Goal: Task Accomplishment & Management: Use online tool/utility

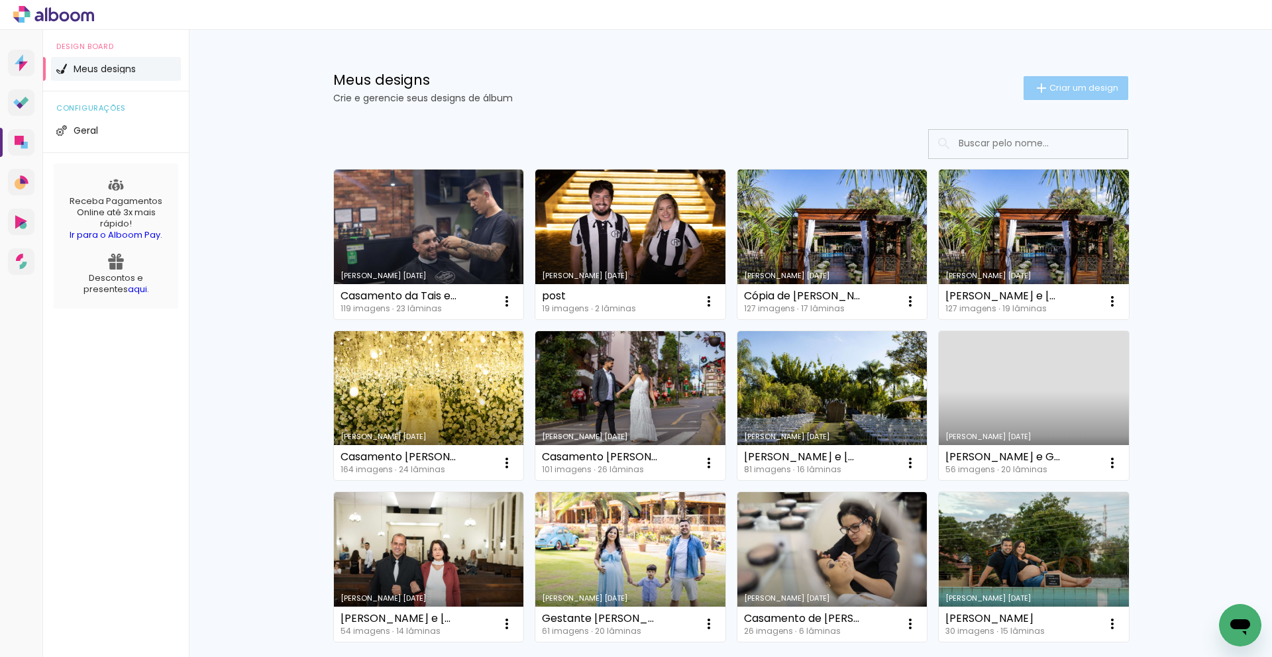
click at [1054, 92] on span "Criar um design" at bounding box center [1084, 88] width 69 height 9
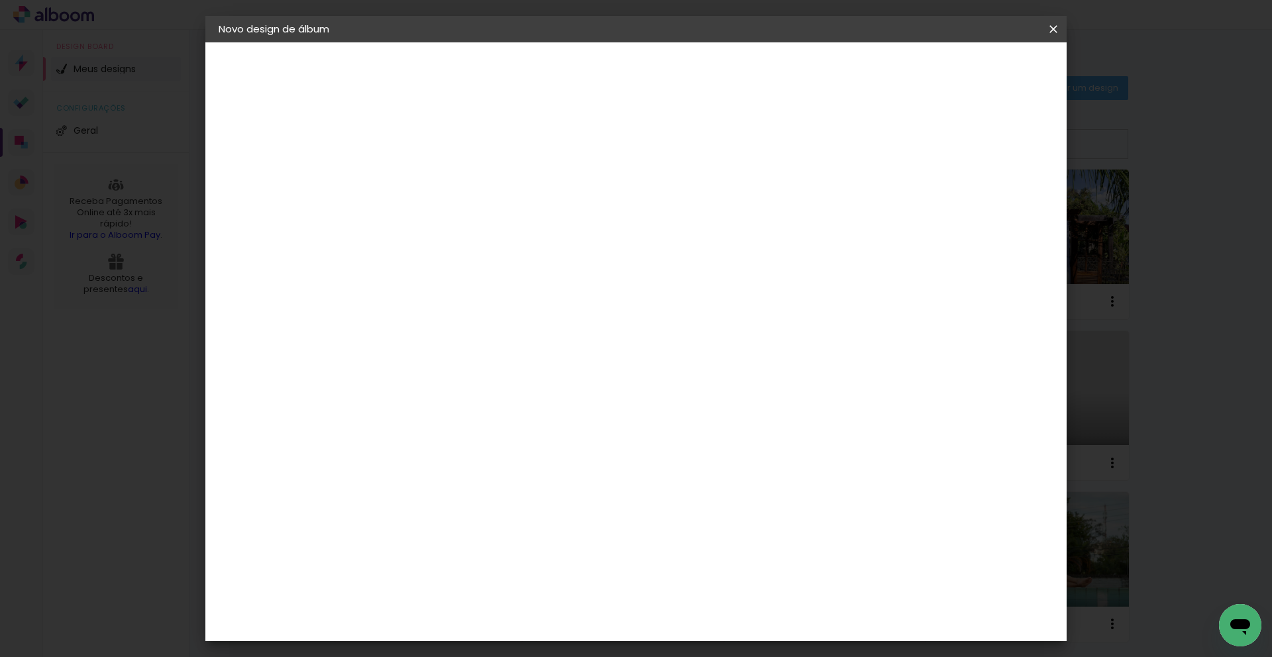
click at [435, 187] on input at bounding box center [435, 178] width 0 height 21
type input "Casamento de Dayse e [PERSON_NAME]"
type paper-input "Casamento de Dayse e [PERSON_NAME]"
click at [571, 79] on paper-button "Avançar" at bounding box center [538, 70] width 65 height 23
click at [684, 203] on paper-item "Tamanho Livre" at bounding box center [620, 201] width 127 height 29
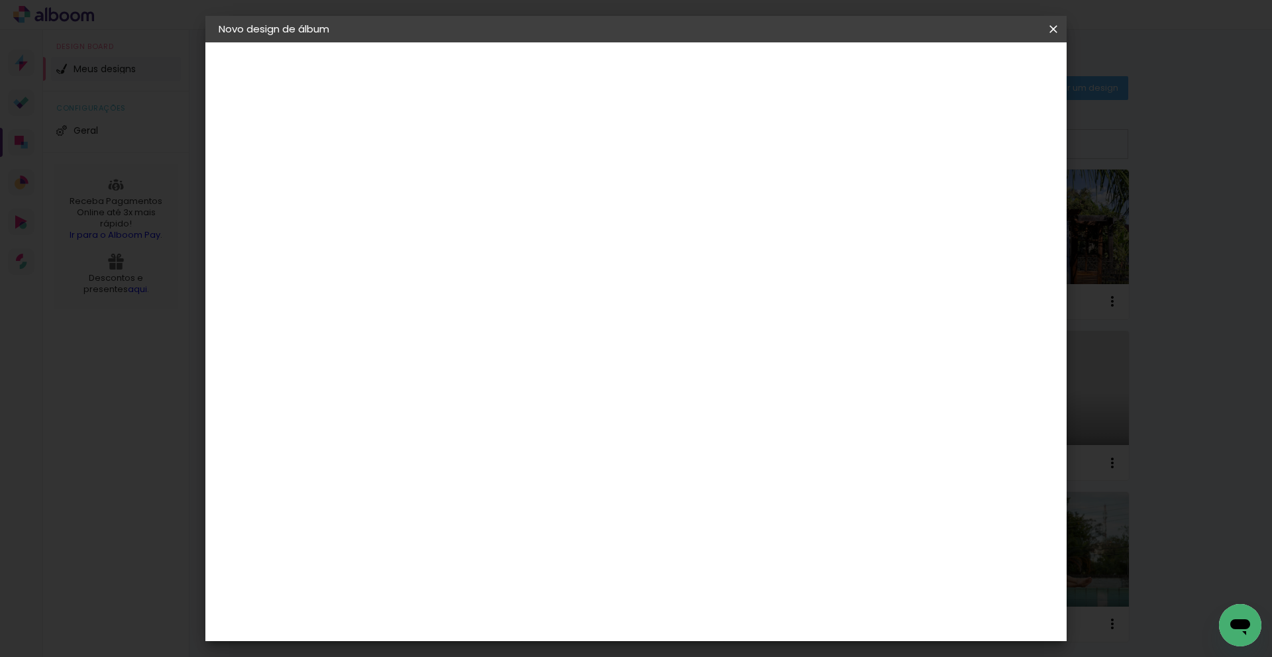
click at [683, 72] on paper-button "Avançar" at bounding box center [650, 70] width 65 height 23
click at [994, 59] on div "Voltar Iniciar design" at bounding box center [917, 70] width 154 height 23
click at [981, 66] on span "Iniciar design" at bounding box center [951, 70] width 60 height 9
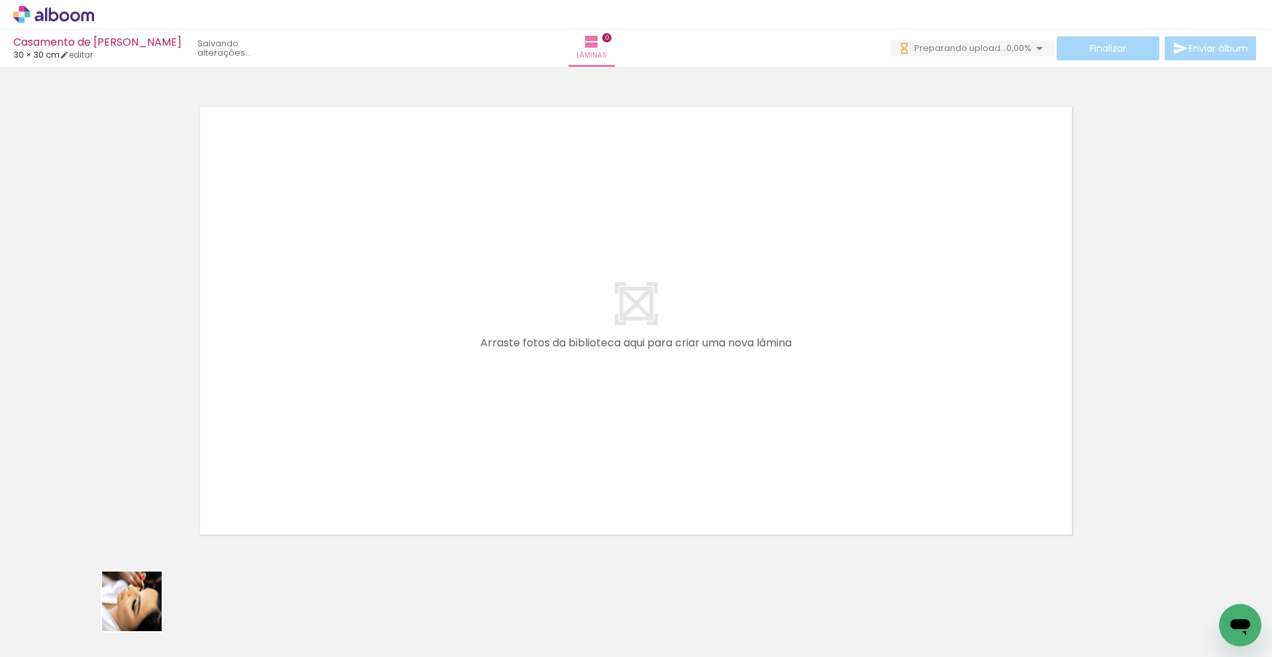
drag, startPoint x: 142, startPoint y: 612, endPoint x: 345, endPoint y: 520, distance: 223.4
click at [398, 422] on quentale-workspace at bounding box center [636, 328] width 1272 height 657
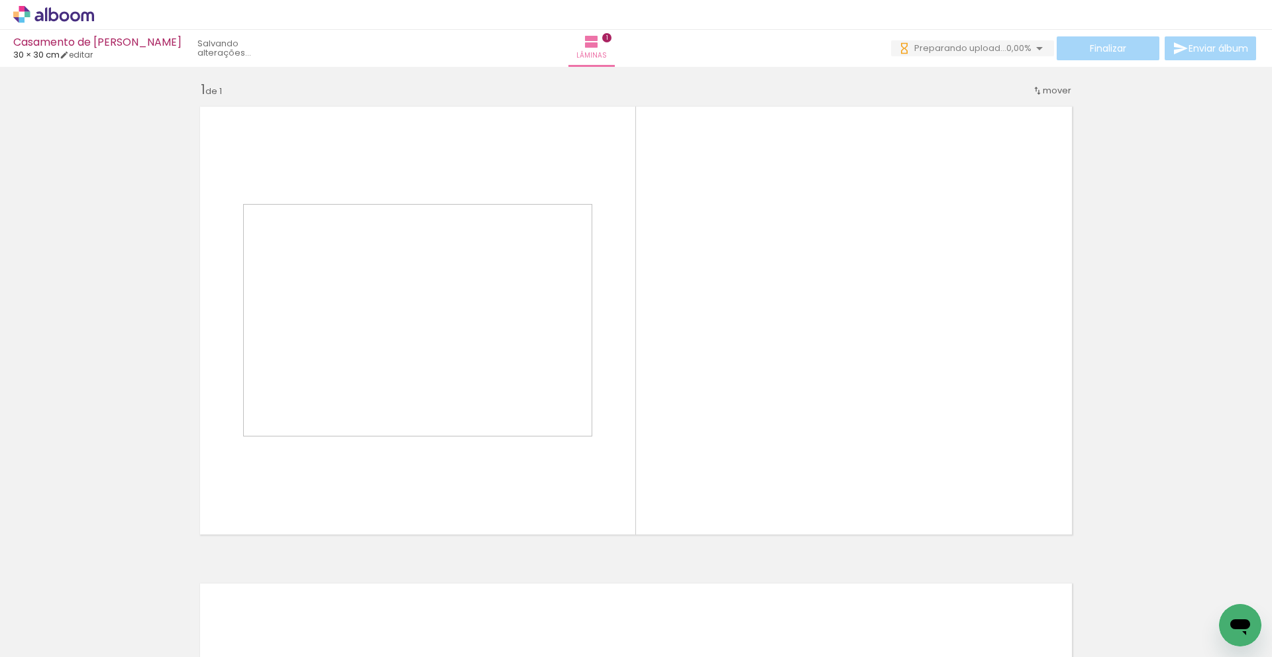
scroll to position [7, 0]
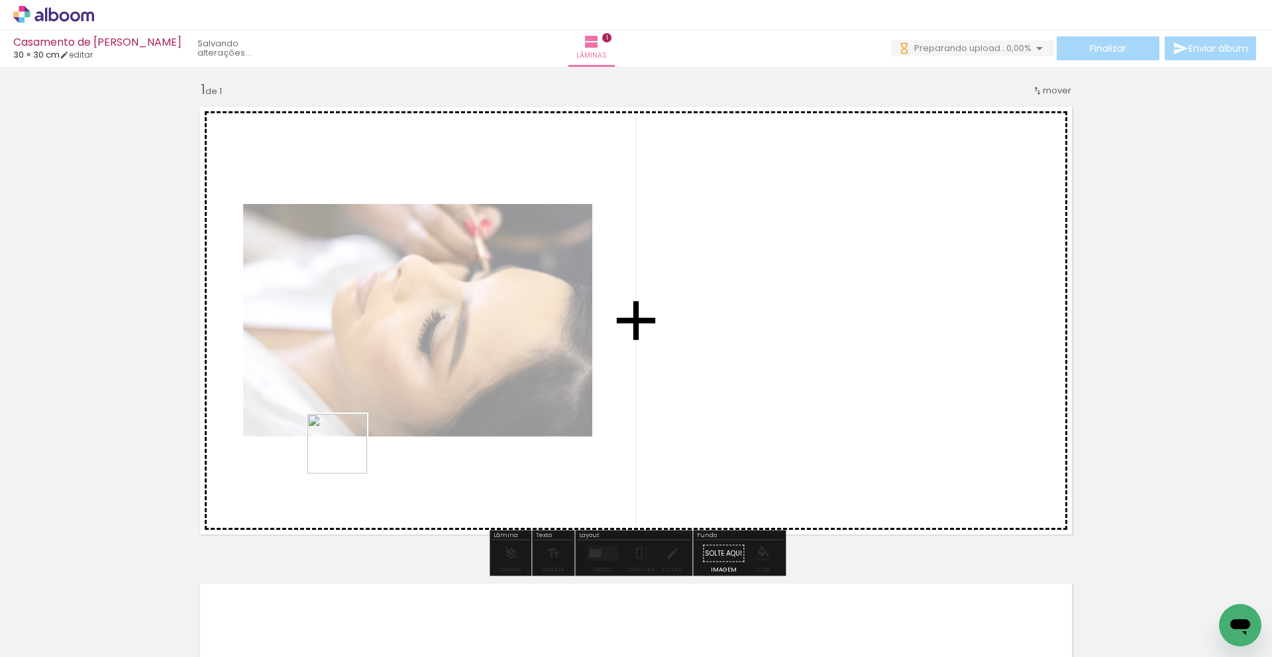
drag, startPoint x: 346, startPoint y: 455, endPoint x: 347, endPoint y: 465, distance: 10.0
click at [347, 457] on quentale-workspace at bounding box center [636, 328] width 1272 height 657
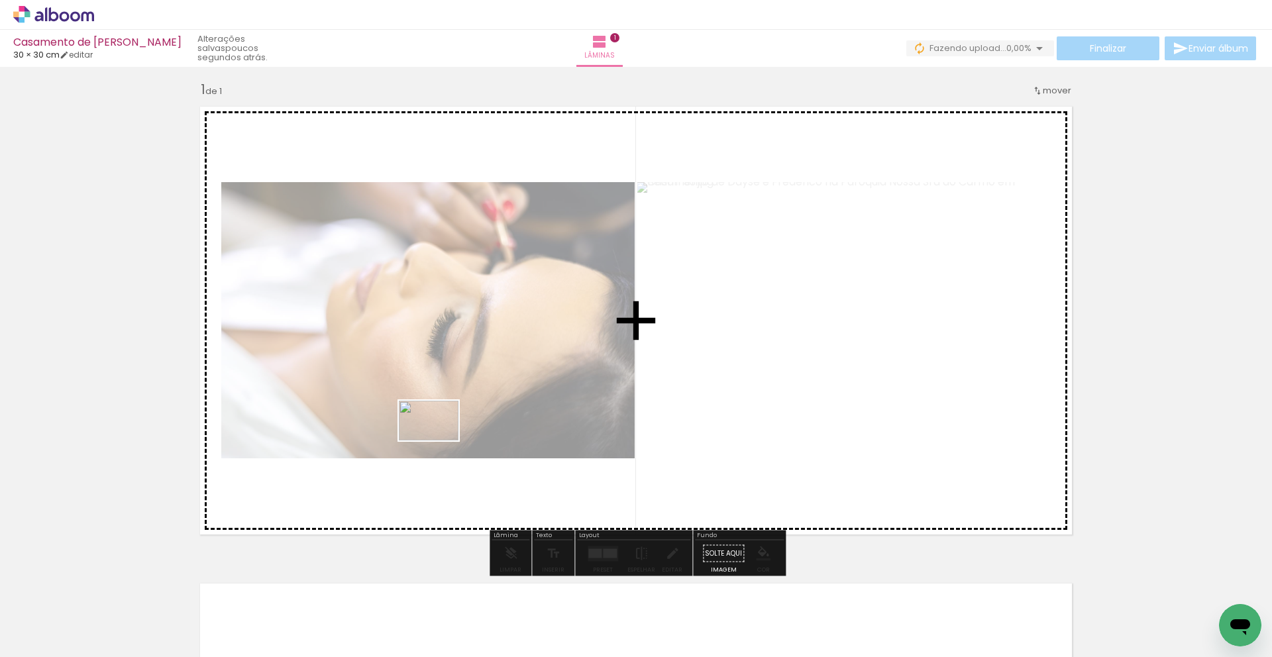
drag, startPoint x: 306, startPoint y: 537, endPoint x: 439, endPoint y: 441, distance: 163.7
click at [439, 441] on quentale-workspace at bounding box center [636, 328] width 1272 height 657
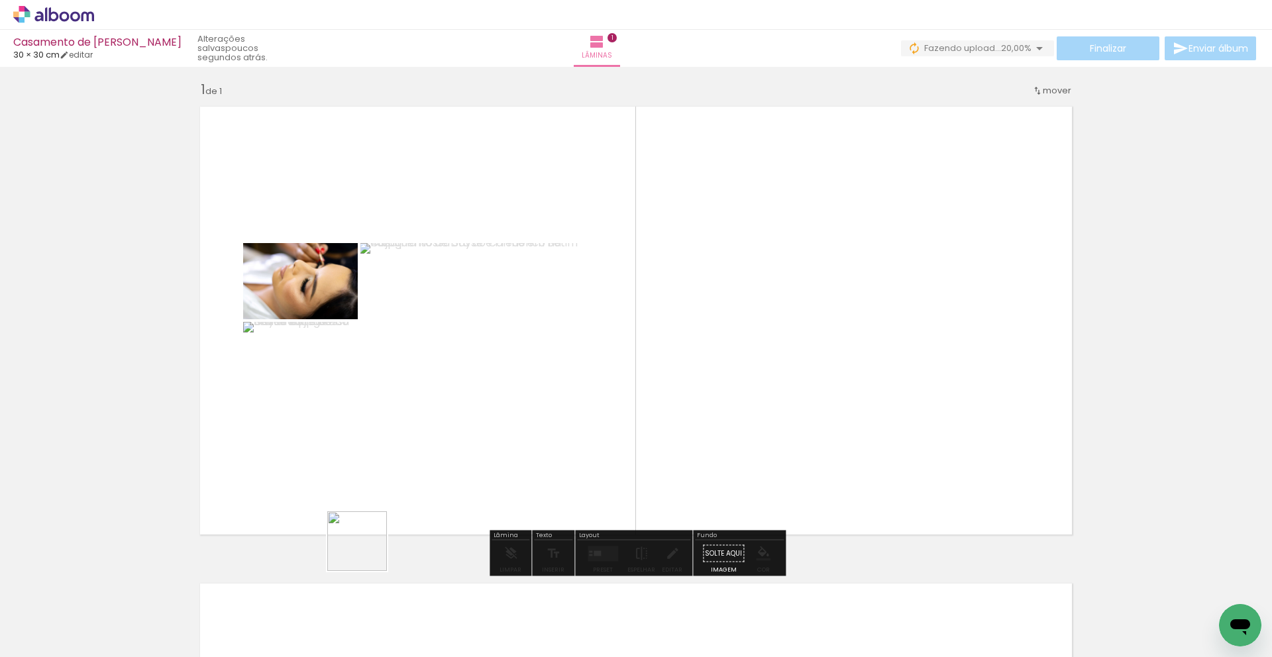
drag, startPoint x: 364, startPoint y: 572, endPoint x: 416, endPoint y: 509, distance: 81.9
click at [429, 447] on quentale-workspace at bounding box center [636, 328] width 1272 height 657
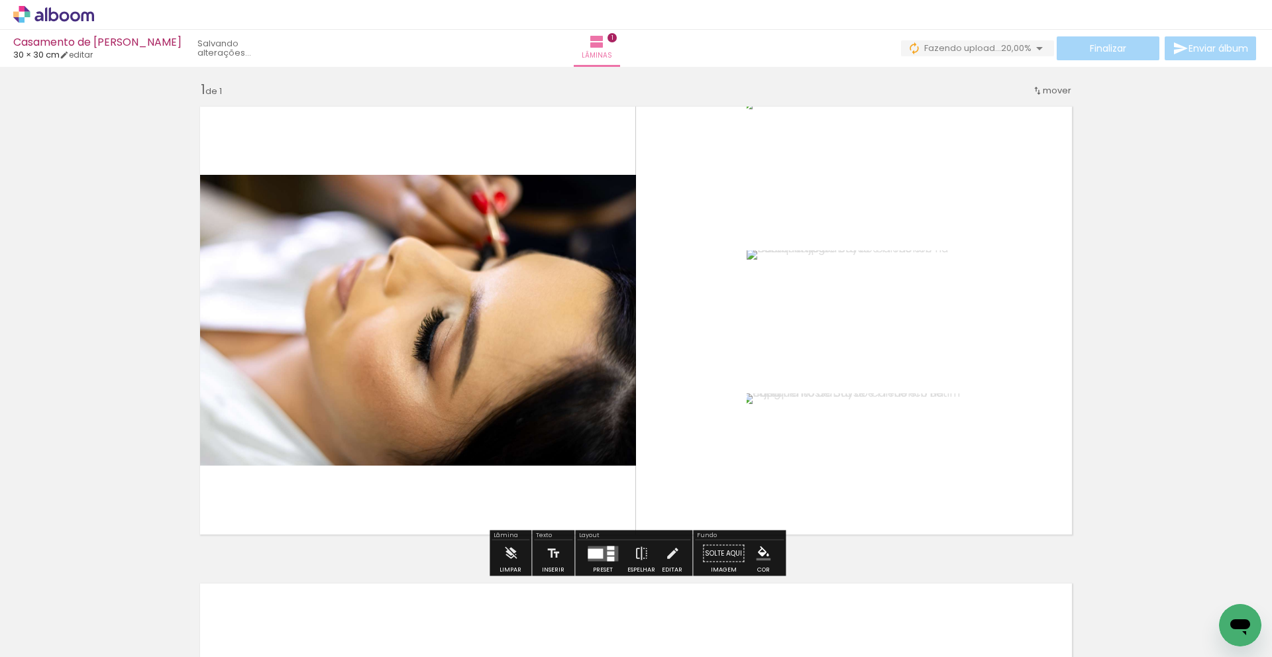
drag, startPoint x: 418, startPoint y: 571, endPoint x: 496, endPoint y: 456, distance: 139.2
click at [497, 455] on quentale-workspace at bounding box center [636, 328] width 1272 height 657
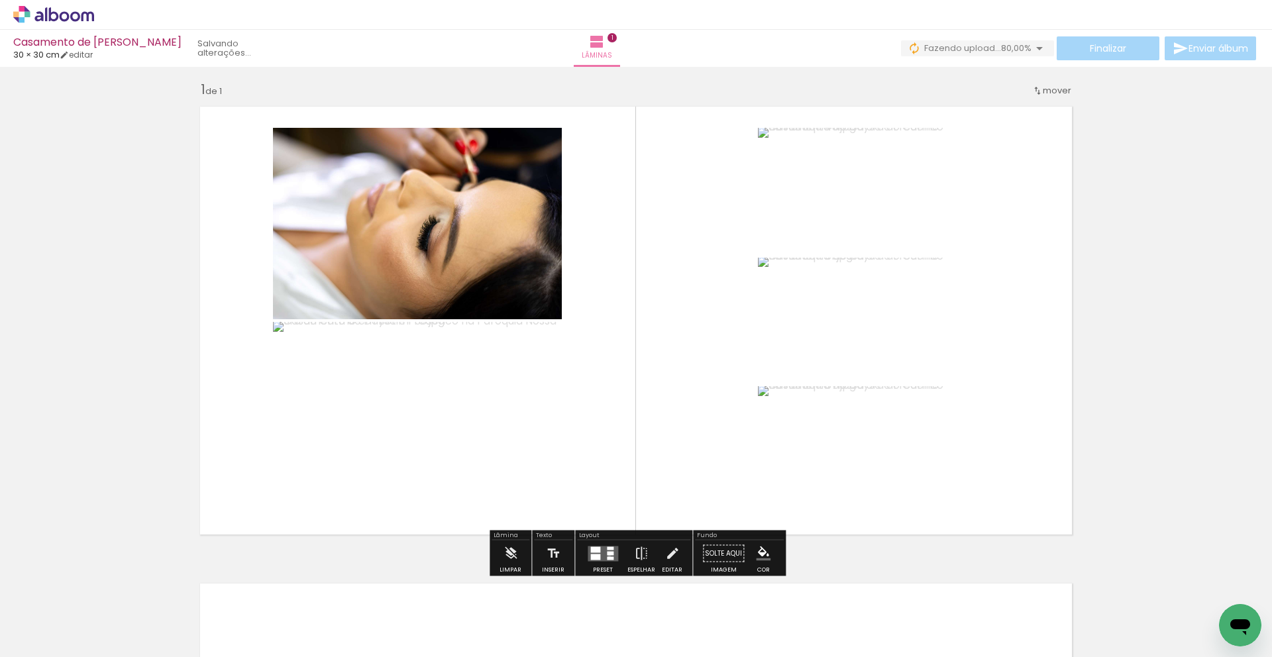
click at [607, 557] on div at bounding box center [610, 558] width 7 height 3
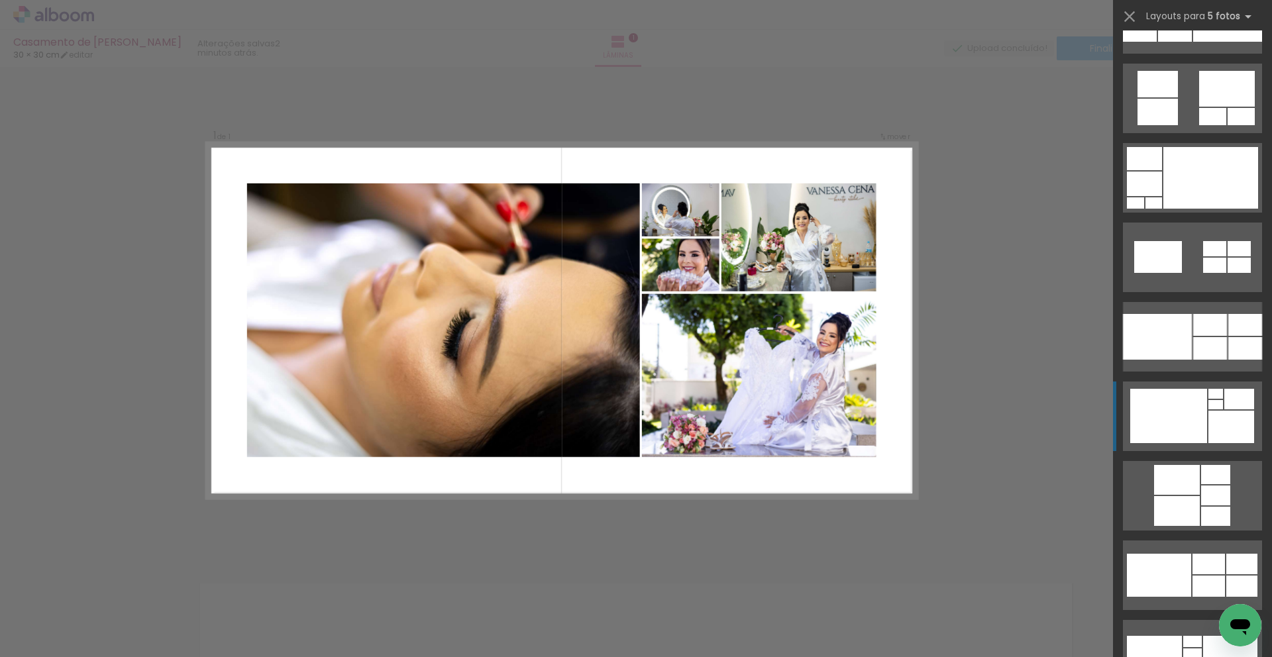
scroll to position [2365, 0]
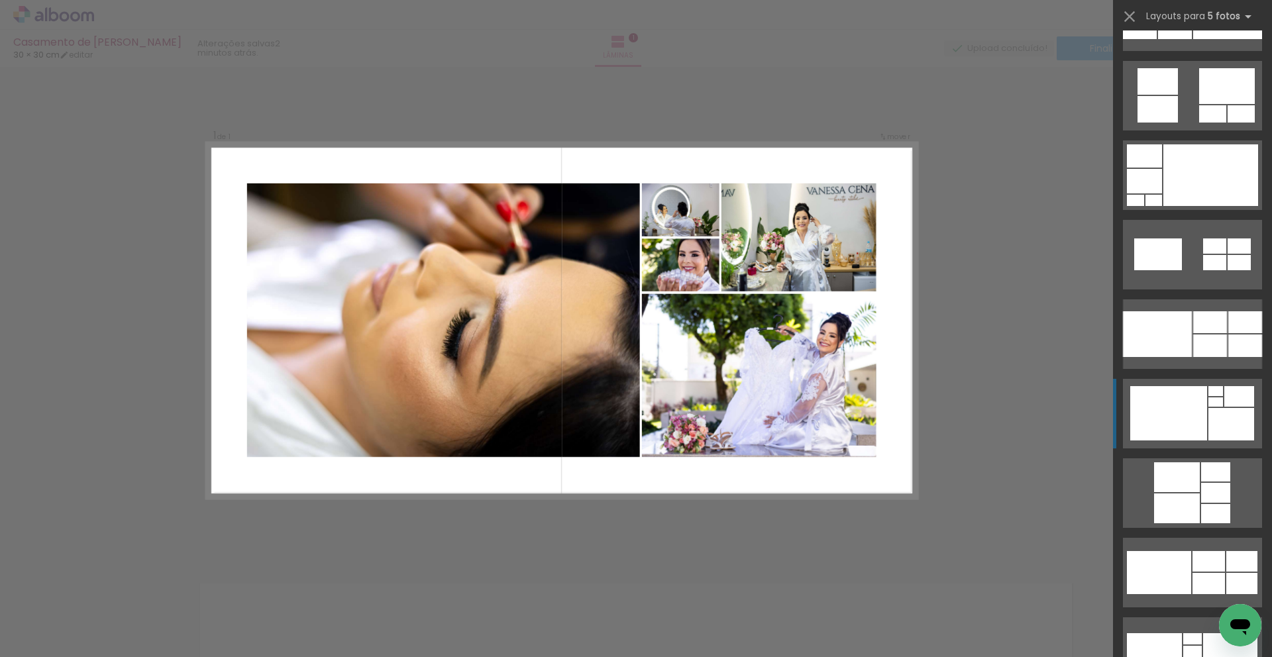
click at [1229, 425] on div at bounding box center [1232, 424] width 46 height 32
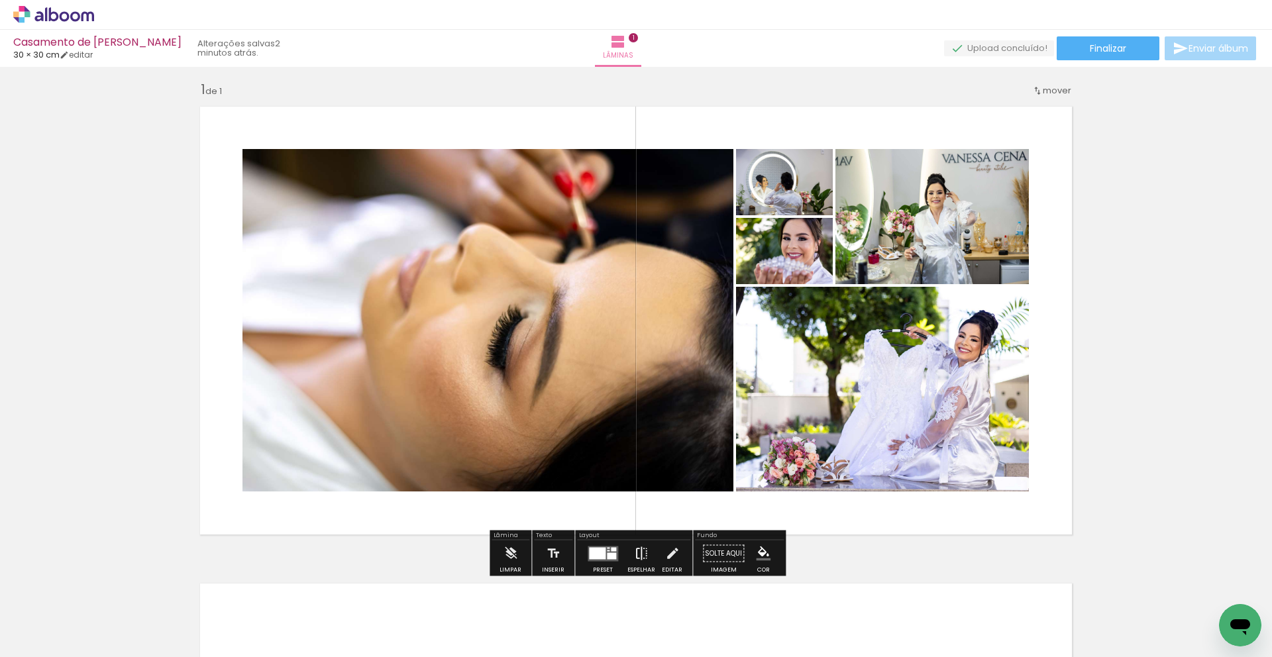
click at [640, 552] on iron-icon at bounding box center [641, 554] width 15 height 27
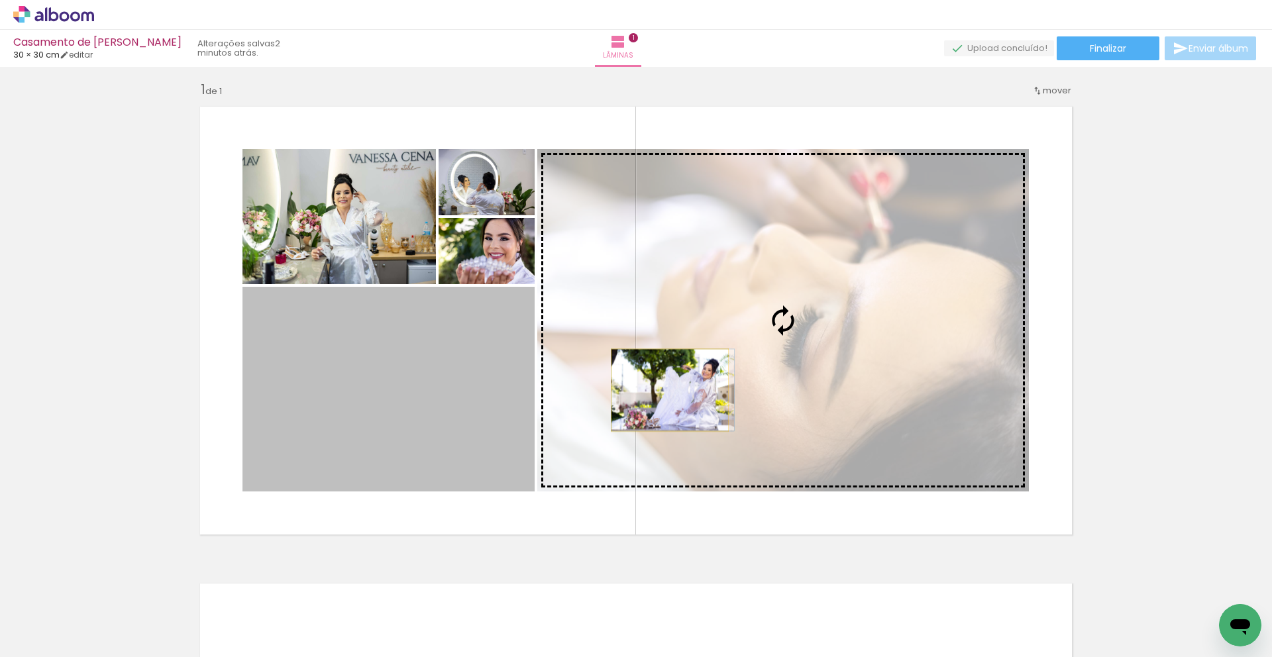
drag, startPoint x: 401, startPoint y: 397, endPoint x: 673, endPoint y: 394, distance: 271.7
click at [0, 0] on slot at bounding box center [0, 0] width 0 height 0
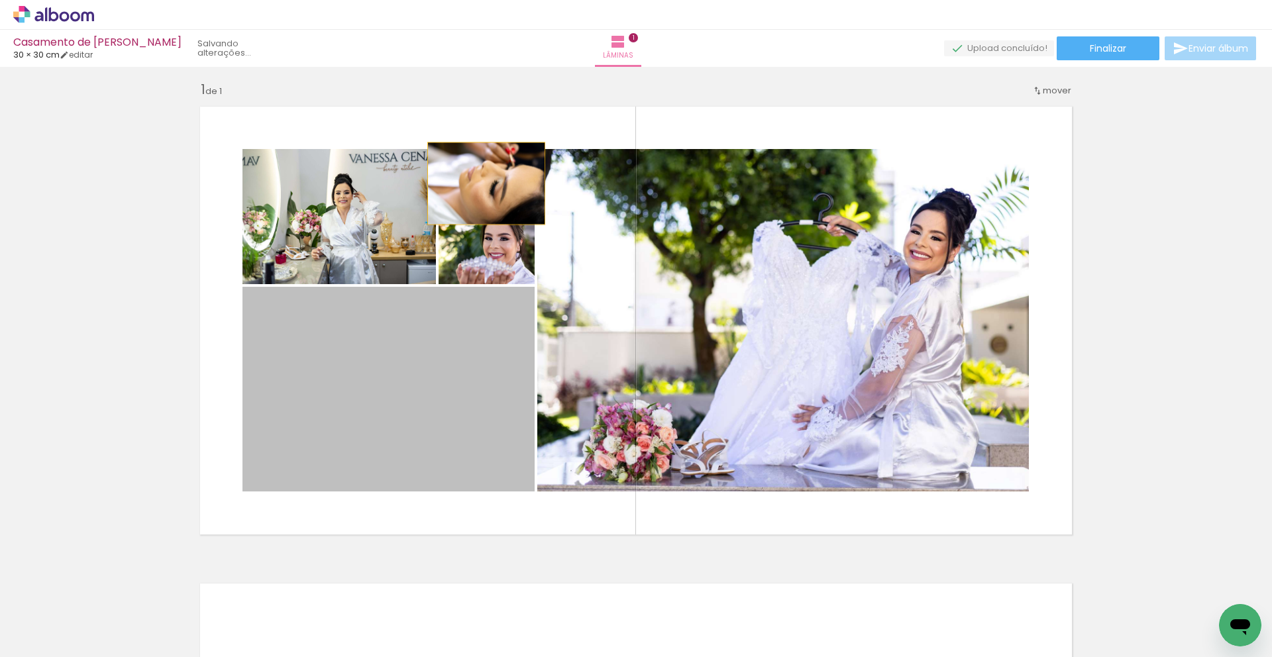
drag, startPoint x: 467, startPoint y: 361, endPoint x: 486, endPoint y: 184, distance: 178.7
click at [0, 0] on slot at bounding box center [0, 0] width 0 height 0
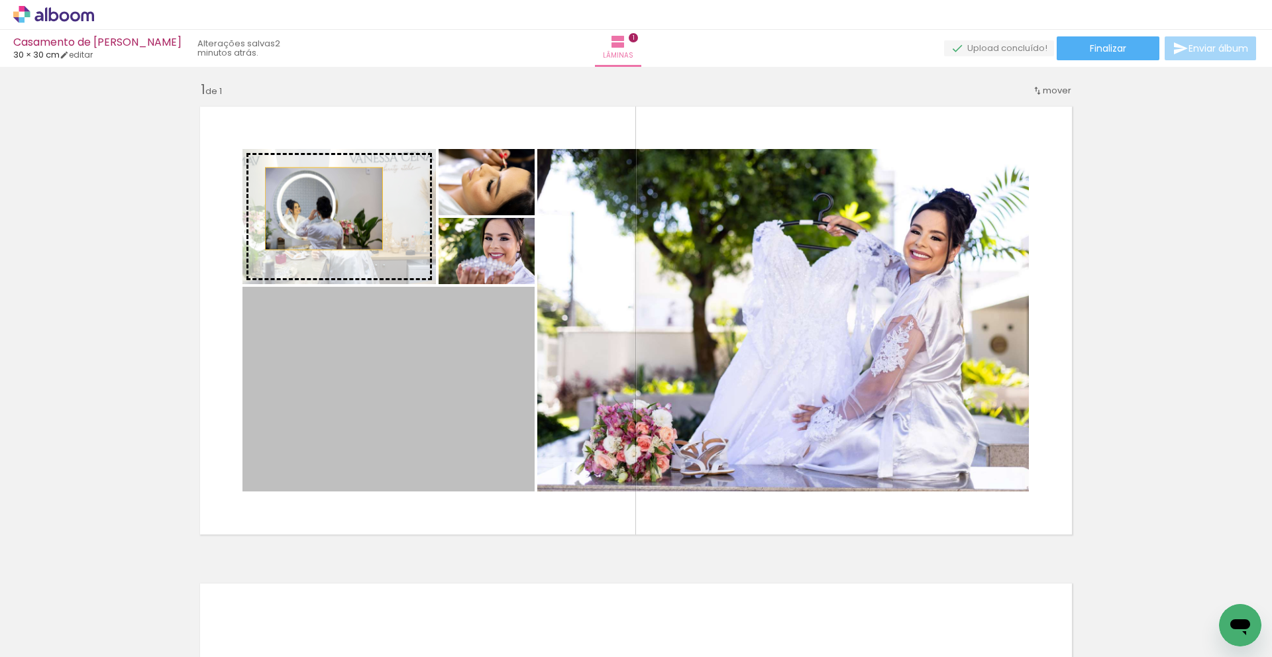
drag, startPoint x: 349, startPoint y: 404, endPoint x: 324, endPoint y: 209, distance: 196.5
click at [0, 0] on slot at bounding box center [0, 0] width 0 height 0
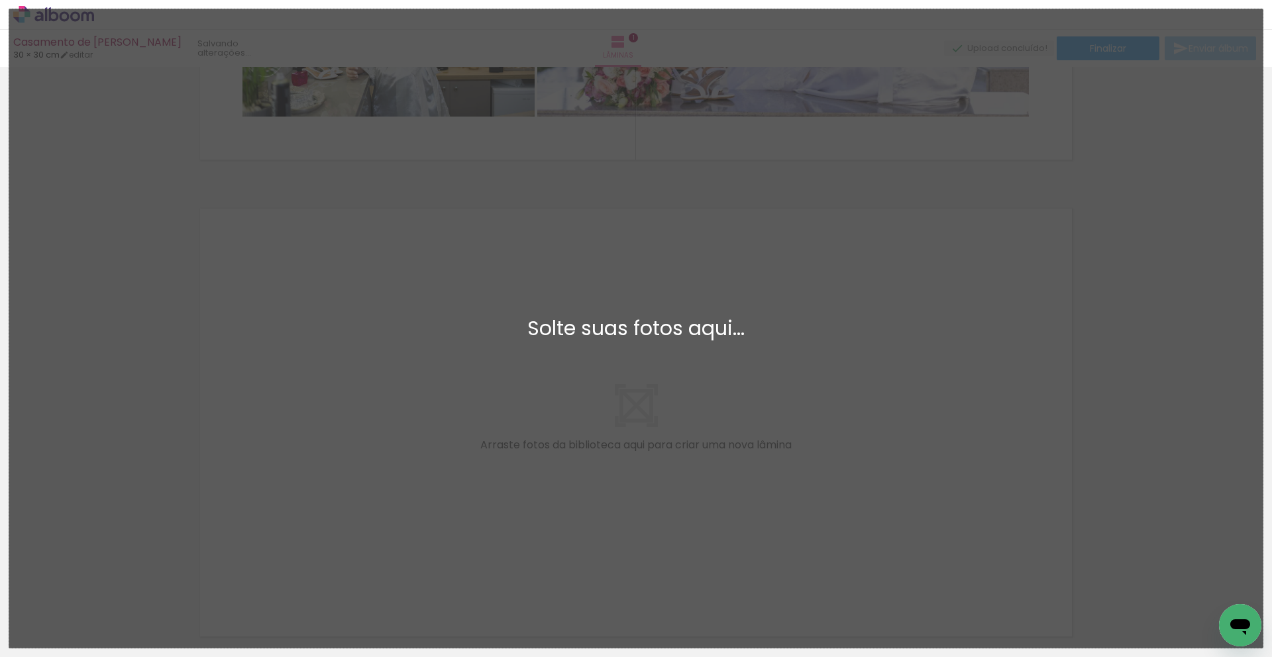
scroll to position [0, 0]
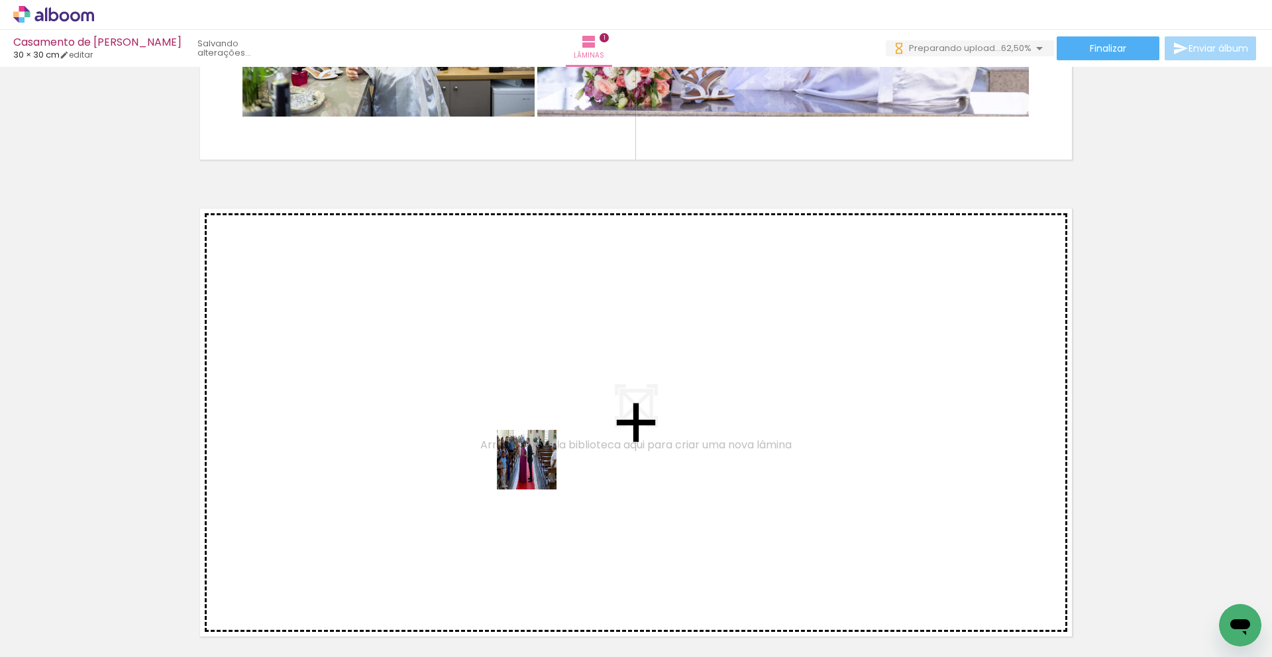
click at [537, 472] on quentale-workspace at bounding box center [636, 328] width 1272 height 657
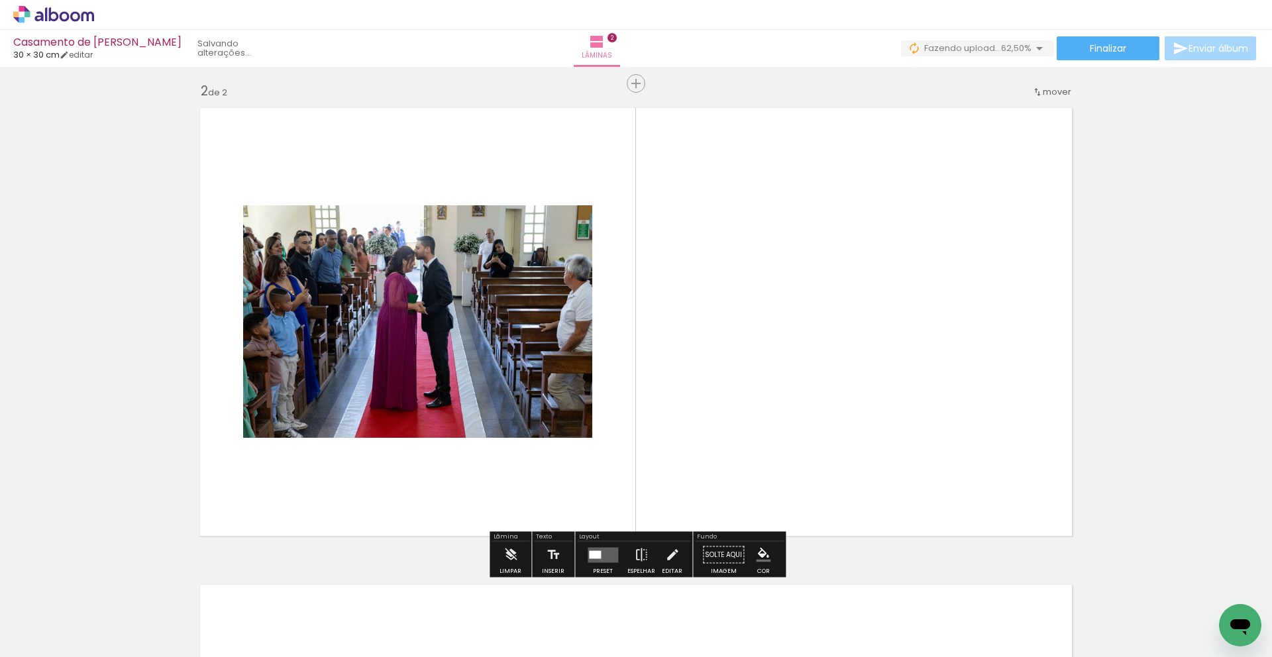
scroll to position [484, 0]
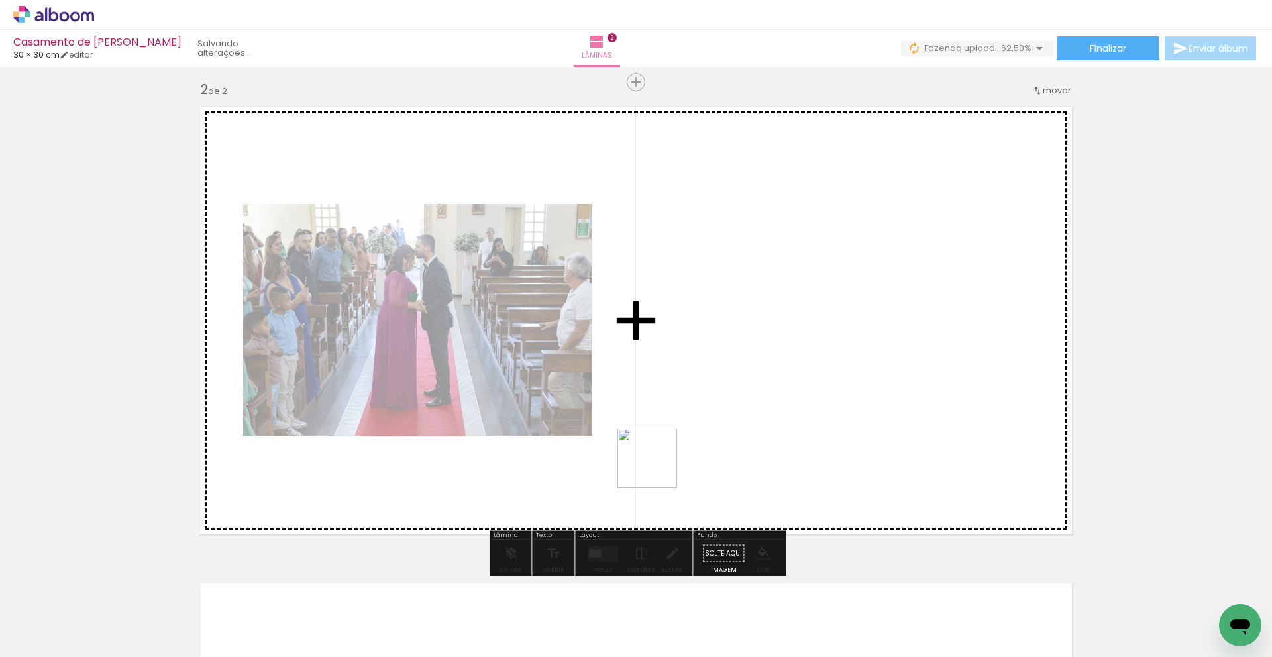
drag, startPoint x: 585, startPoint y: 573, endPoint x: 658, endPoint y: 468, distance: 127.6
click at [658, 468] on quentale-workspace at bounding box center [636, 328] width 1272 height 657
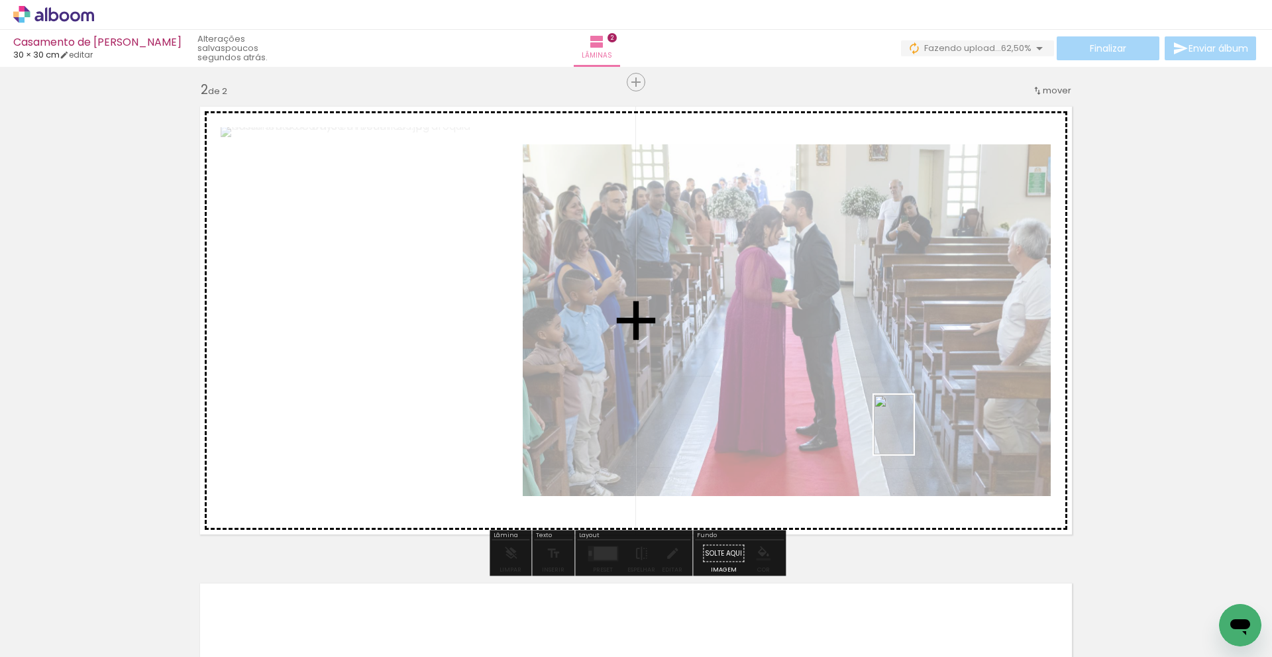
drag, startPoint x: 677, startPoint y: 571, endPoint x: 914, endPoint y: 435, distance: 273.4
click at [914, 435] on quentale-workspace at bounding box center [636, 328] width 1272 height 657
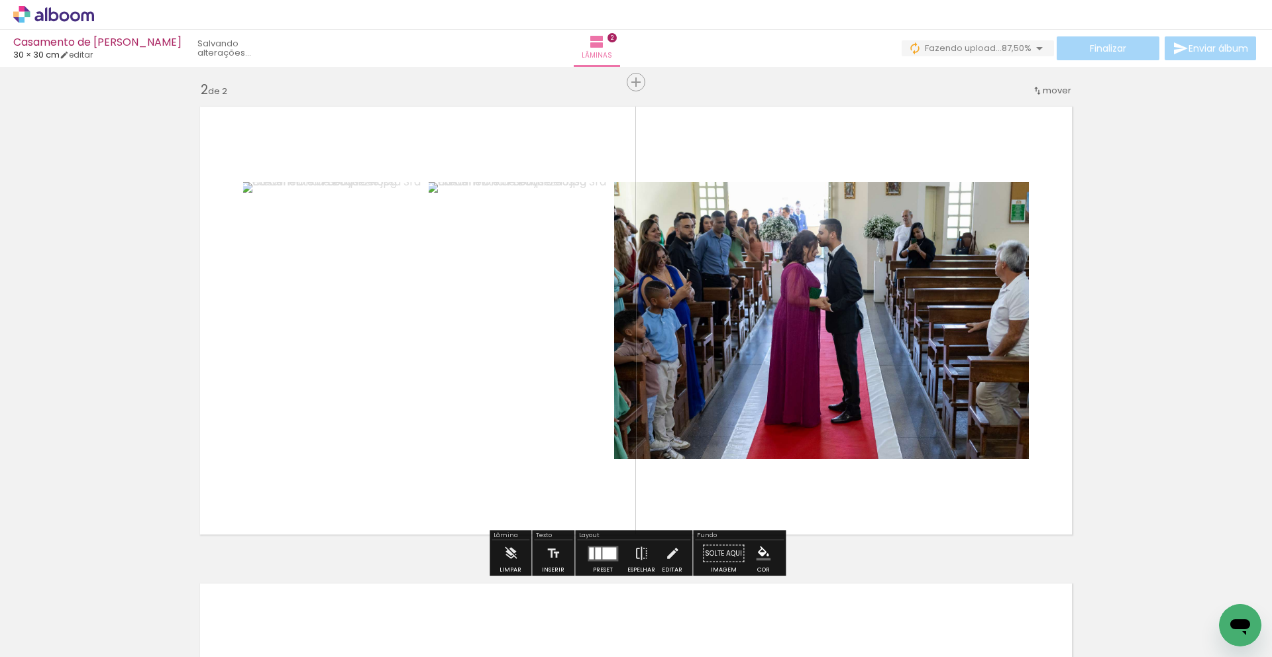
click at [604, 553] on div at bounding box center [609, 553] width 14 height 12
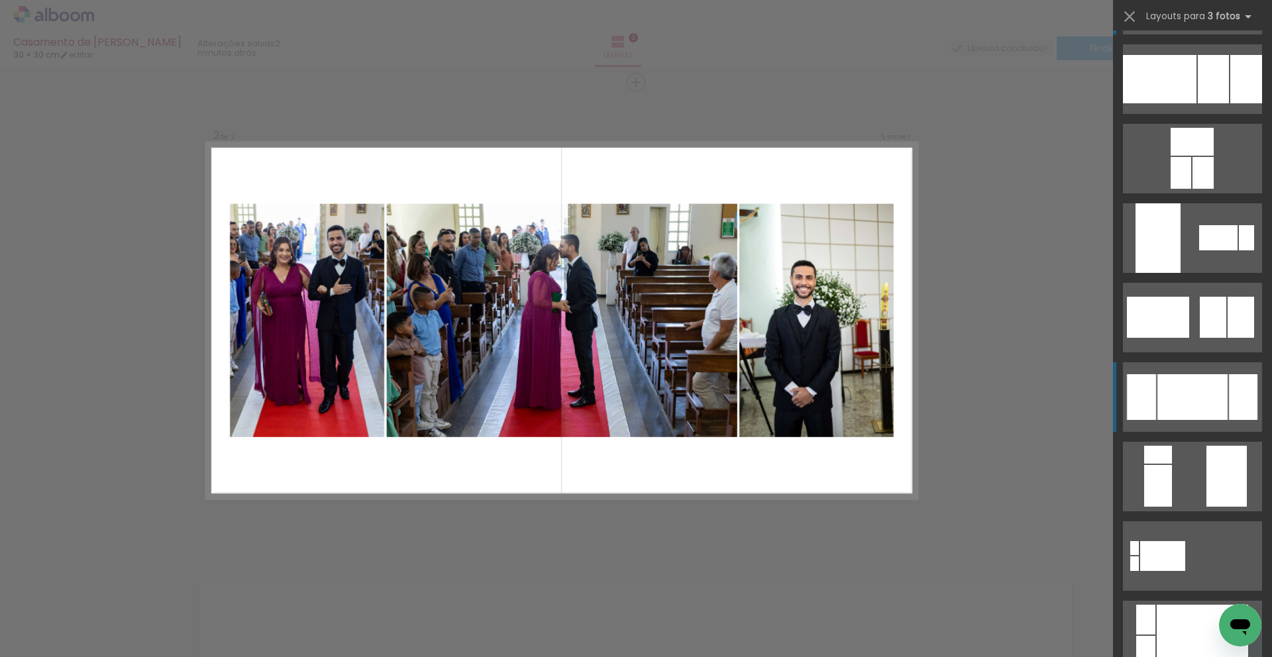
scroll to position [99, 0]
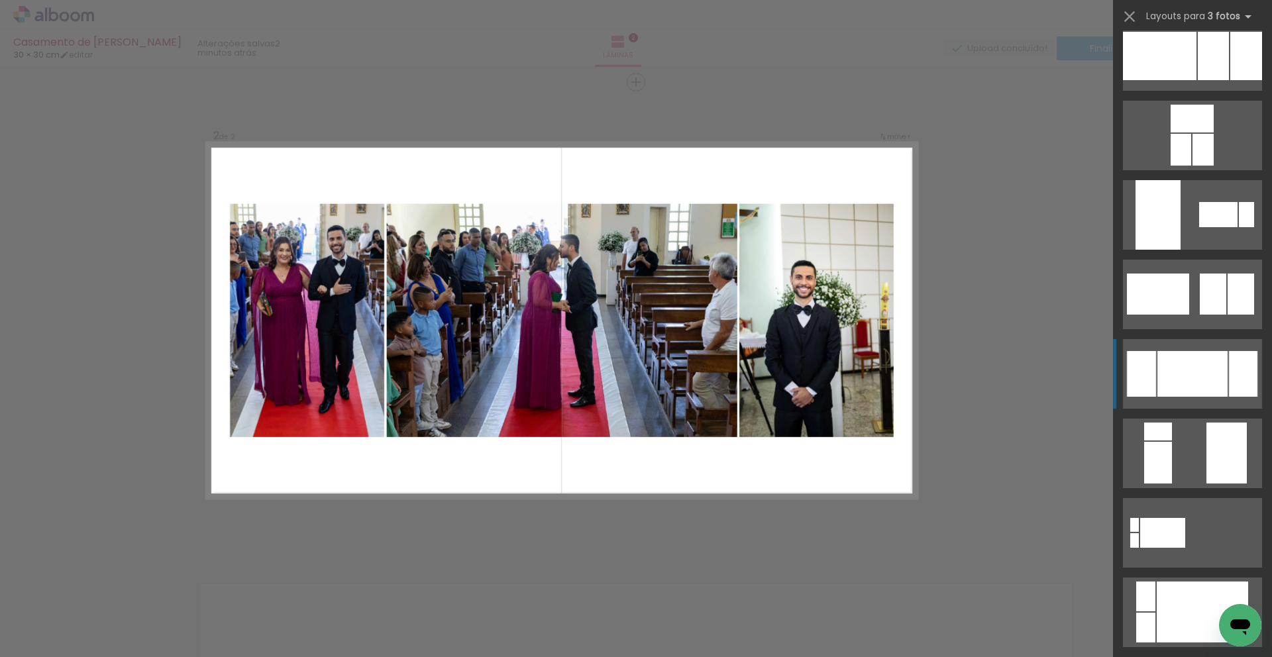
click at [1243, 372] on div at bounding box center [1243, 374] width 28 height 46
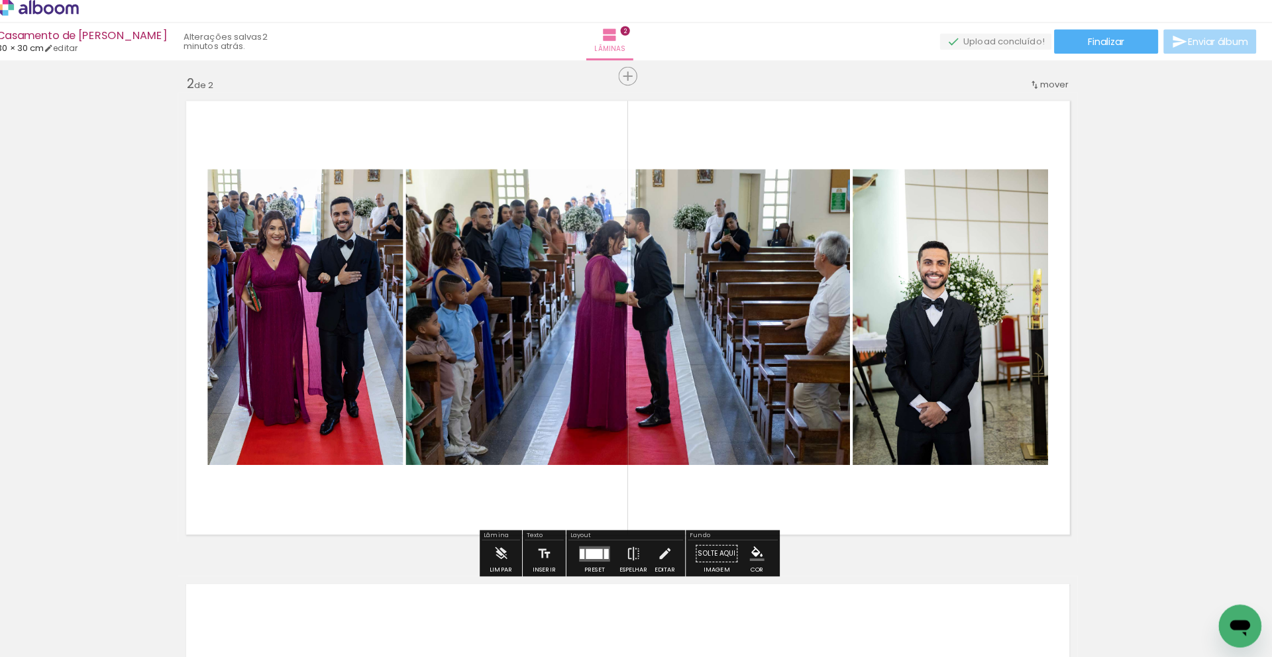
scroll to position [0, 0]
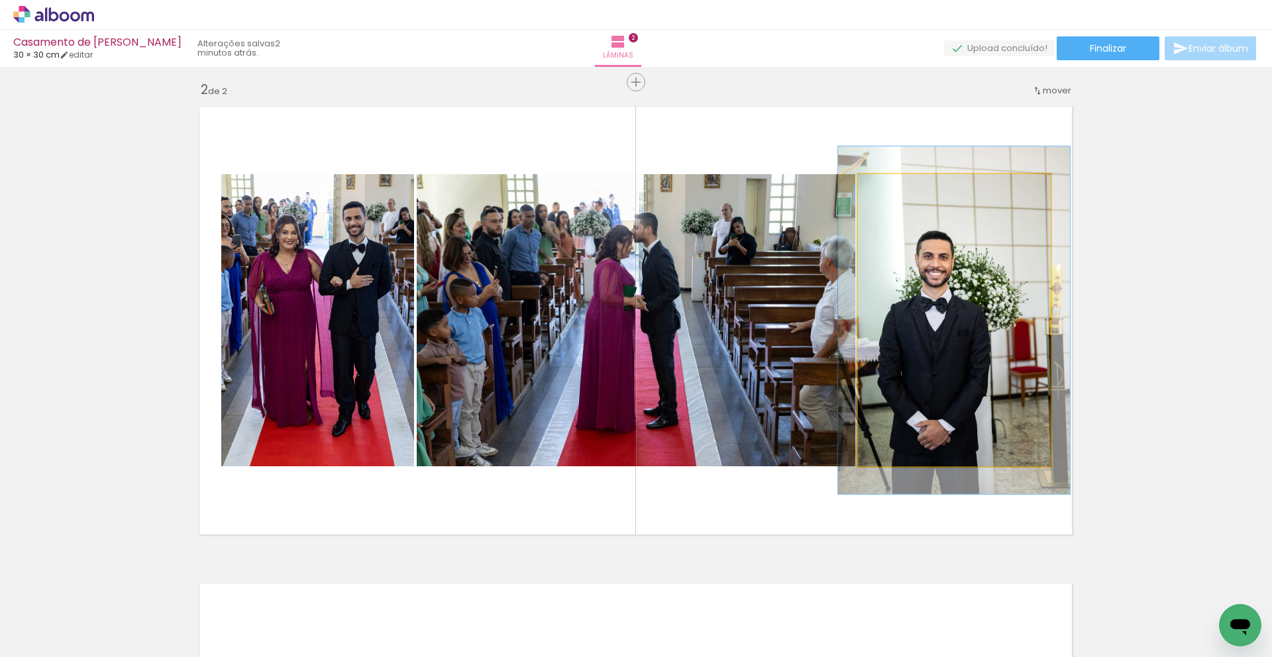
drag, startPoint x: 890, startPoint y: 190, endPoint x: 895, endPoint y: 274, distance: 84.3
type paper-slider "119"
click at [899, 190] on div at bounding box center [898, 188] width 12 height 12
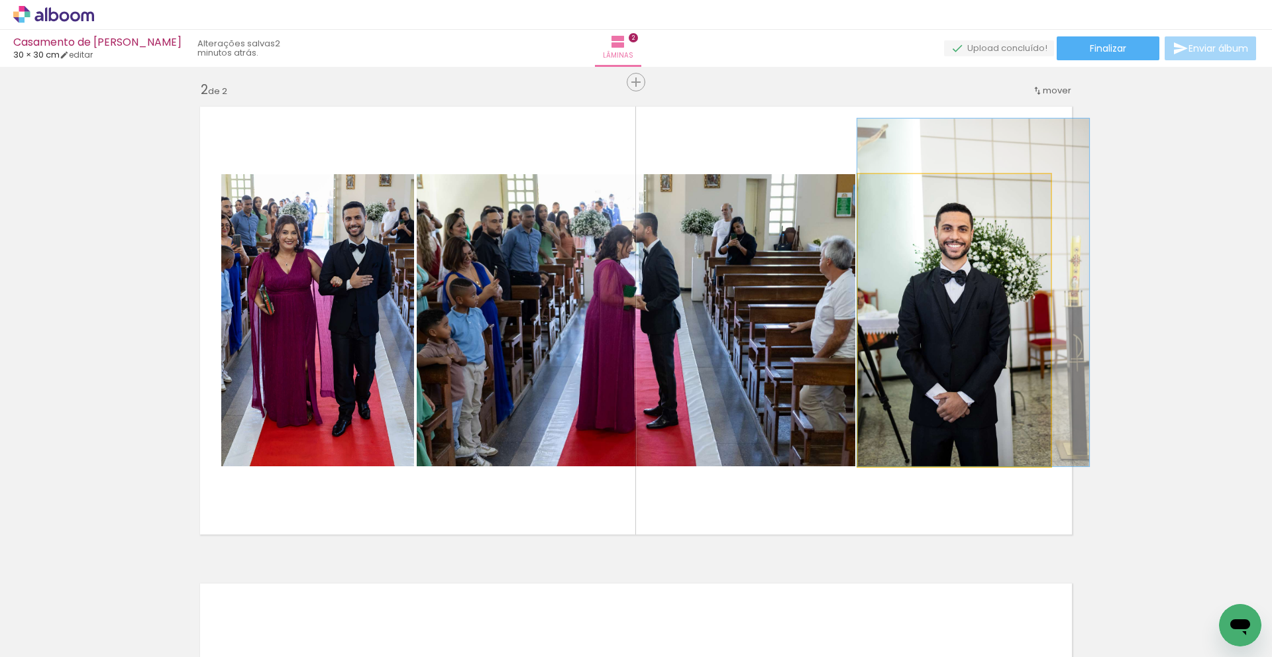
drag, startPoint x: 905, startPoint y: 342, endPoint x: 937, endPoint y: 306, distance: 48.4
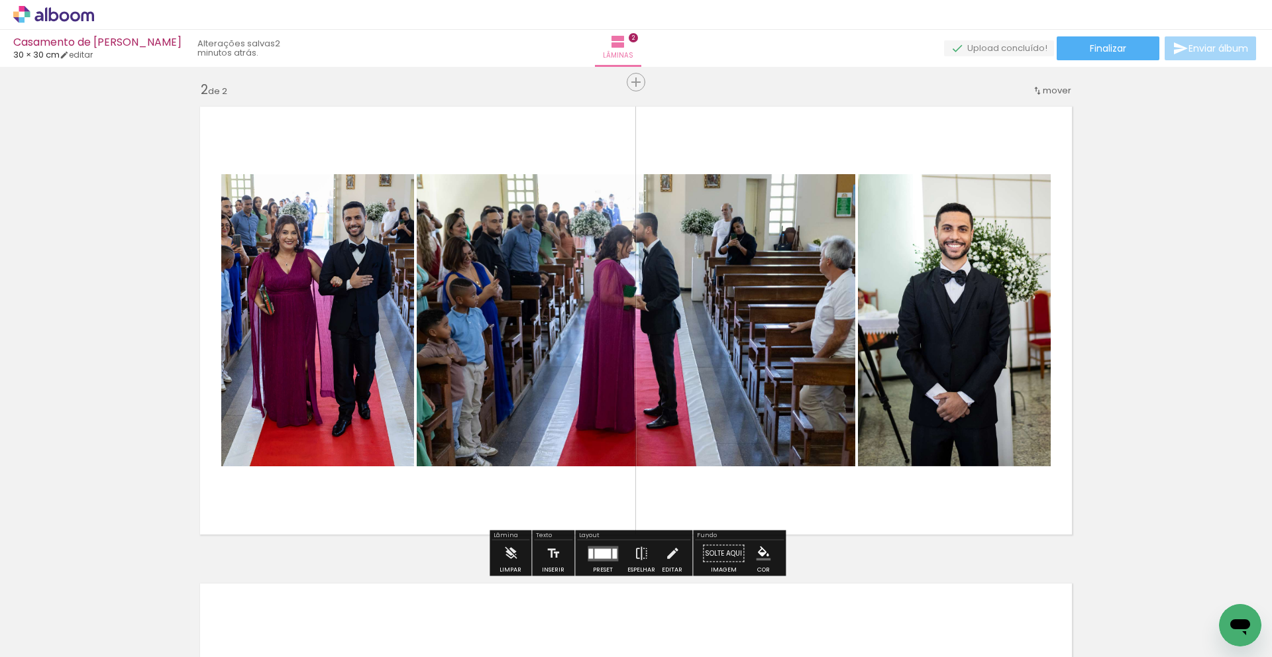
click at [496, 490] on quentale-layouter at bounding box center [636, 321] width 888 height 444
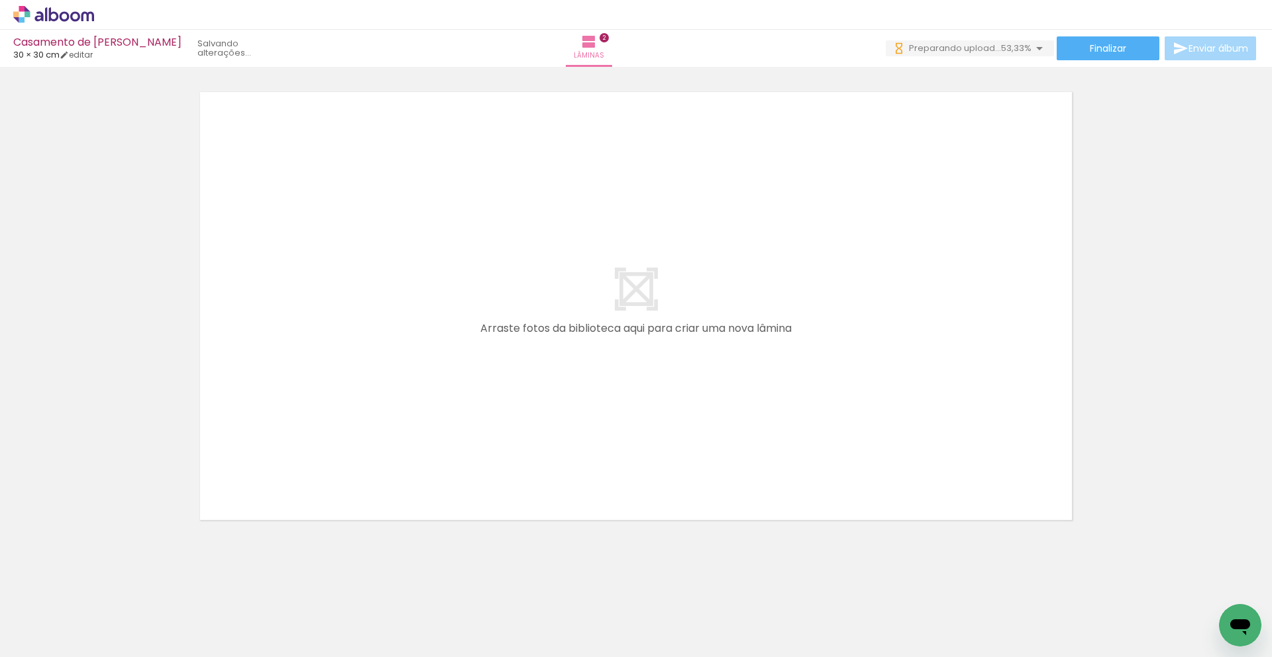
drag, startPoint x: 732, startPoint y: 591, endPoint x: 737, endPoint y: 541, distance: 49.3
click at [737, 541] on quentale-workspace at bounding box center [636, 328] width 1272 height 657
drag, startPoint x: 736, startPoint y: 599, endPoint x: 778, endPoint y: 575, distance: 49.0
click at [742, 514] on quentale-workspace at bounding box center [636, 328] width 1272 height 657
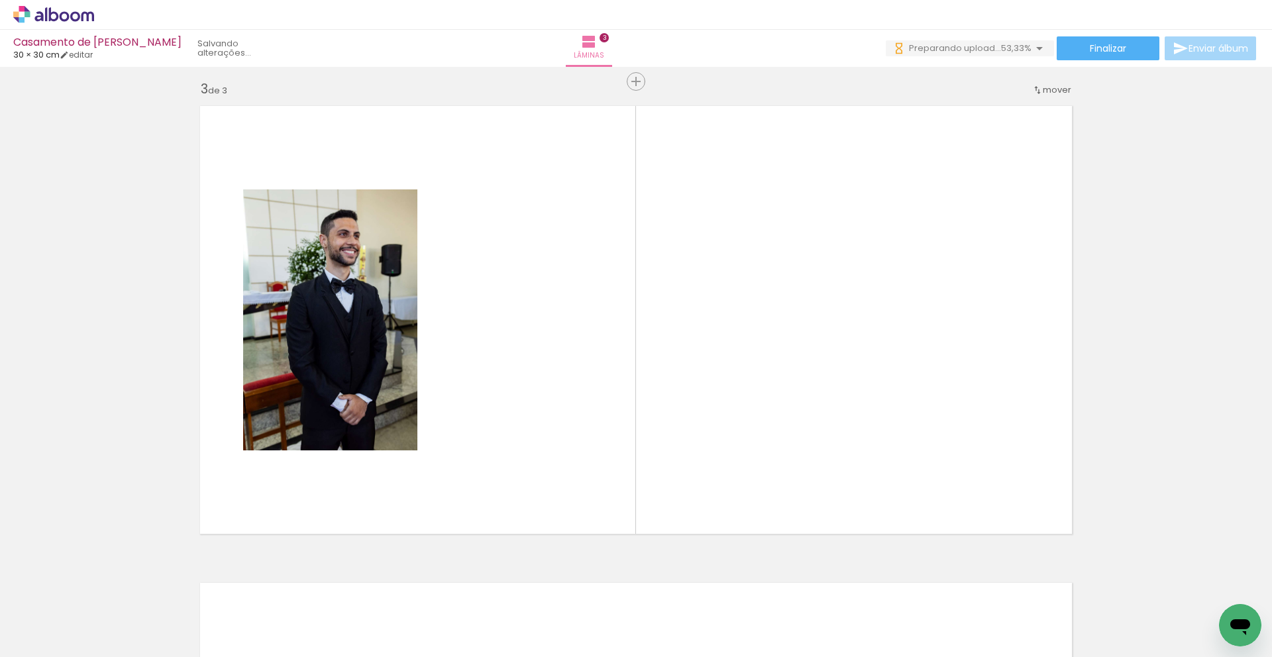
scroll to position [961, 0]
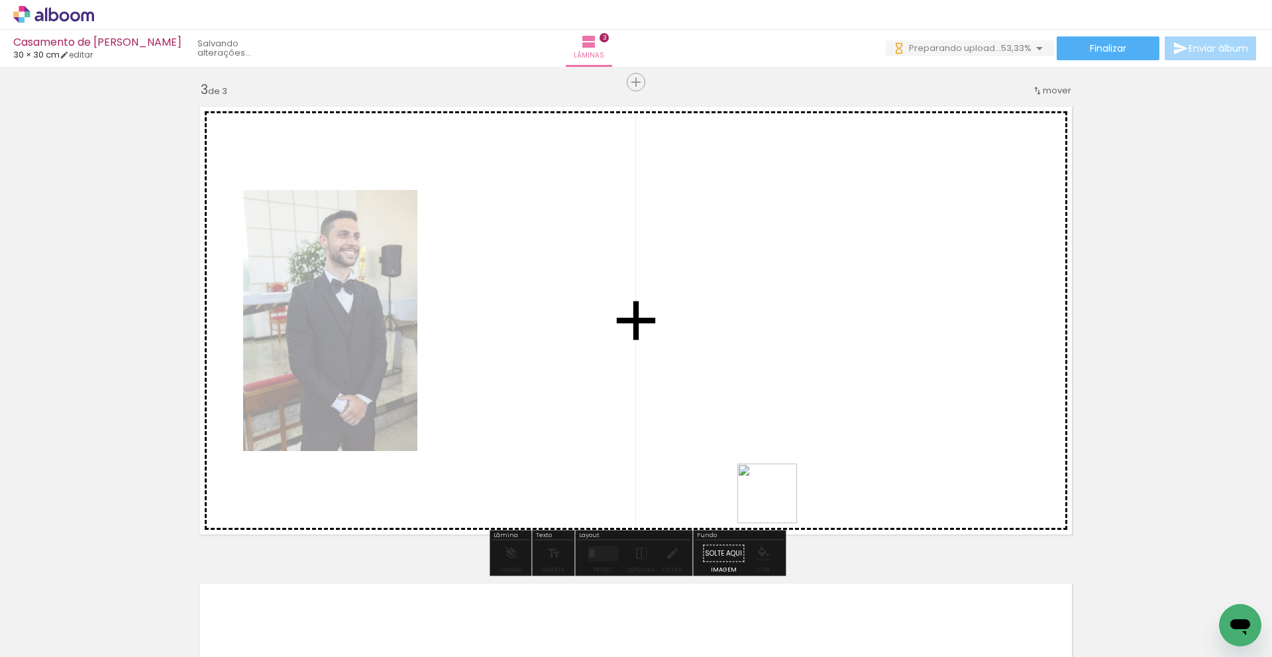
click at [777, 493] on quentale-workspace at bounding box center [636, 328] width 1272 height 657
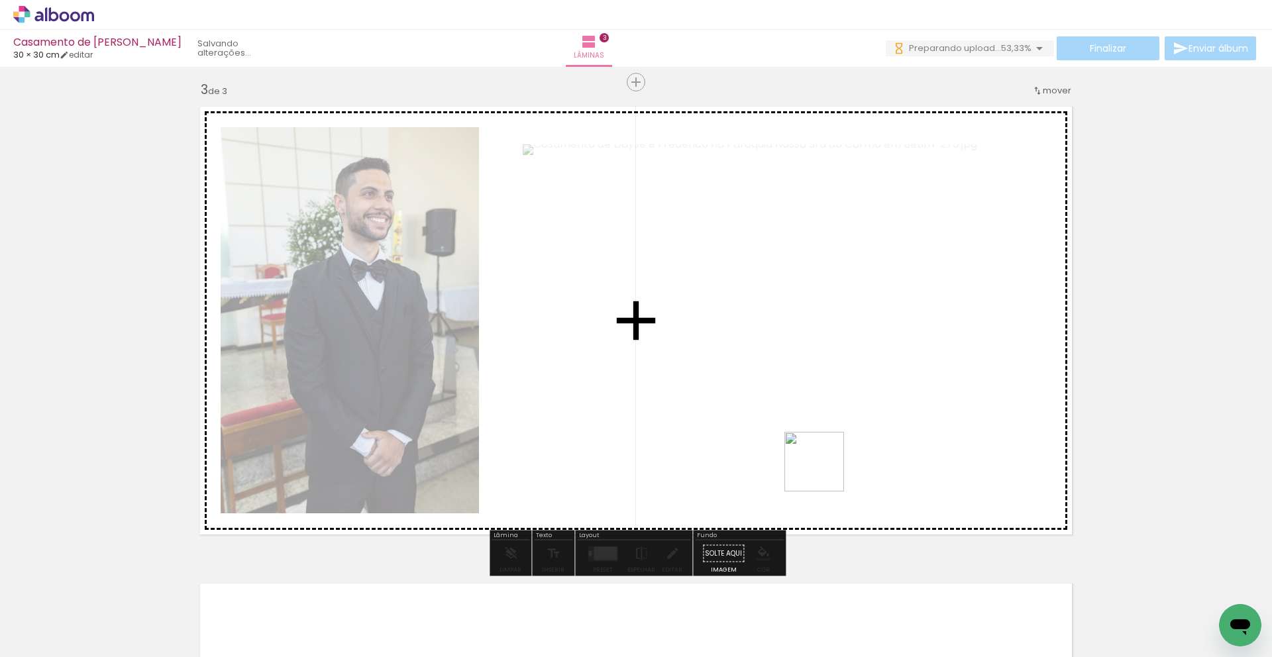
drag, startPoint x: 819, startPoint y: 500, endPoint x: 848, endPoint y: 520, distance: 34.7
click at [824, 472] on quentale-workspace at bounding box center [636, 328] width 1272 height 657
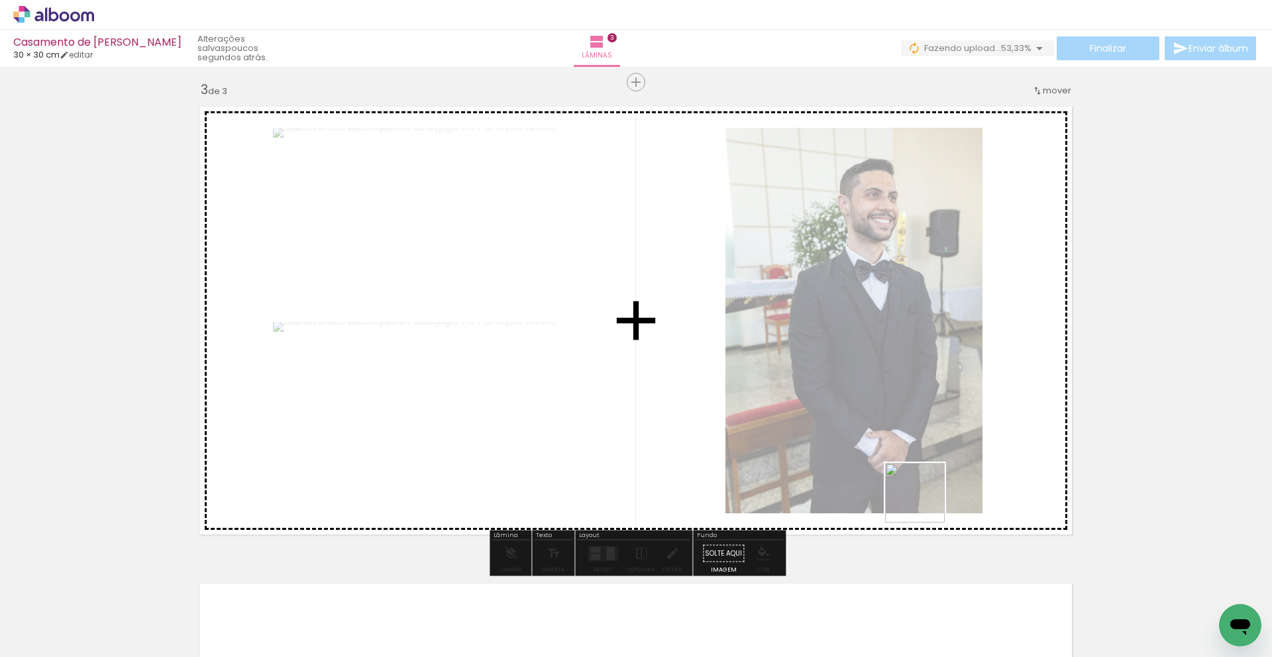
drag, startPoint x: 945, startPoint y: 602, endPoint x: 996, endPoint y: 579, distance: 56.3
click at [929, 498] on quentale-workspace at bounding box center [636, 328] width 1272 height 657
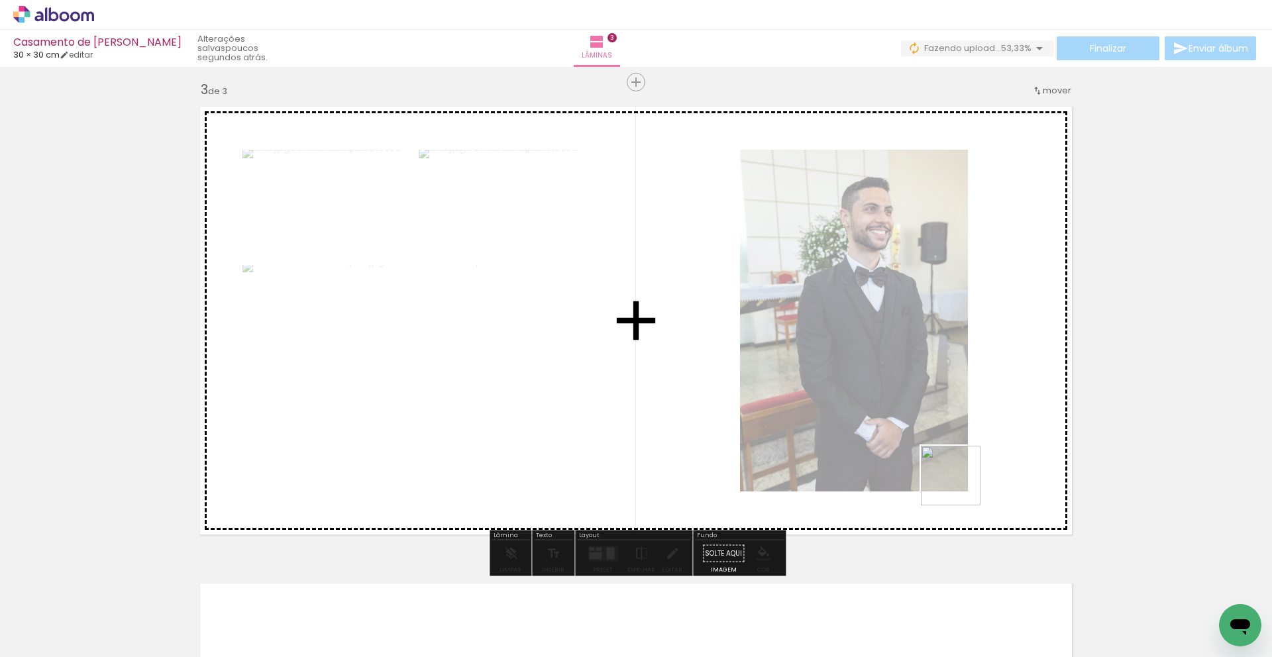
drag, startPoint x: 982, startPoint y: 545, endPoint x: 1028, endPoint y: 566, distance: 50.7
click at [962, 469] on quentale-workspace at bounding box center [636, 328] width 1272 height 657
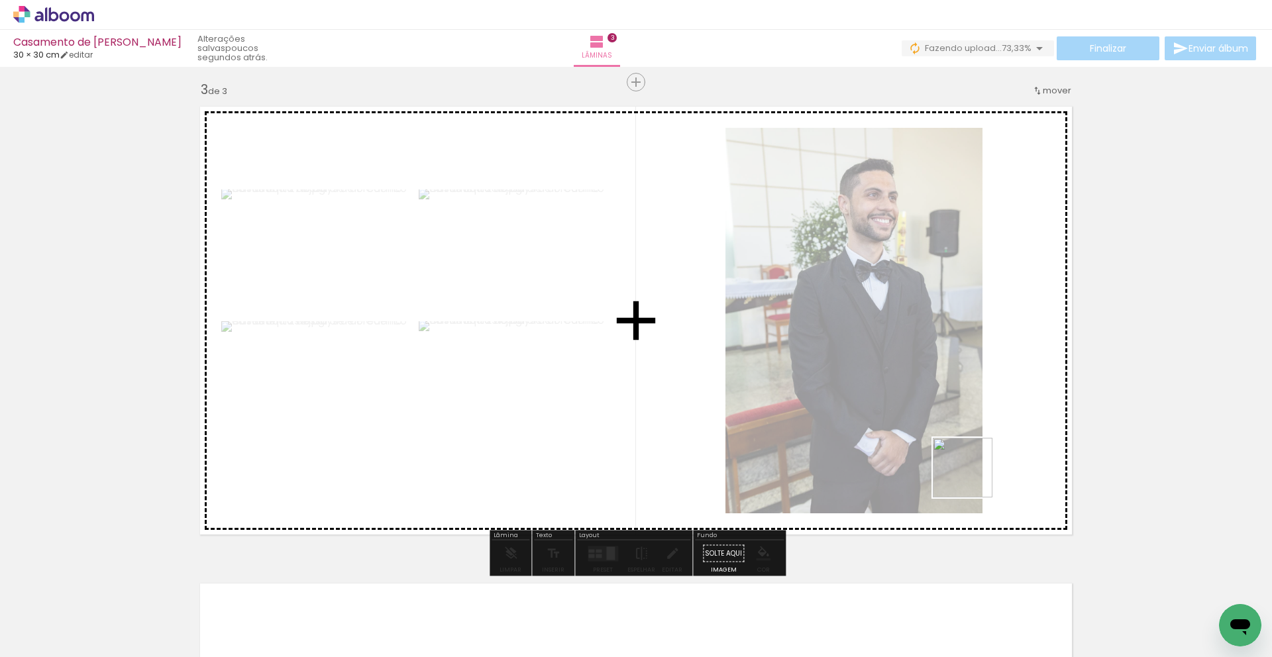
drag, startPoint x: 982, startPoint y: 499, endPoint x: 1151, endPoint y: 606, distance: 199.7
click at [978, 488] on quentale-workspace at bounding box center [636, 328] width 1272 height 657
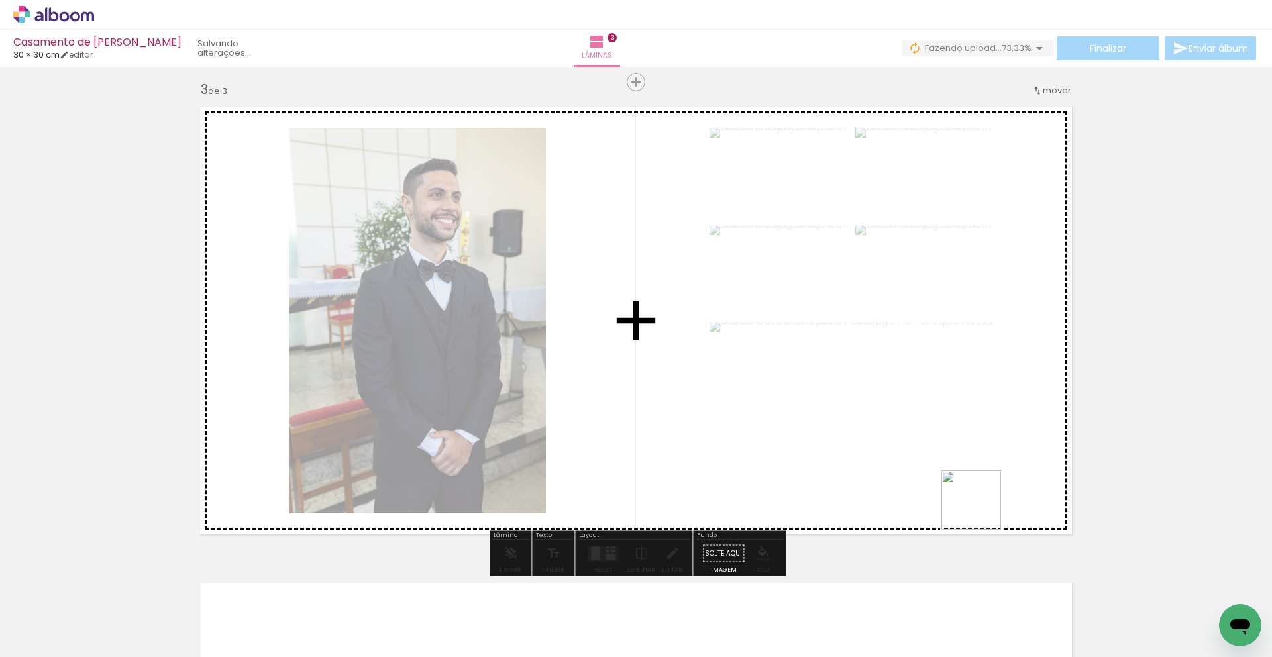
drag, startPoint x: 1188, startPoint y: 622, endPoint x: 958, endPoint y: 494, distance: 263.5
click at [956, 488] on quentale-workspace at bounding box center [636, 328] width 1272 height 657
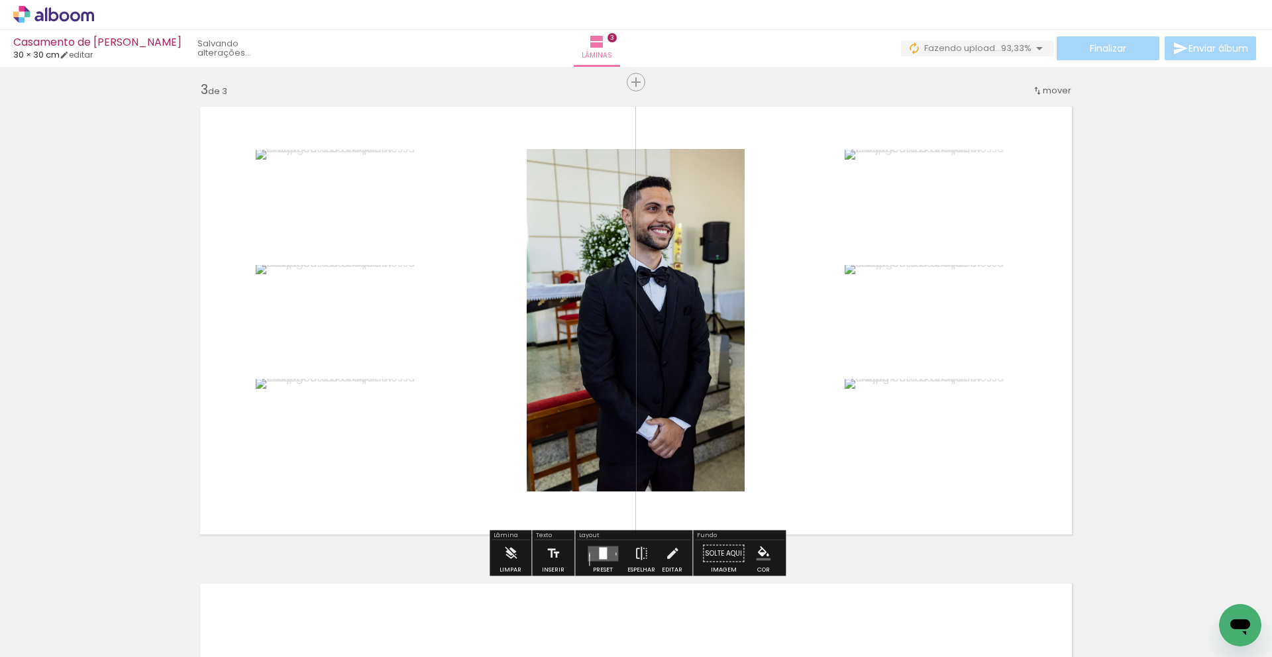
click at [607, 550] on quentale-layouter at bounding box center [603, 553] width 30 height 15
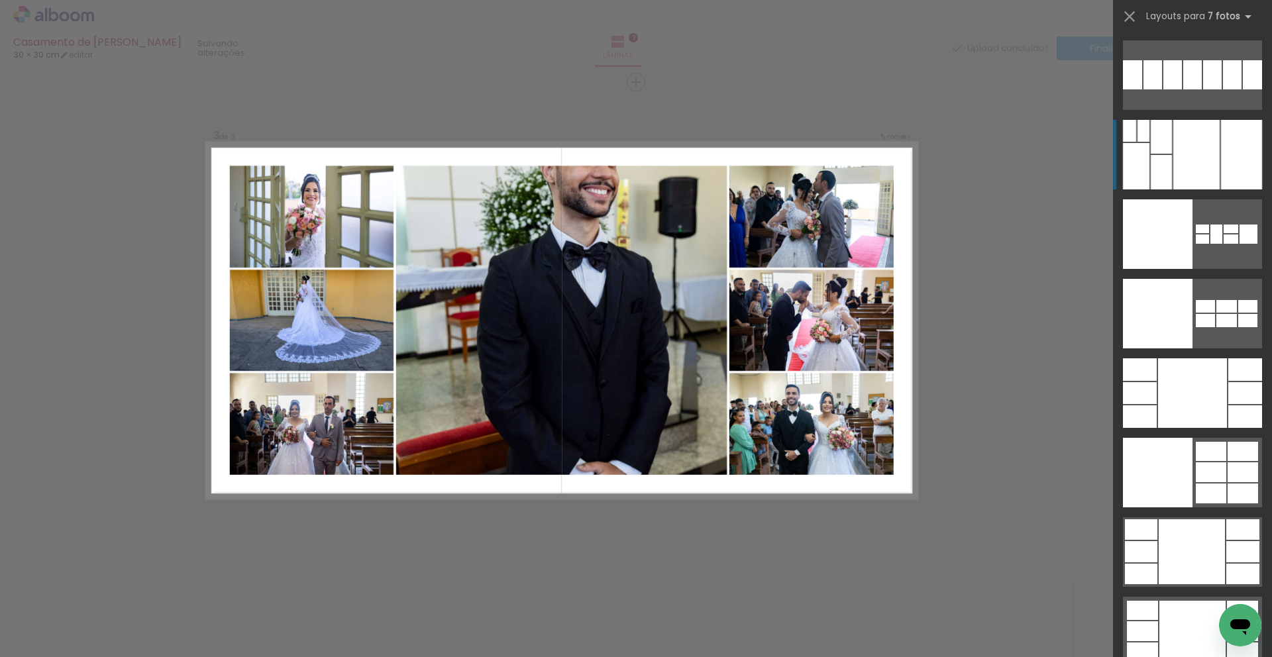
scroll to position [15836, 0]
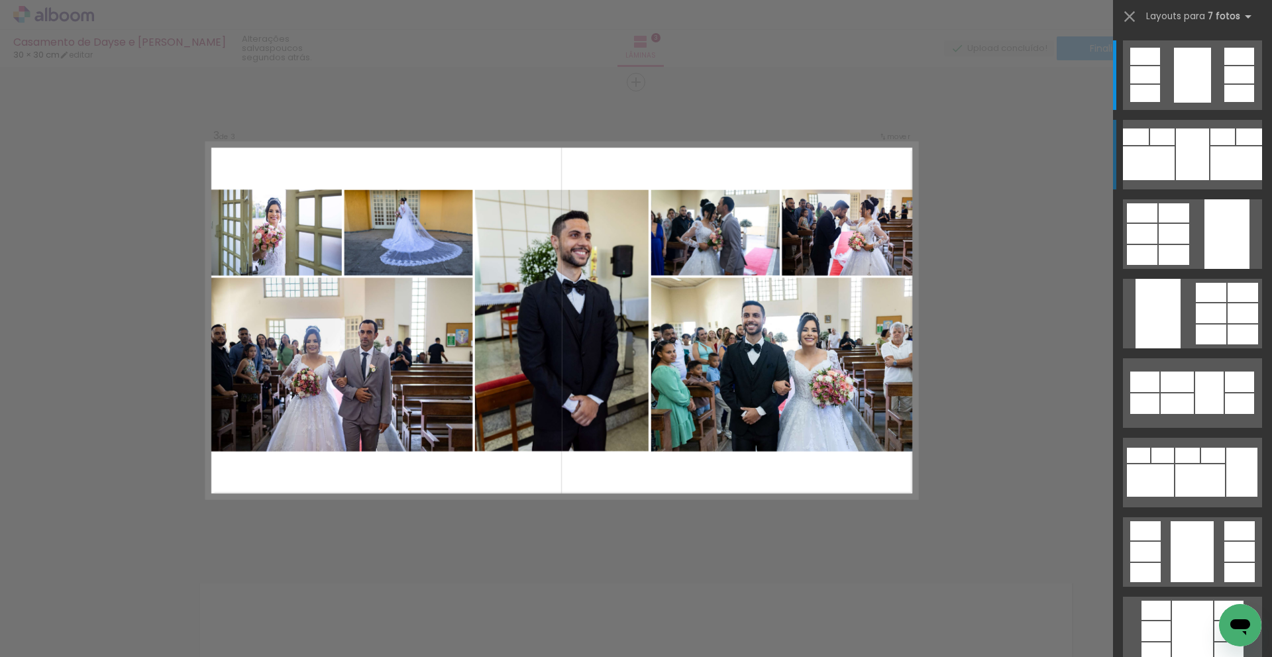
click at [1217, 168] on div at bounding box center [1237, 163] width 52 height 34
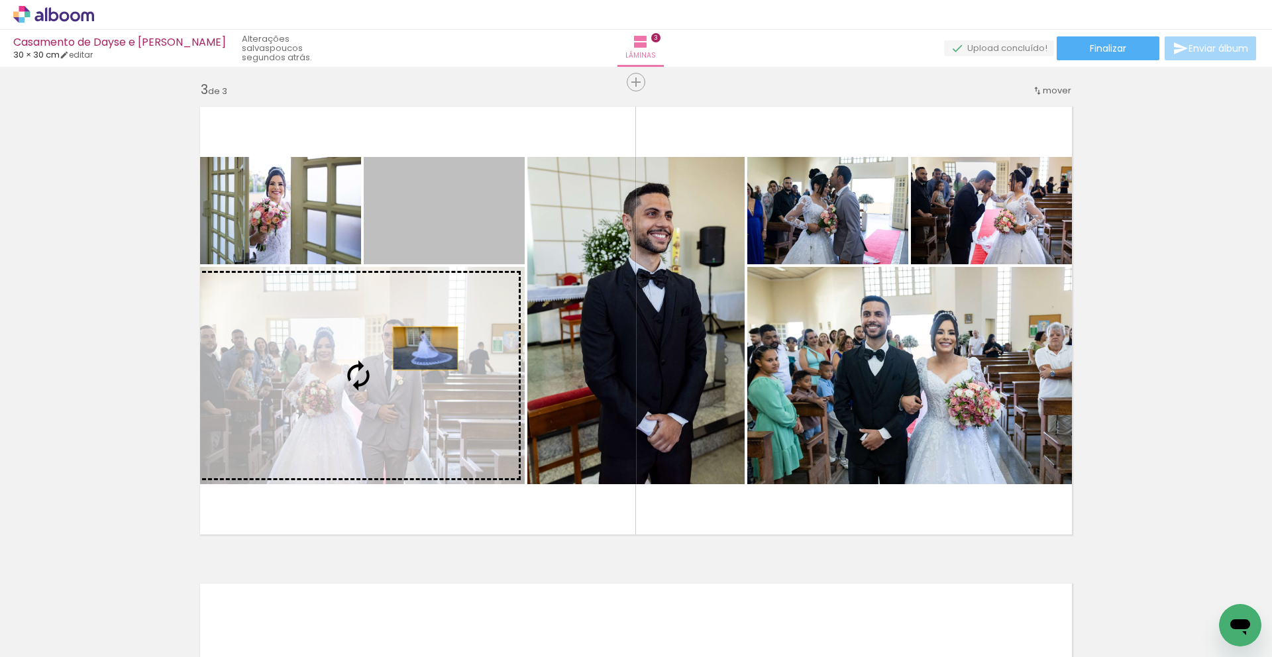
drag, startPoint x: 468, startPoint y: 245, endPoint x: 432, endPoint y: 352, distance: 112.5
click at [0, 0] on slot at bounding box center [0, 0] width 0 height 0
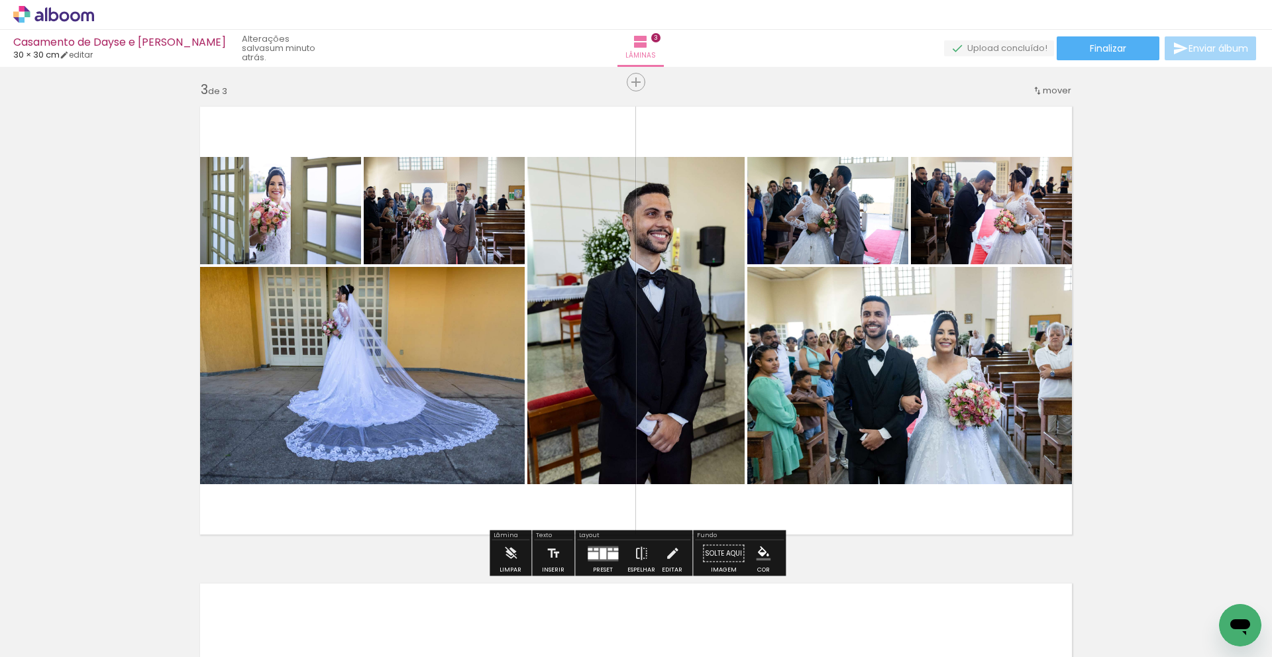
click at [608, 548] on div at bounding box center [610, 549] width 5 height 3
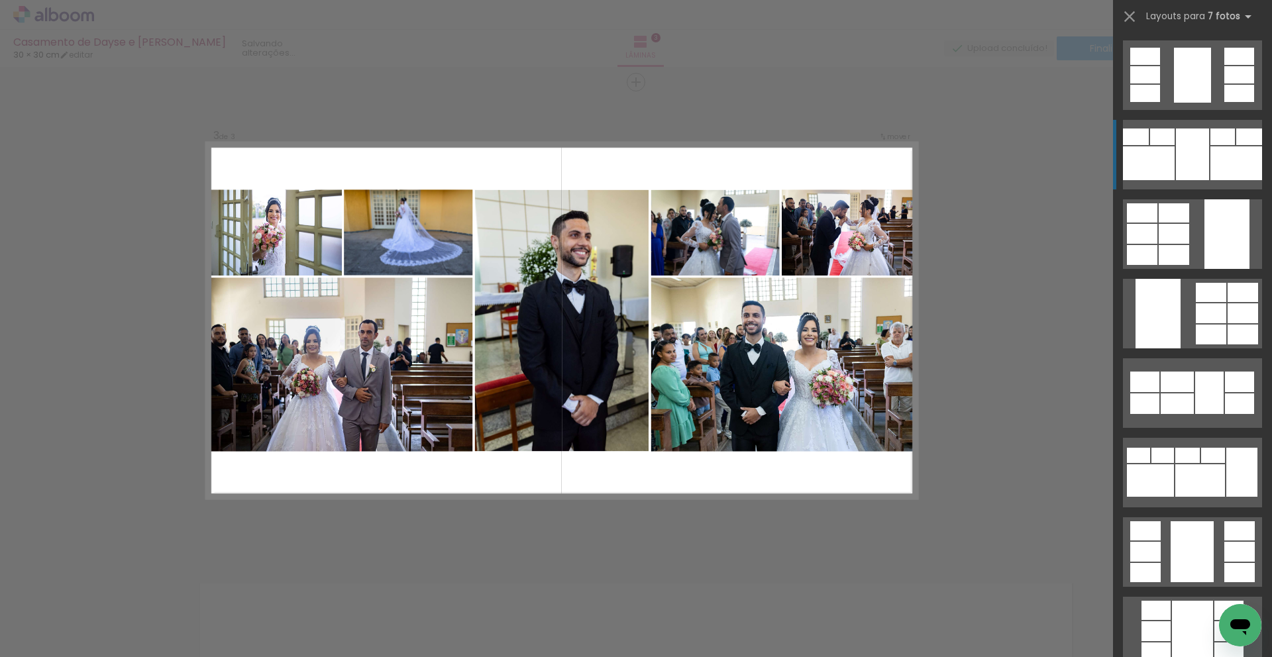
scroll to position [80, 0]
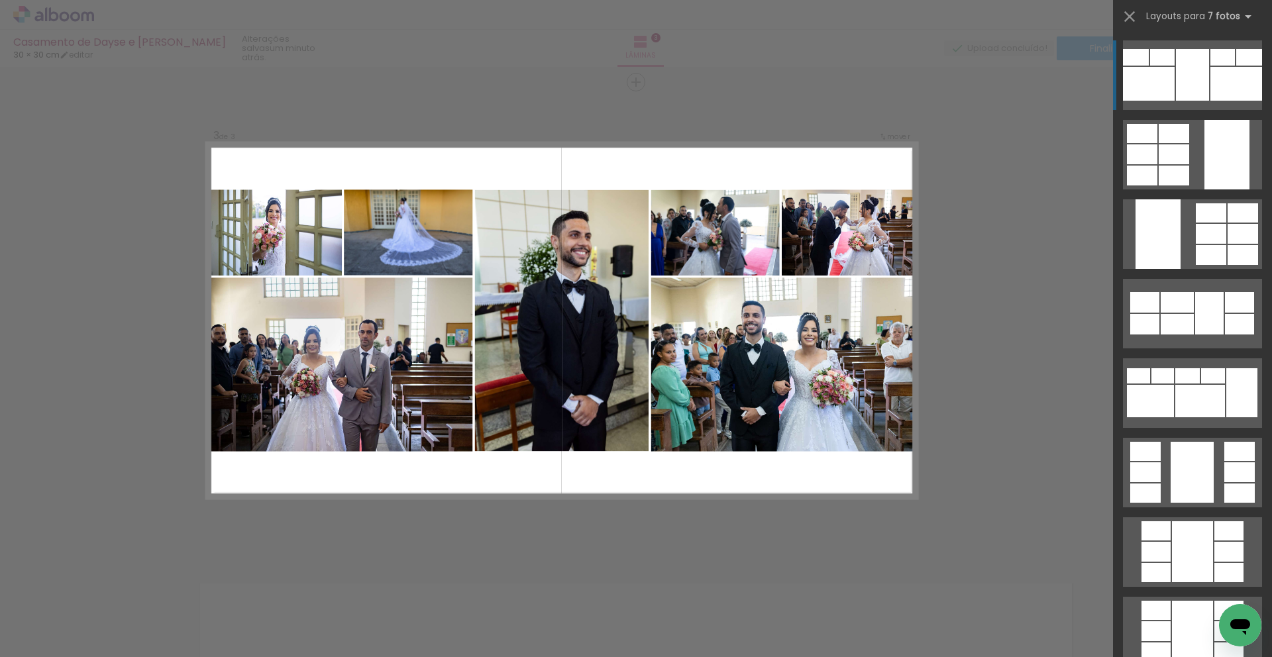
click at [872, 514] on div "Confirmar Cancelar" at bounding box center [636, 76] width 1272 height 1941
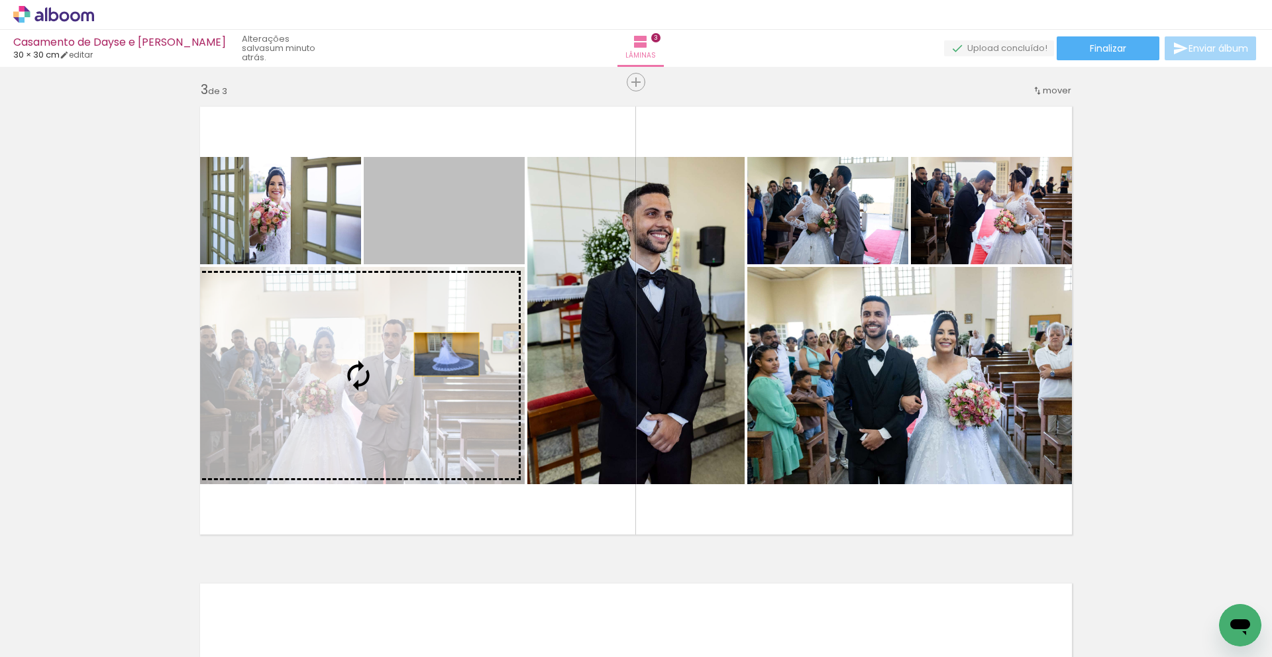
drag, startPoint x: 483, startPoint y: 247, endPoint x: 447, endPoint y: 355, distance: 113.4
click at [0, 0] on slot at bounding box center [0, 0] width 0 height 0
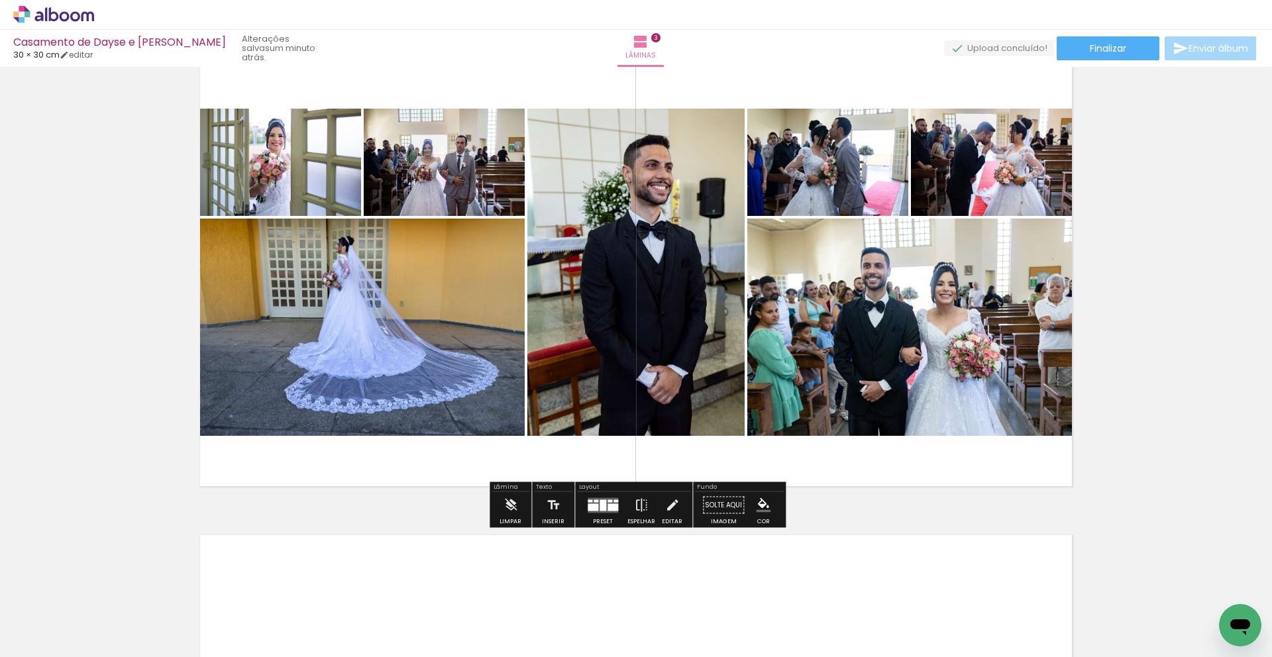
scroll to position [1015, 0]
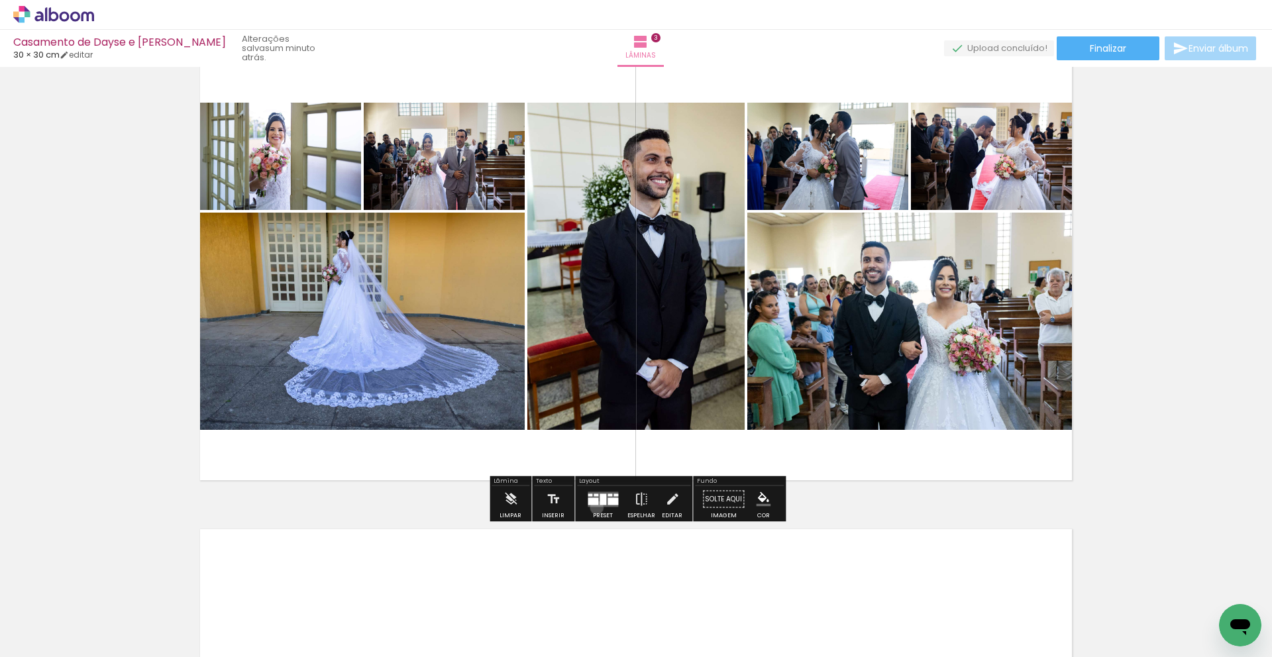
click at [594, 507] on div at bounding box center [603, 499] width 36 height 27
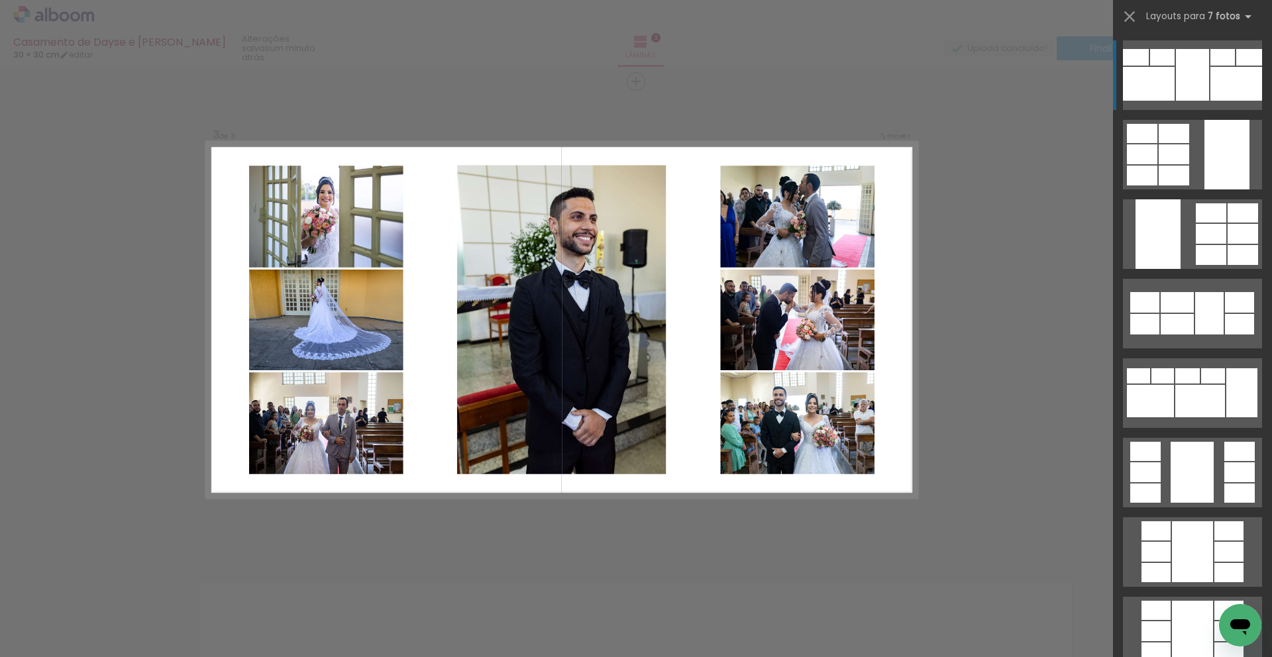
scroll to position [961, 0]
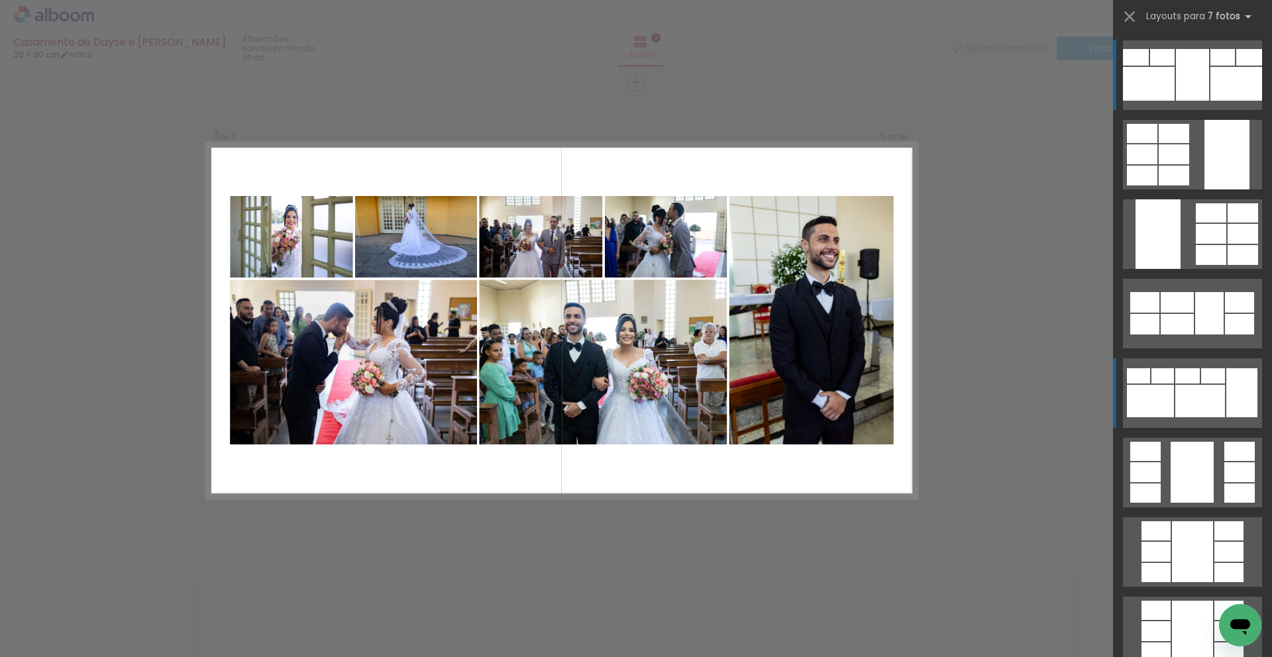
click at [1242, 406] on div at bounding box center [1242, 392] width 31 height 49
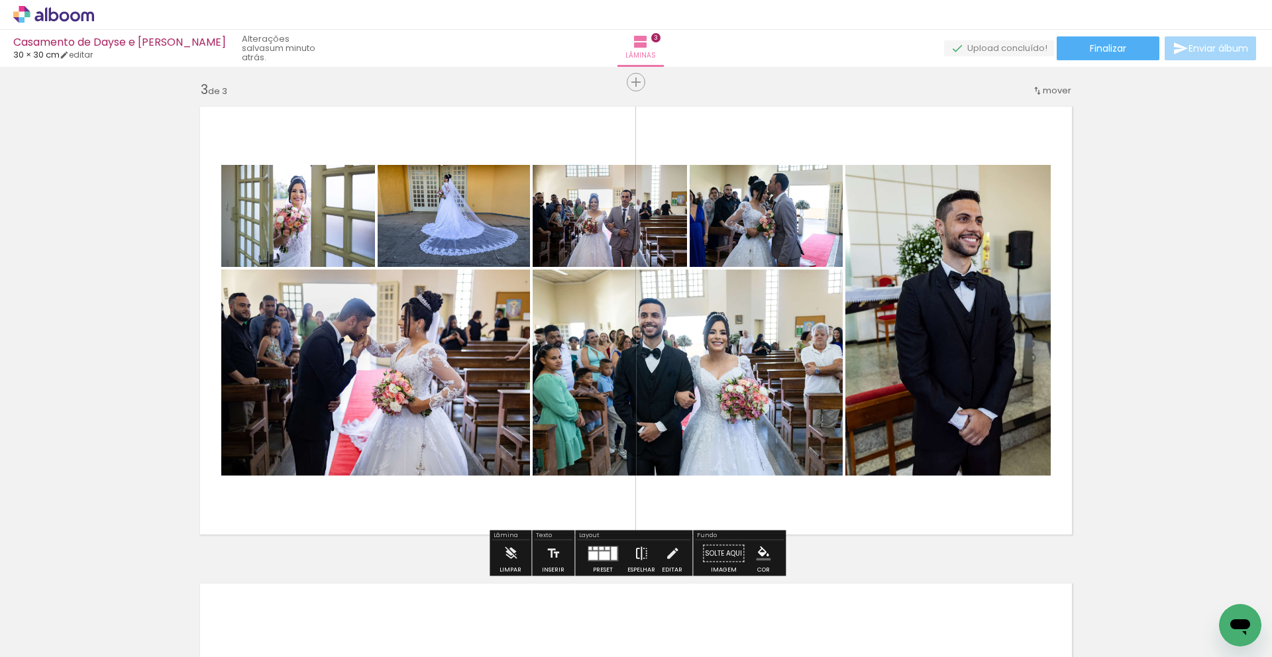
click at [627, 561] on paper-button "Espelhar" at bounding box center [641, 558] width 34 height 34
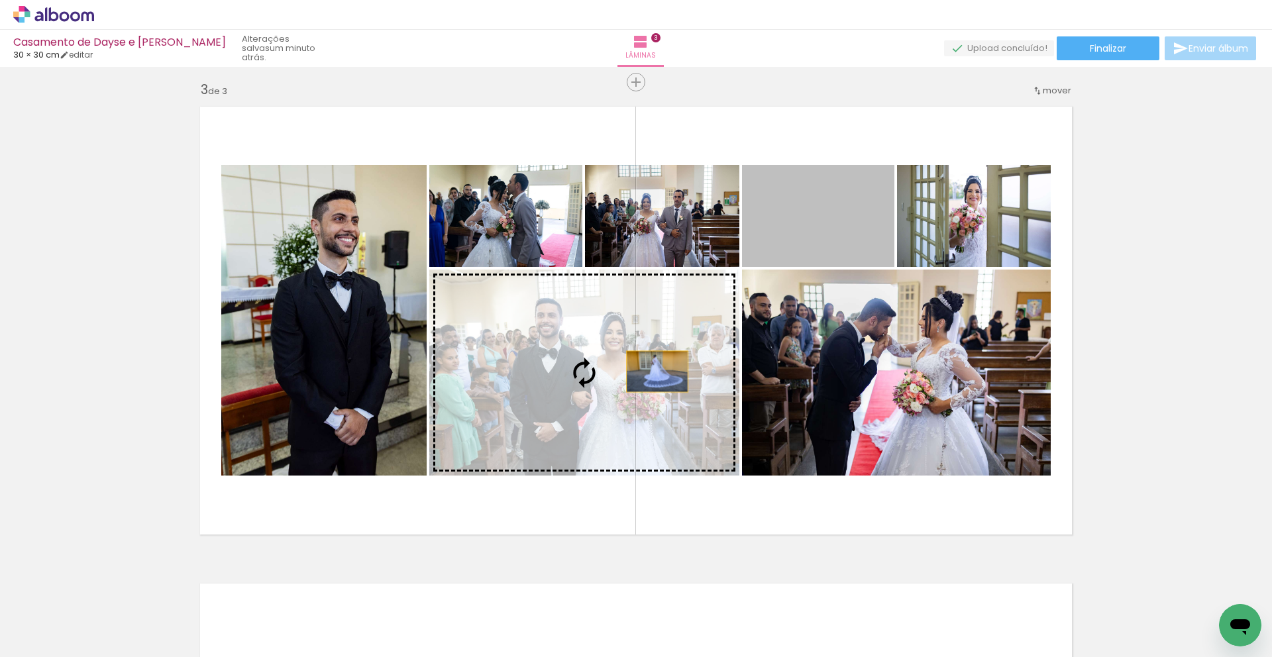
drag, startPoint x: 825, startPoint y: 247, endPoint x: 657, endPoint y: 372, distance: 208.9
click at [0, 0] on slot at bounding box center [0, 0] width 0 height 0
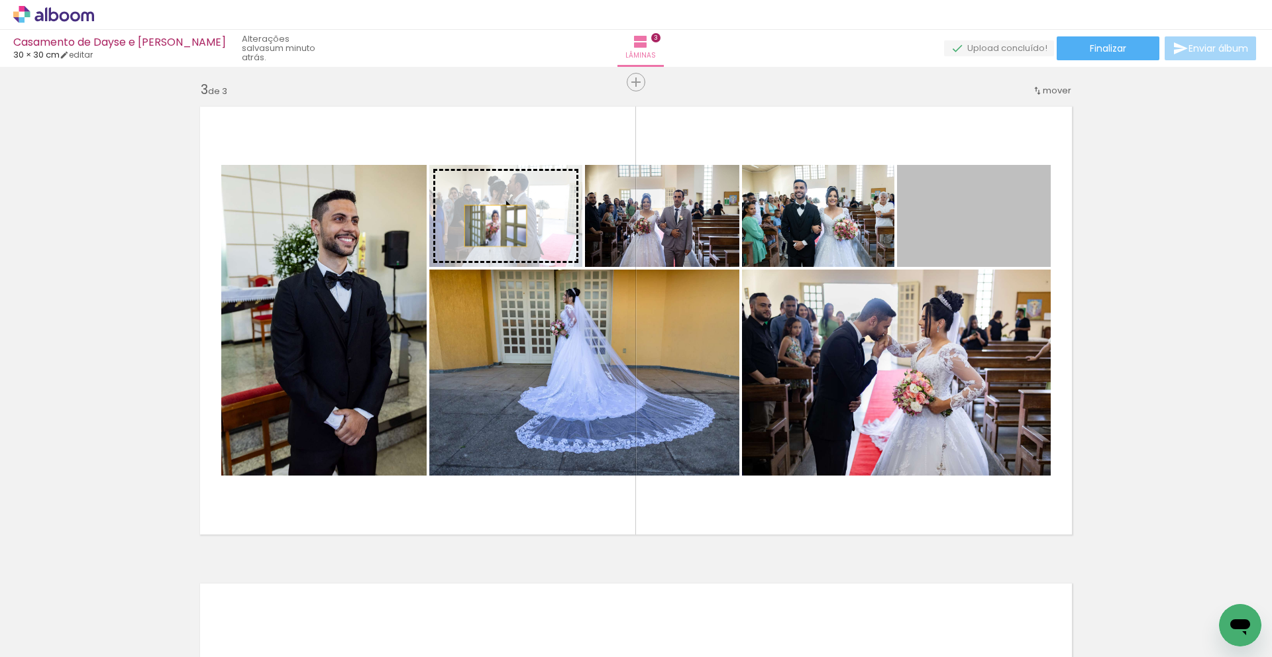
drag, startPoint x: 893, startPoint y: 234, endPoint x: 504, endPoint y: 227, distance: 389.1
click at [0, 0] on slot at bounding box center [0, 0] width 0 height 0
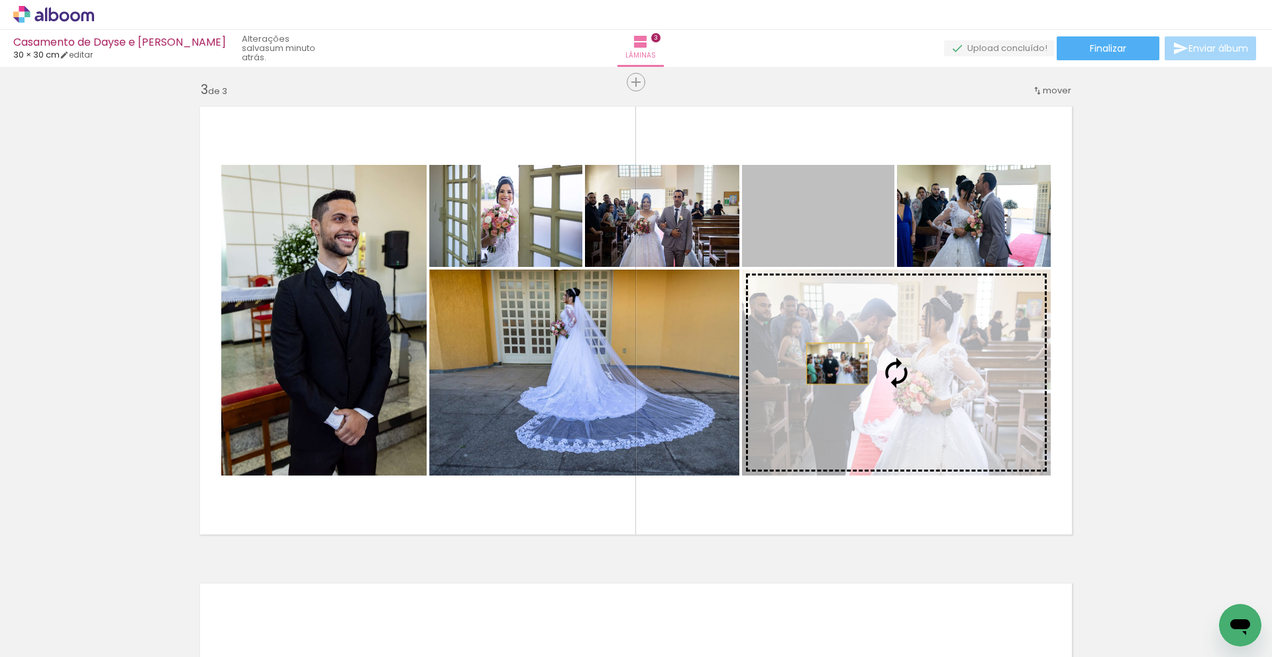
drag, startPoint x: 830, startPoint y: 237, endPoint x: 838, endPoint y: 364, distance: 127.5
click at [0, 0] on slot at bounding box center [0, 0] width 0 height 0
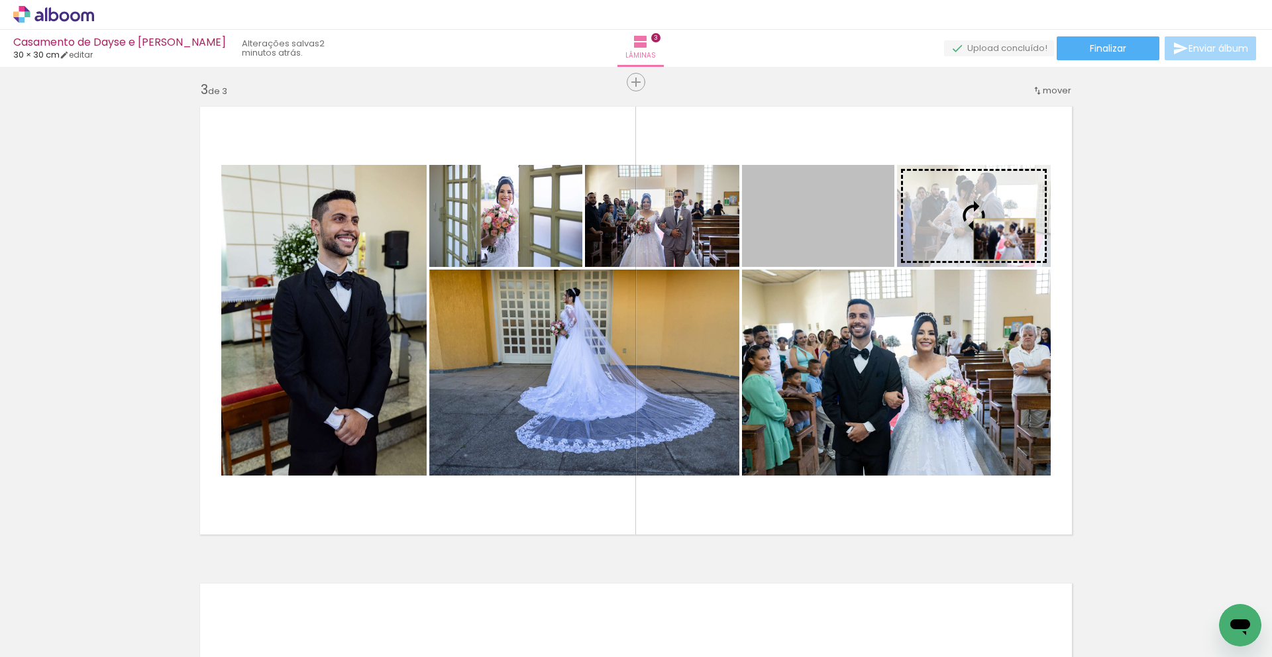
drag, startPoint x: 874, startPoint y: 239, endPoint x: 1005, endPoint y: 239, distance: 131.2
click at [0, 0] on slot at bounding box center [0, 0] width 0 height 0
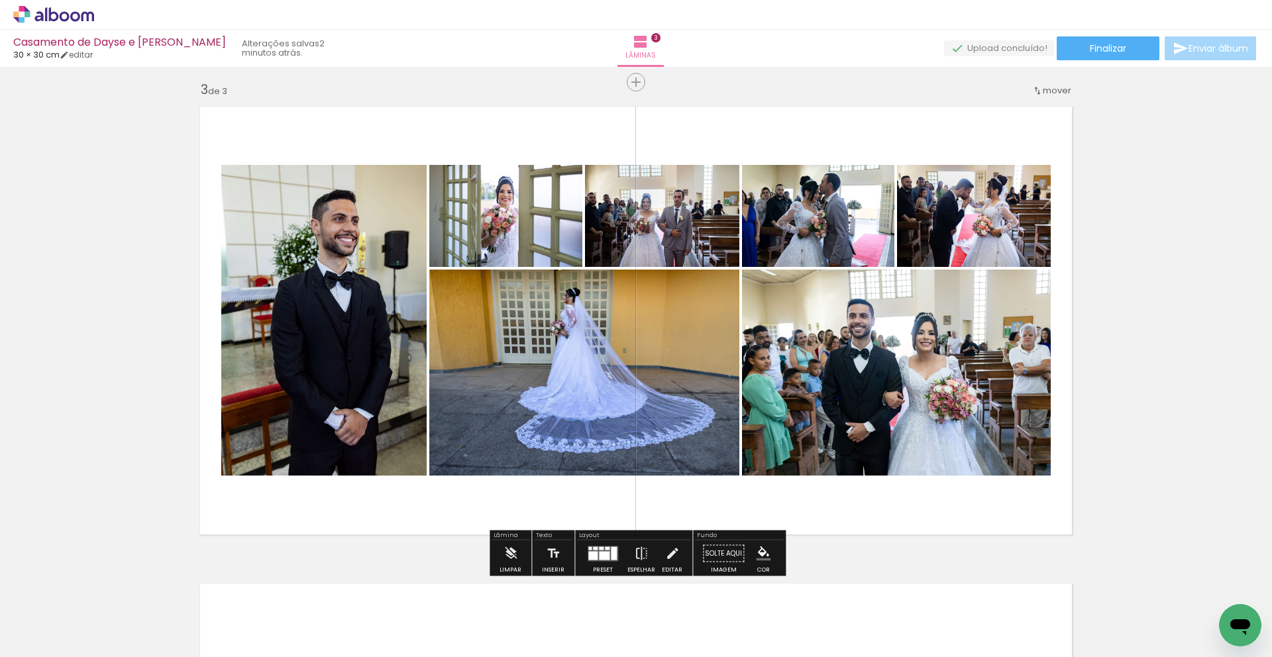
click at [603, 557] on div at bounding box center [604, 555] width 11 height 9
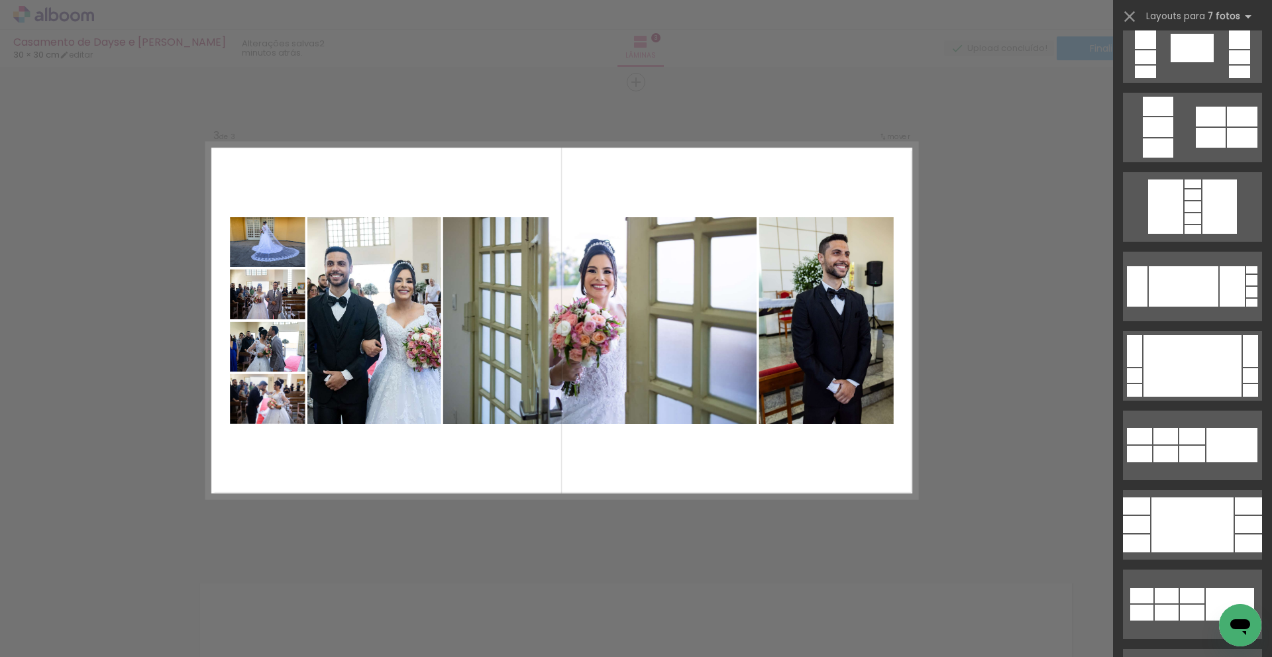
scroll to position [6160, 0]
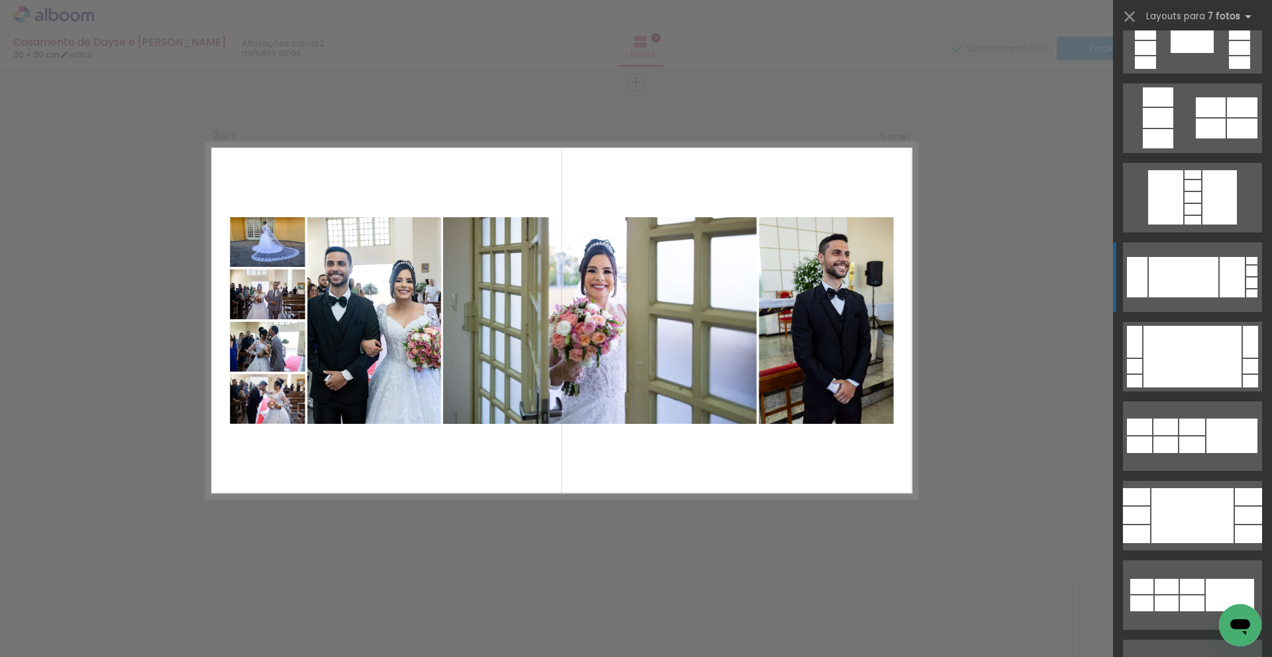
click at [1206, 283] on div at bounding box center [1184, 277] width 70 height 40
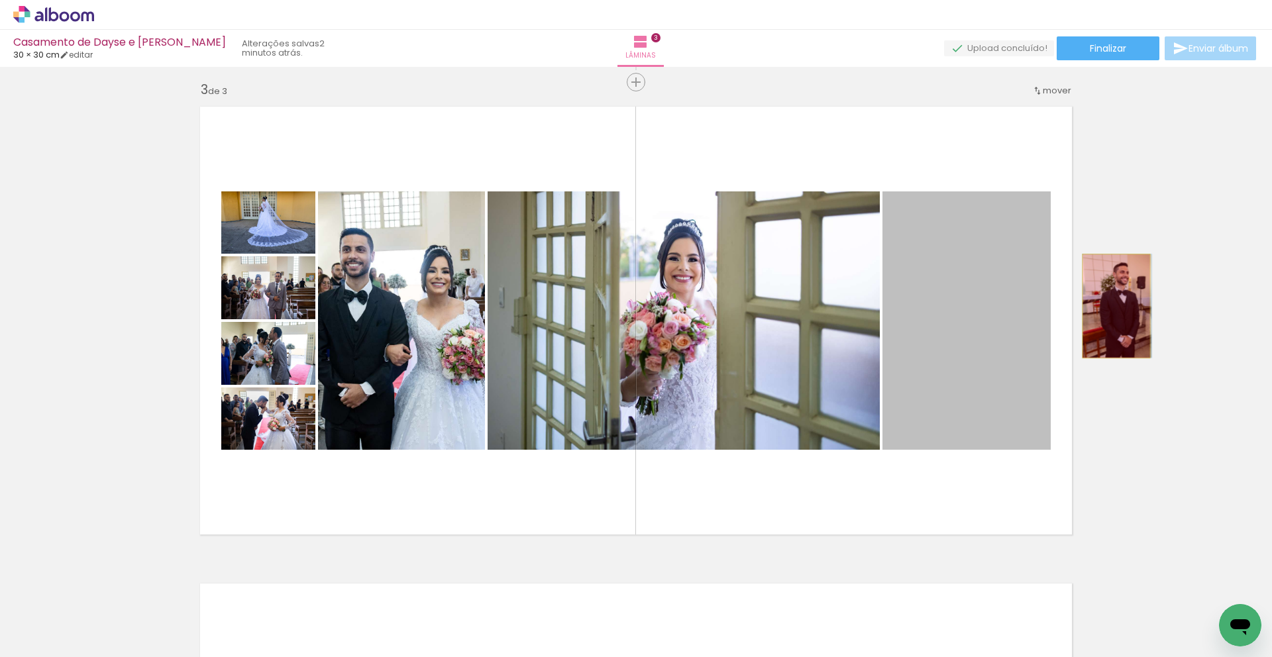
drag, startPoint x: 1001, startPoint y: 321, endPoint x: 1117, endPoint y: 306, distance: 116.2
click at [1117, 306] on div "Inserir lâmina 1 de 3 Inserir lâmina 2 de 3 Inserir lâmina 3 de 3" at bounding box center [636, 65] width 1272 height 1909
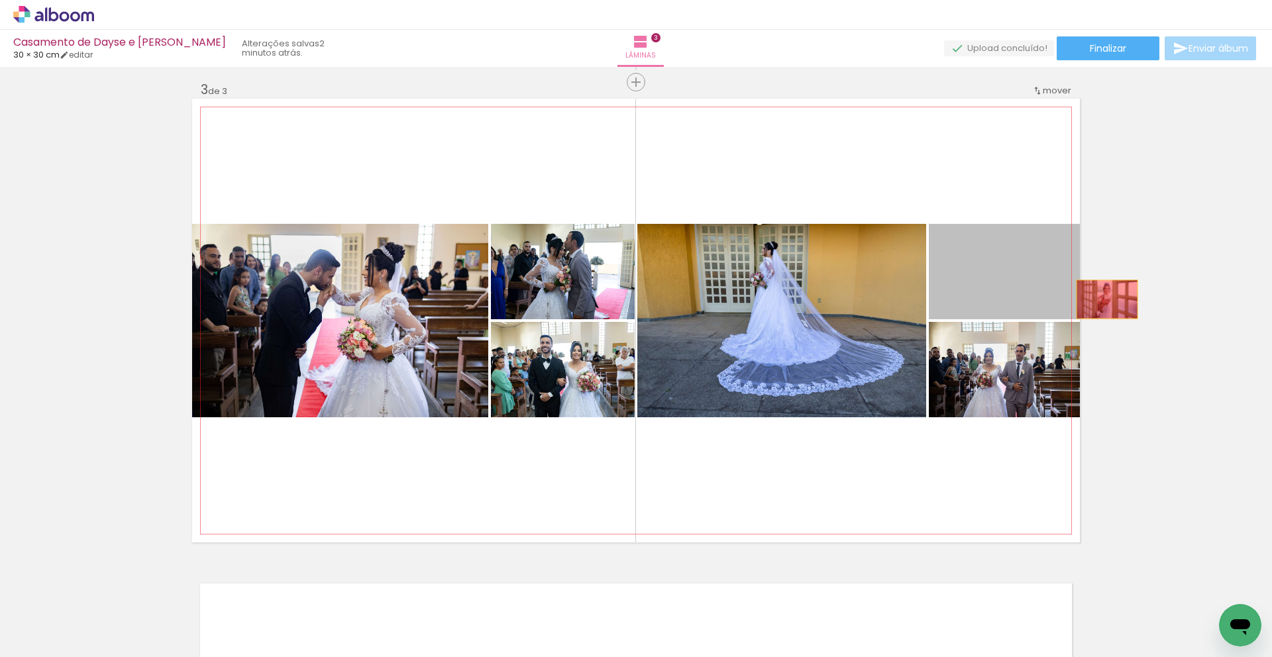
drag, startPoint x: 1031, startPoint y: 307, endPoint x: 1107, endPoint y: 300, distance: 77.2
click at [1107, 300] on div "Inserir lâmina 1 de 3 Inserir lâmina 2 de 3 Inserir lâmina 3 de 3" at bounding box center [636, 65] width 1272 height 1909
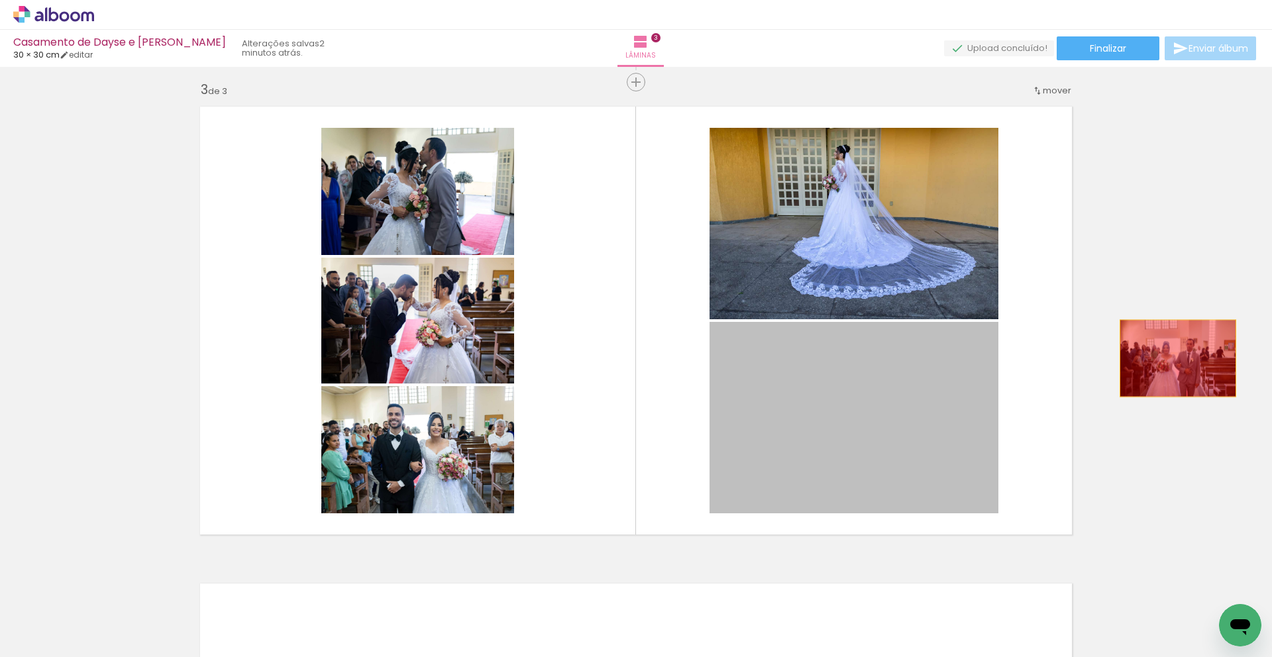
drag, startPoint x: 958, startPoint y: 368, endPoint x: 1169, endPoint y: 358, distance: 211.0
click at [1181, 358] on div "Inserir lâmina 1 de 3 Inserir lâmina 2 de 3 Inserir lâmina 3 de 3" at bounding box center [636, 65] width 1272 height 1909
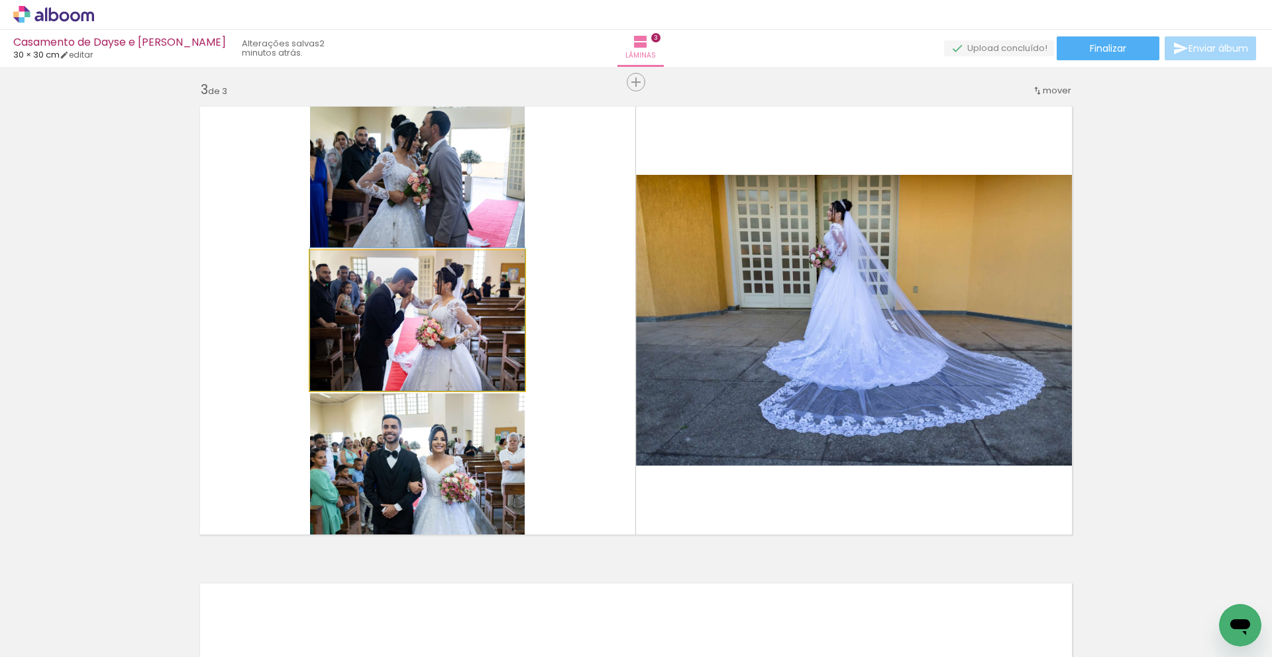
drag, startPoint x: 467, startPoint y: 336, endPoint x: 197, endPoint y: 327, distance: 270.5
click at [197, 327] on quentale-layouter at bounding box center [636, 321] width 888 height 444
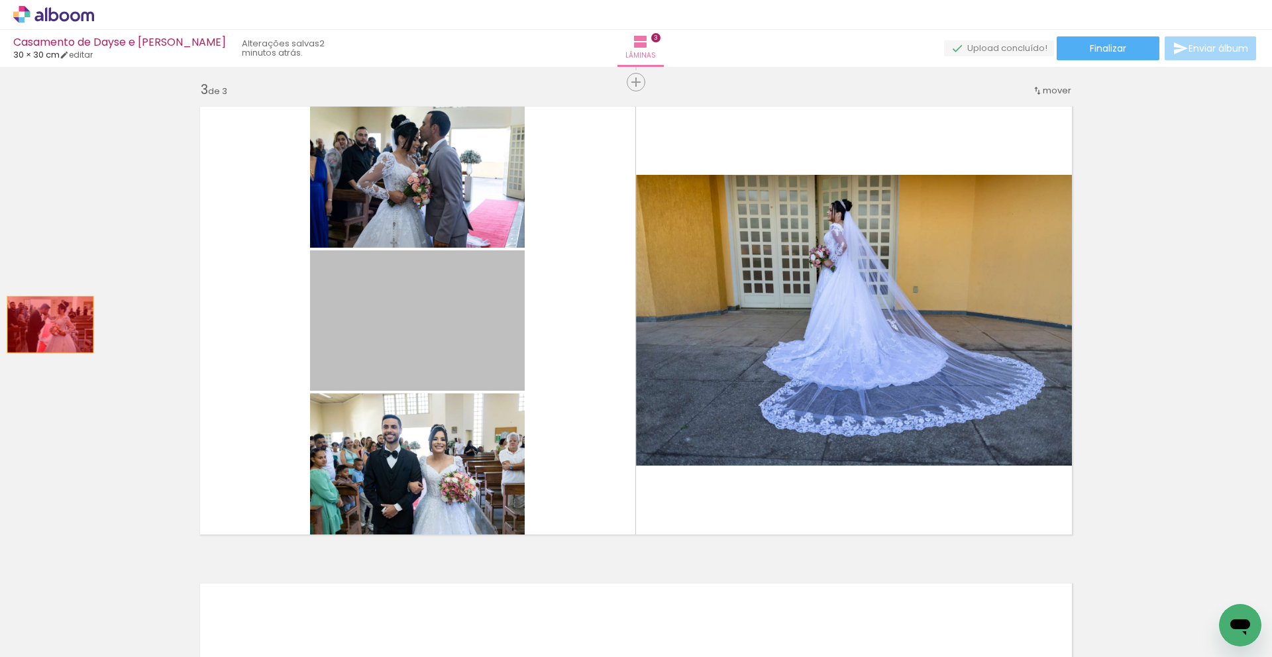
drag, startPoint x: 118, startPoint y: 332, endPoint x: 372, endPoint y: 442, distance: 277.3
click at [63, 333] on div "Inserir lâmina 1 de 3 Inserir lâmina 2 de 3 Inserir lâmina 3 de 3" at bounding box center [636, 65] width 1272 height 1909
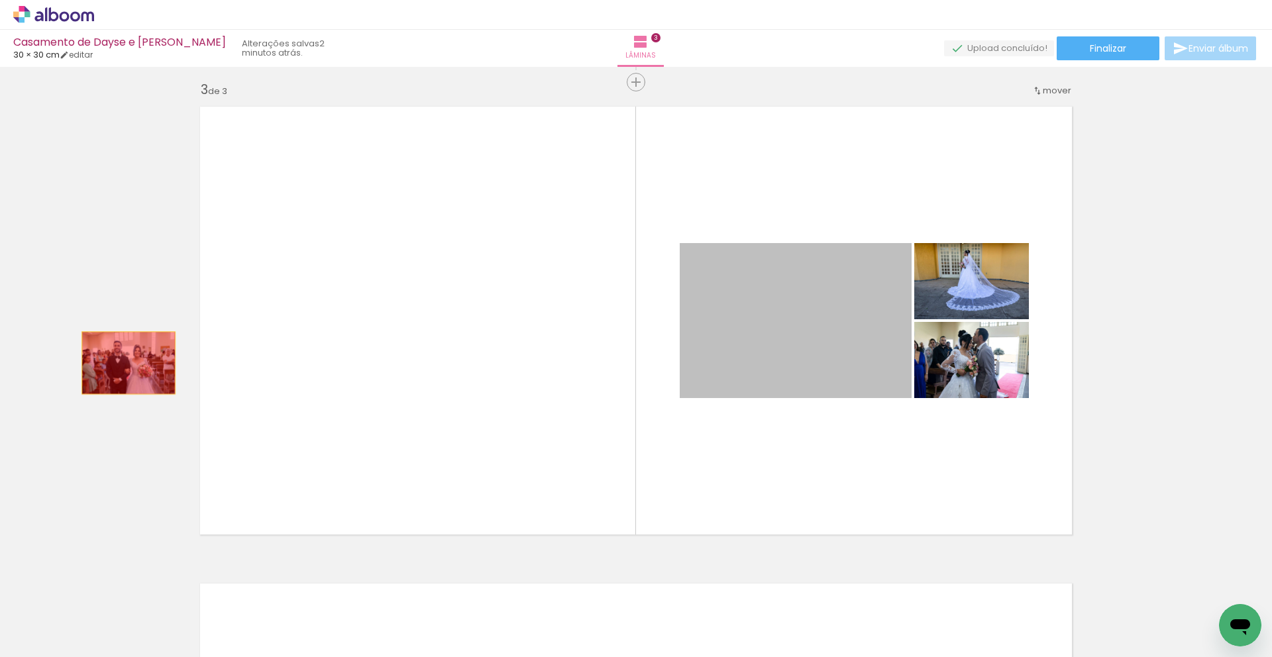
drag, startPoint x: 710, startPoint y: 373, endPoint x: 152, endPoint y: 363, distance: 557.5
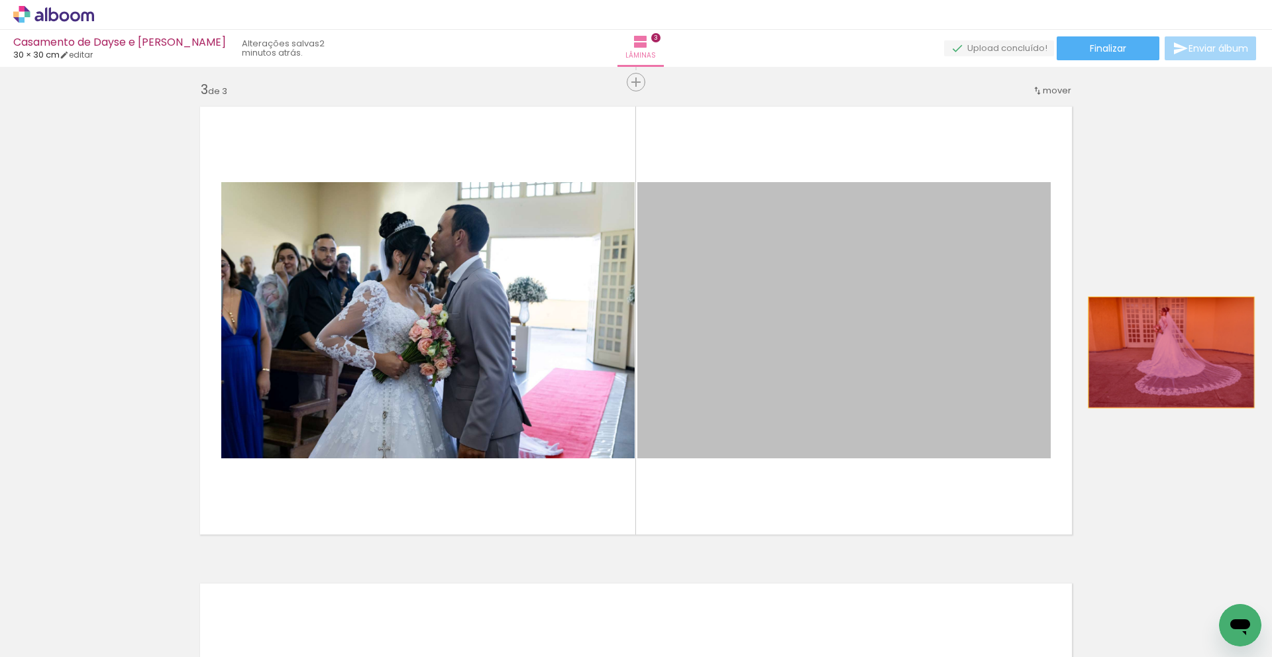
drag, startPoint x: 888, startPoint y: 370, endPoint x: 1149, endPoint y: 358, distance: 260.8
click at [1172, 353] on div "Inserir lâmina 1 de 3 Inserir lâmina 2 de 3 Inserir lâmina 3 de 3" at bounding box center [636, 65] width 1272 height 1909
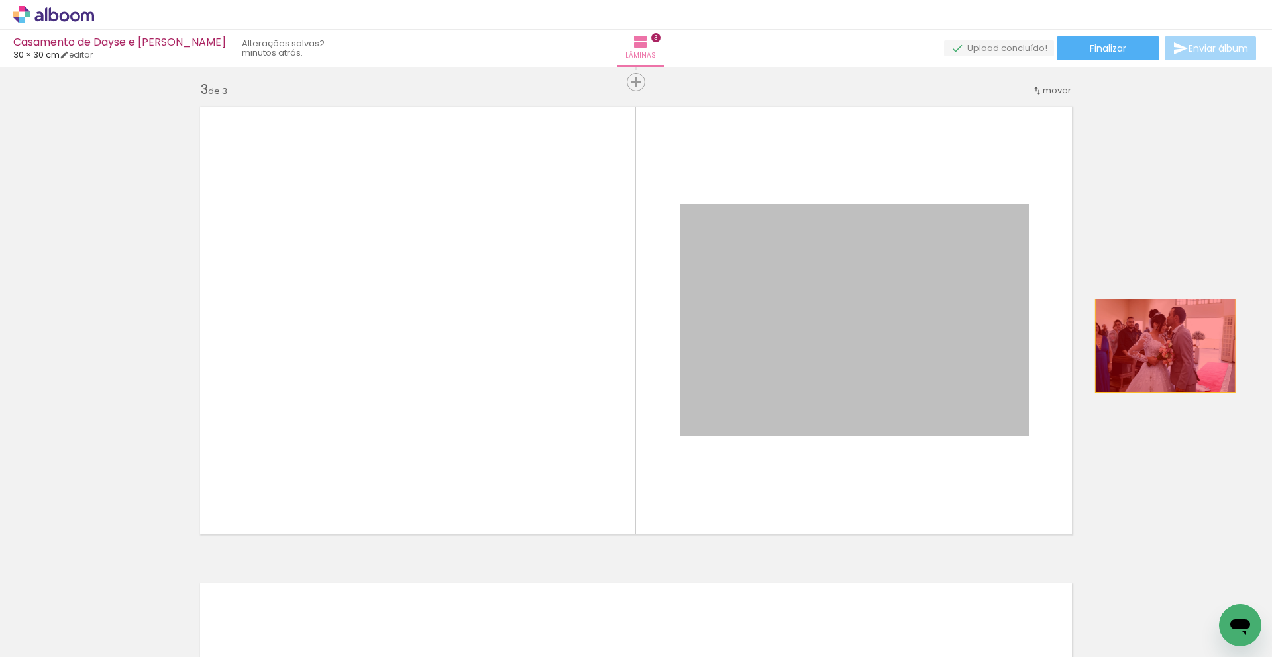
drag, startPoint x: 790, startPoint y: 385, endPoint x: 1166, endPoint y: 346, distance: 377.8
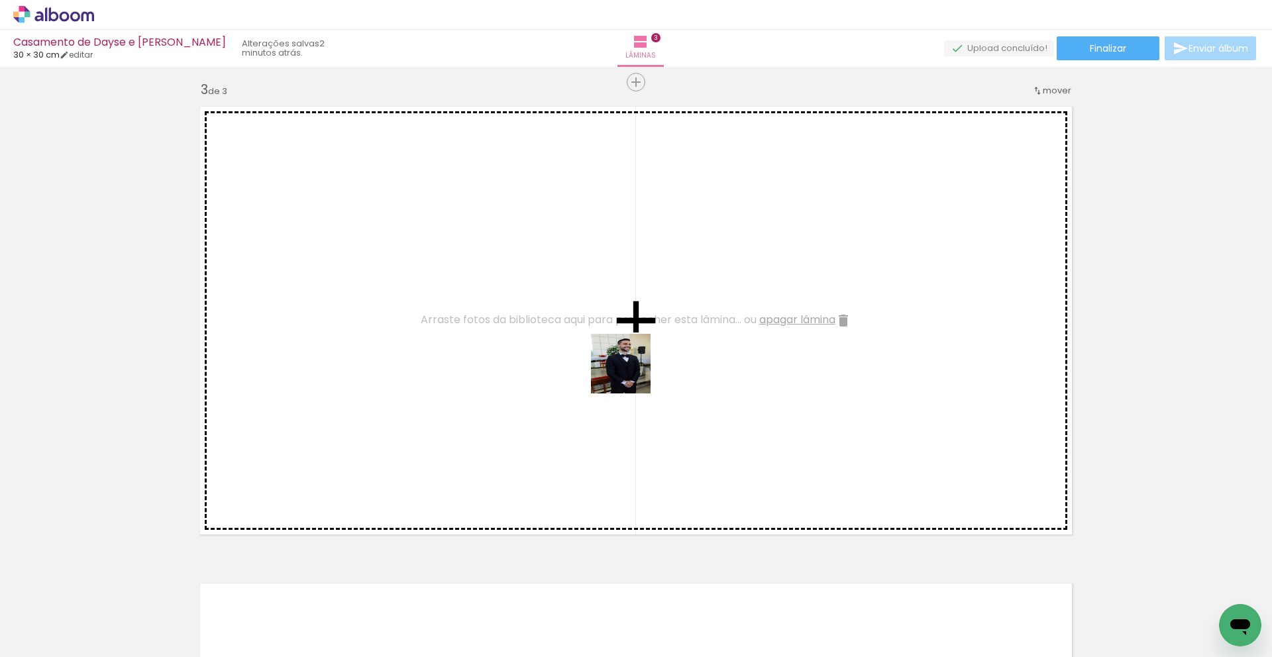
drag, startPoint x: 722, startPoint y: 591, endPoint x: 867, endPoint y: 546, distance: 151.8
click at [631, 402] on quentale-workspace at bounding box center [636, 328] width 1272 height 657
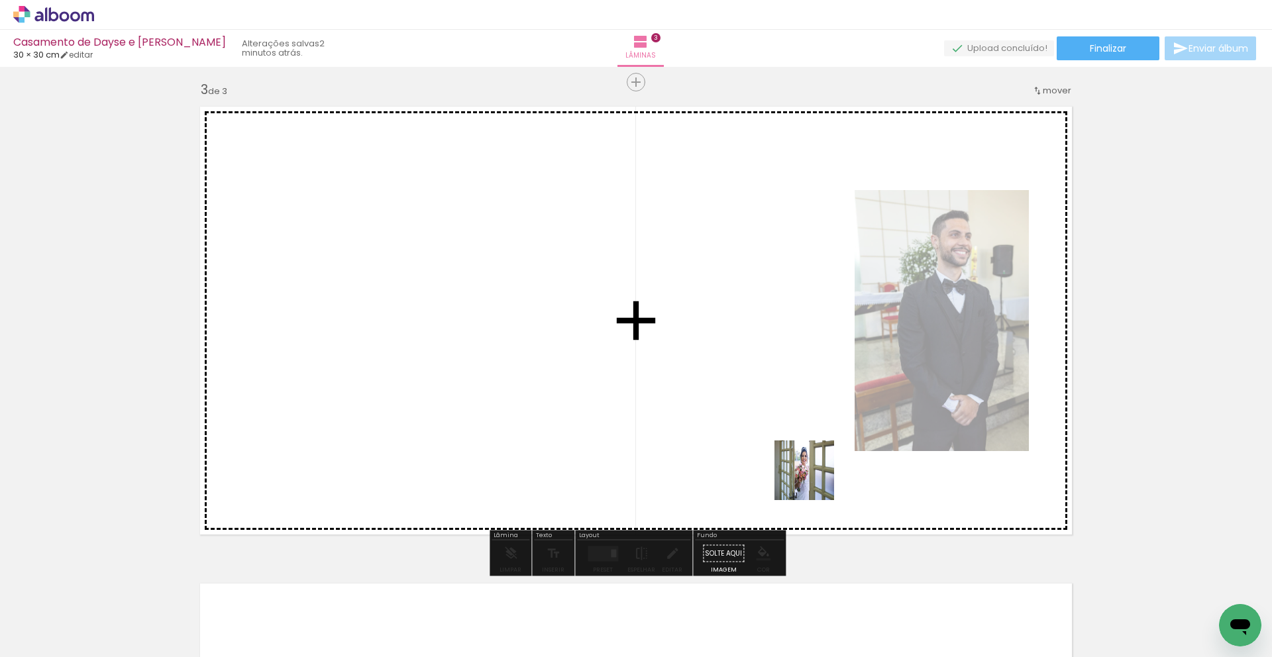
drag, startPoint x: 807, startPoint y: 568, endPoint x: 825, endPoint y: 504, distance: 66.1
click at [815, 480] on quentale-workspace at bounding box center [636, 328] width 1272 height 657
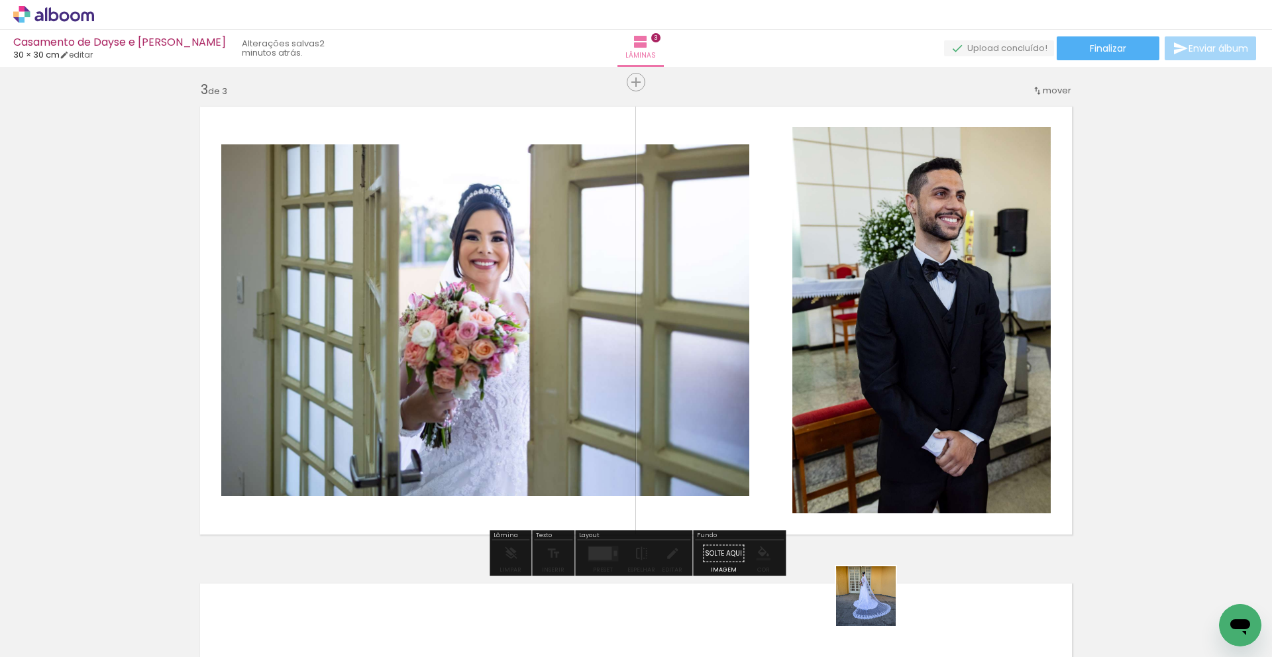
drag, startPoint x: 876, startPoint y: 606, endPoint x: 909, endPoint y: 512, distance: 100.2
click at [893, 481] on quentale-workspace at bounding box center [636, 328] width 1272 height 657
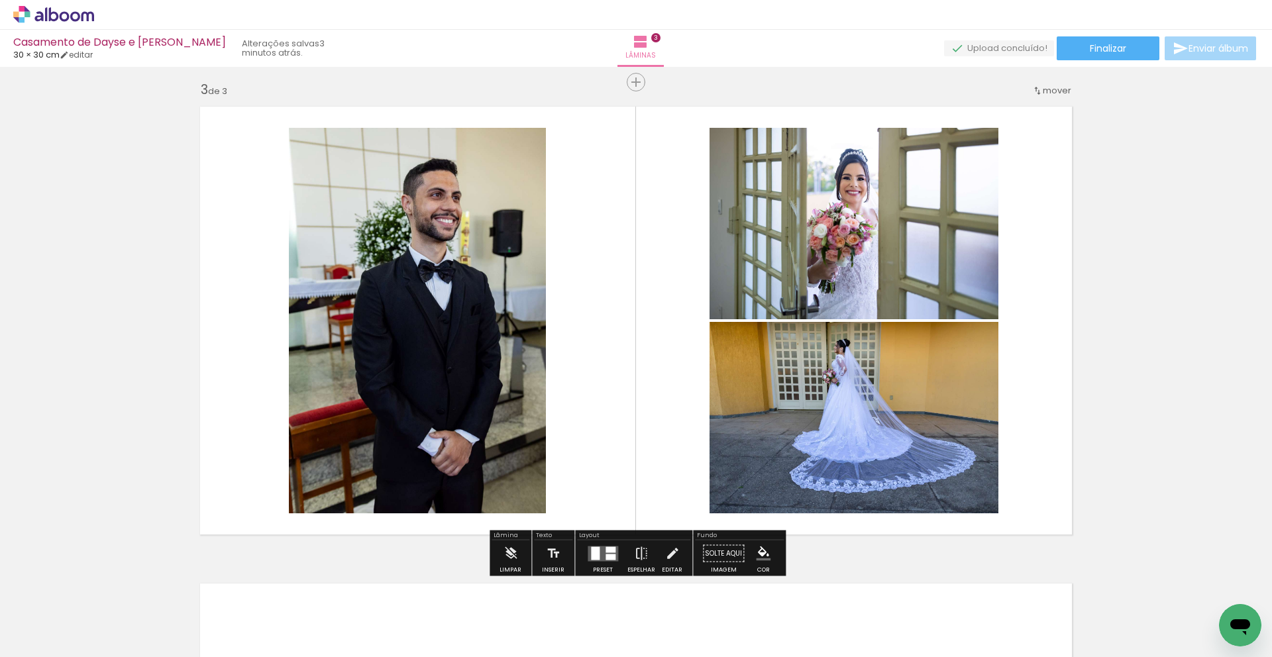
click at [606, 553] on quentale-layouter at bounding box center [603, 553] width 30 height 15
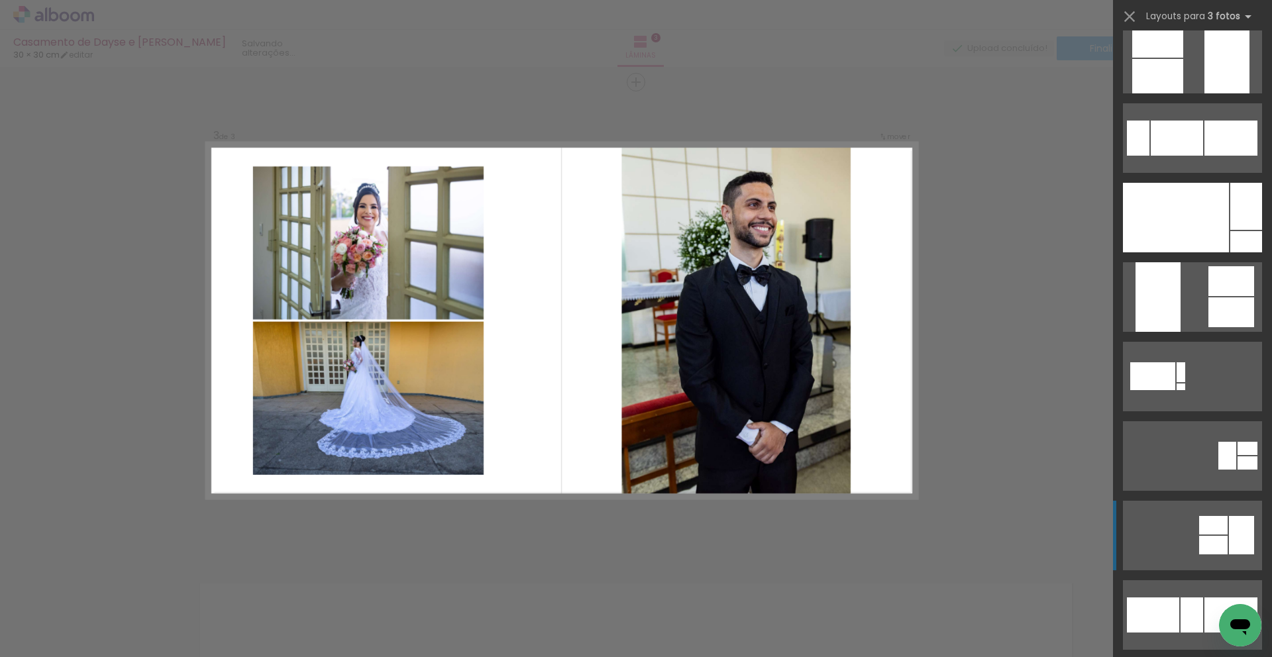
scroll to position [208, 0]
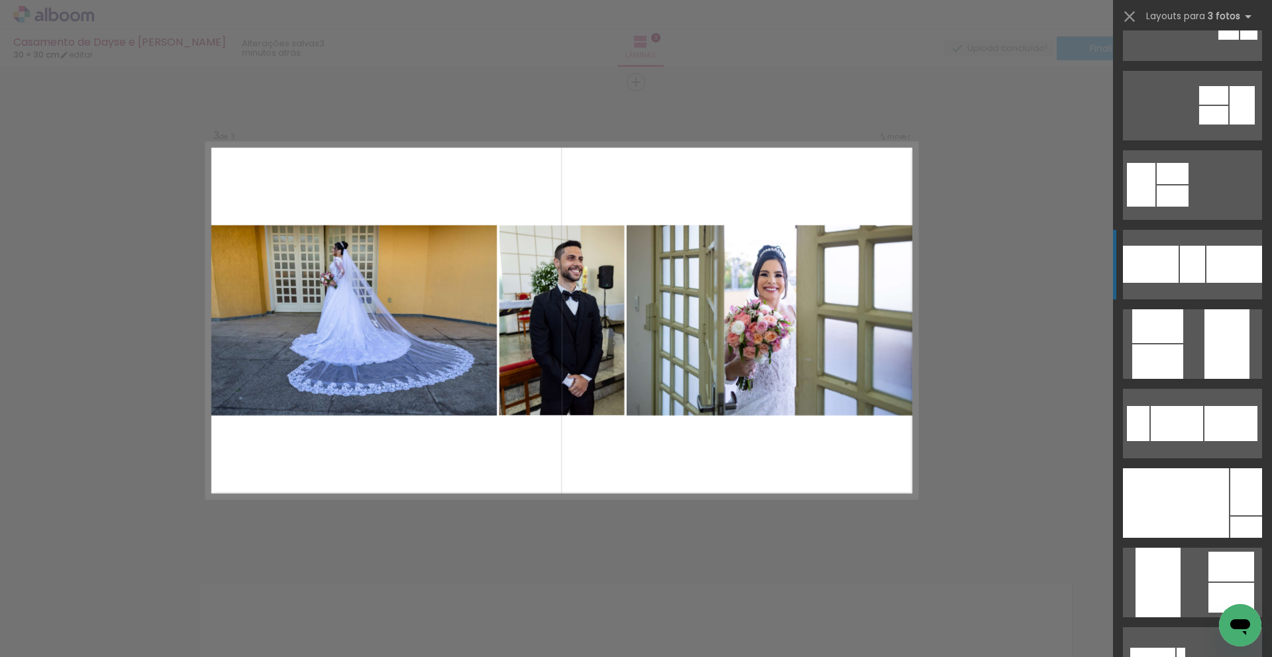
click at [1239, 252] on div at bounding box center [1235, 264] width 56 height 37
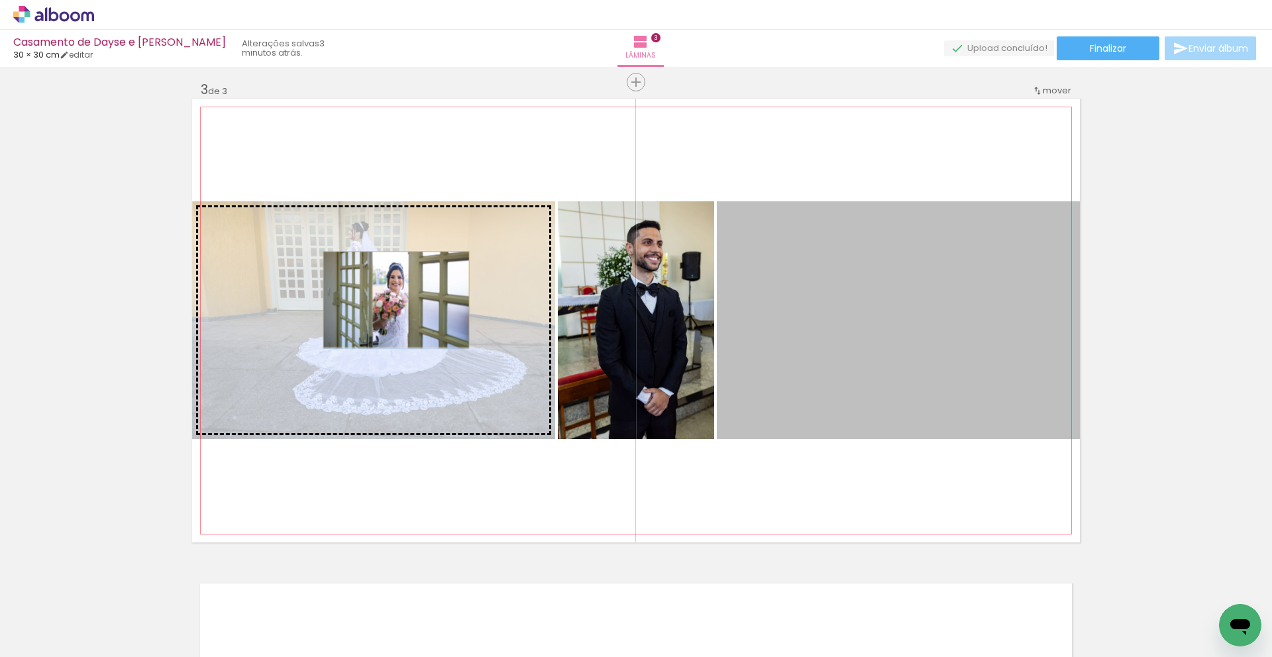
drag, startPoint x: 885, startPoint y: 308, endPoint x: 396, endPoint y: 300, distance: 488.5
click at [0, 0] on slot at bounding box center [0, 0] width 0 height 0
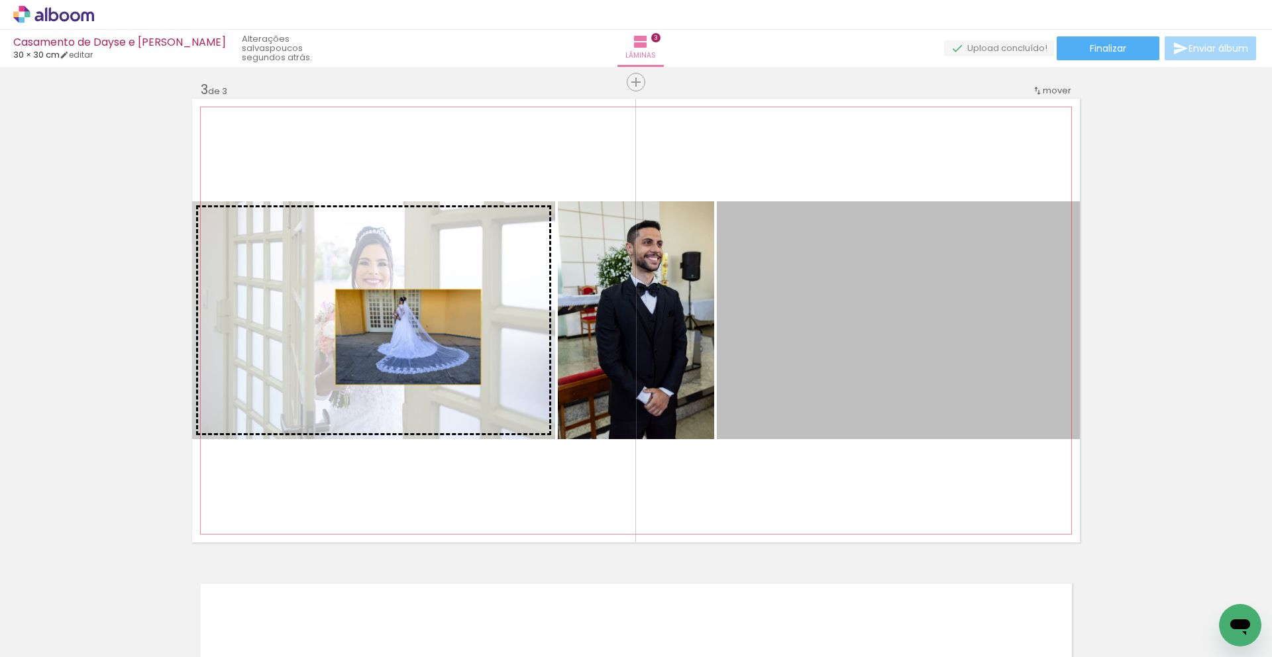
drag, startPoint x: 932, startPoint y: 372, endPoint x: 417, endPoint y: 339, distance: 516.0
click at [0, 0] on slot at bounding box center [0, 0] width 0 height 0
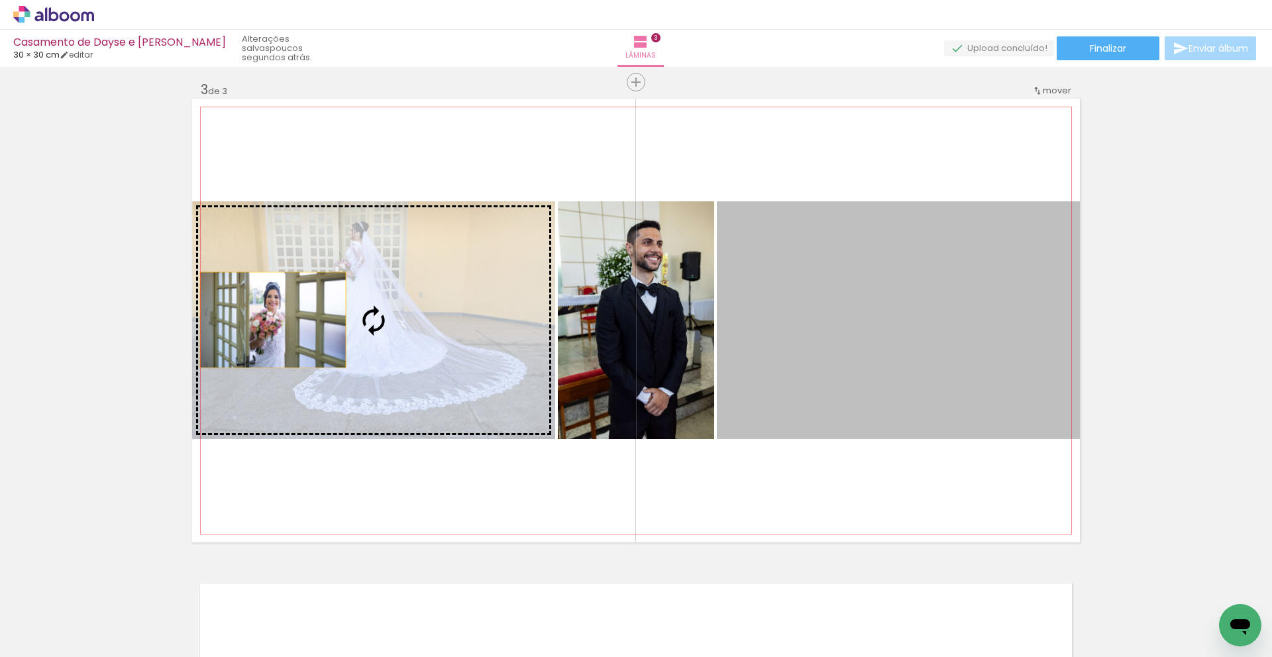
drag, startPoint x: 273, startPoint y: 320, endPoint x: 248, endPoint y: 319, distance: 25.2
click at [0, 0] on slot at bounding box center [0, 0] width 0 height 0
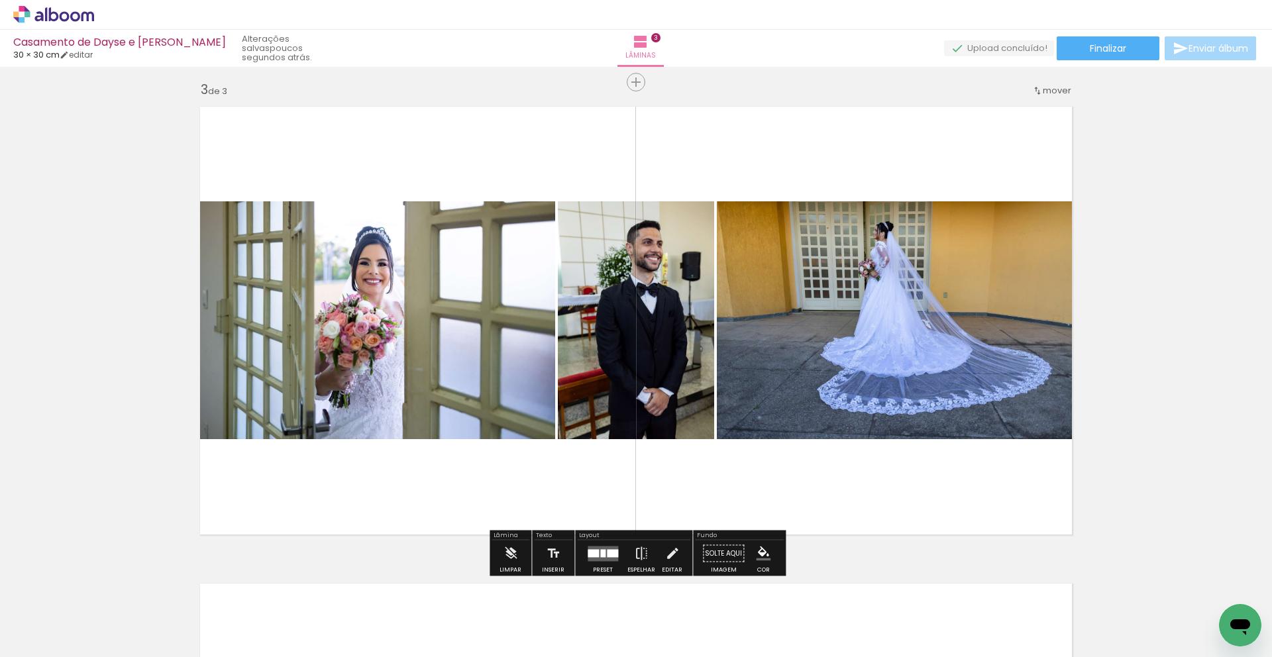
click at [805, 397] on quentale-photo at bounding box center [898, 320] width 363 height 238
click at [534, 376] on quentale-photo at bounding box center [373, 320] width 363 height 238
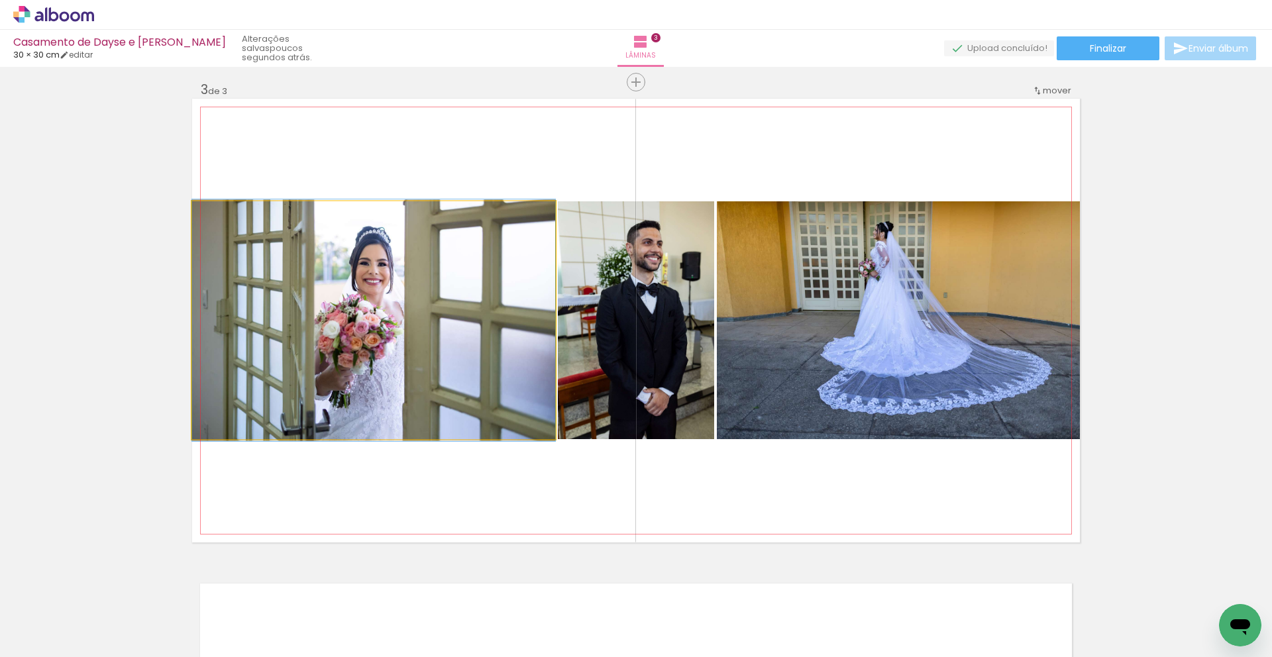
click at [534, 376] on quentale-photo at bounding box center [373, 320] width 363 height 238
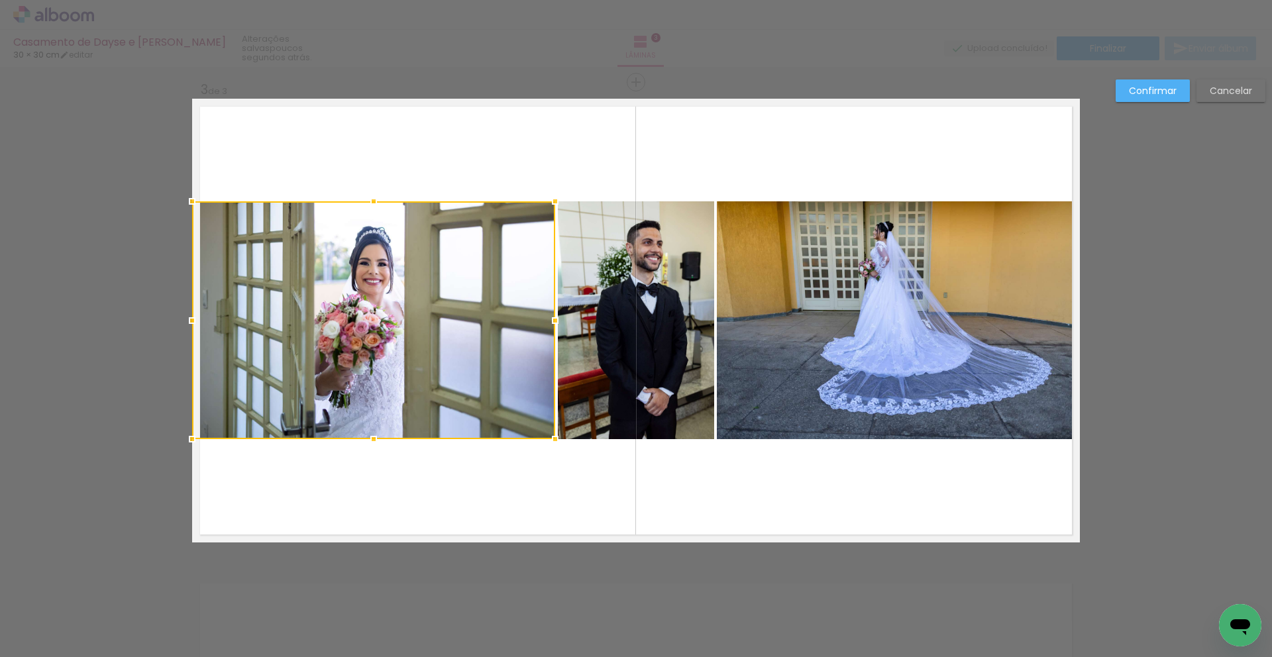
click at [604, 378] on quentale-photo at bounding box center [636, 320] width 156 height 238
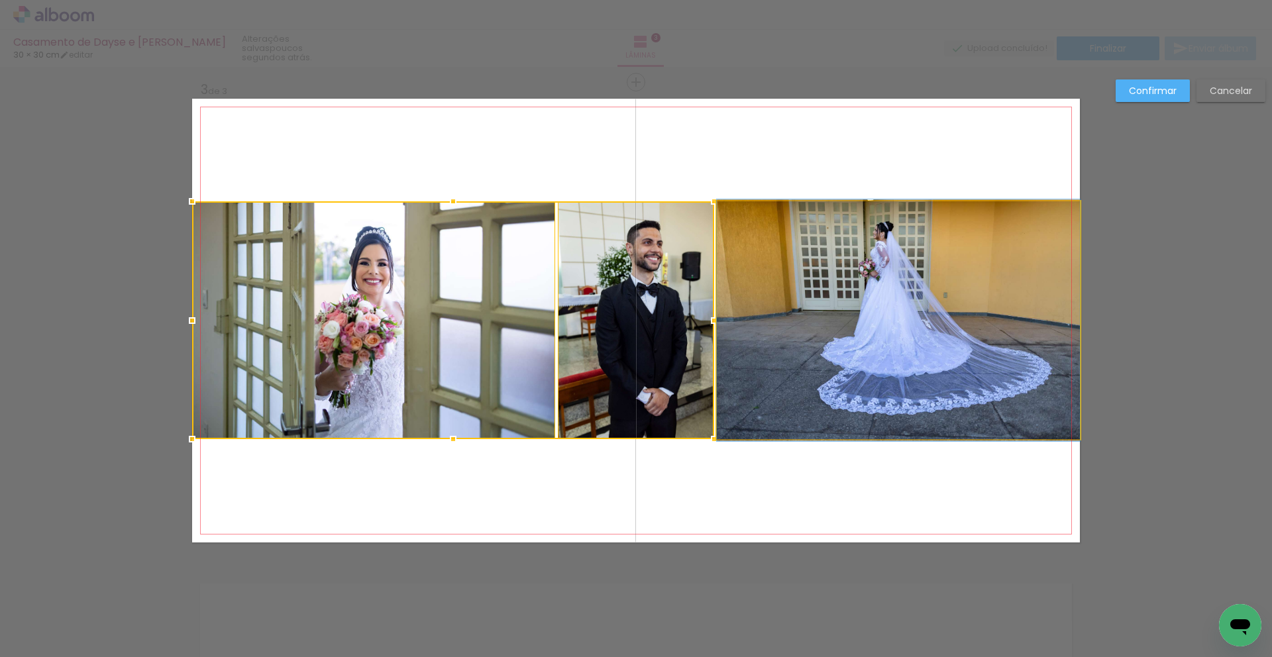
click at [806, 383] on quentale-photo at bounding box center [898, 320] width 363 height 238
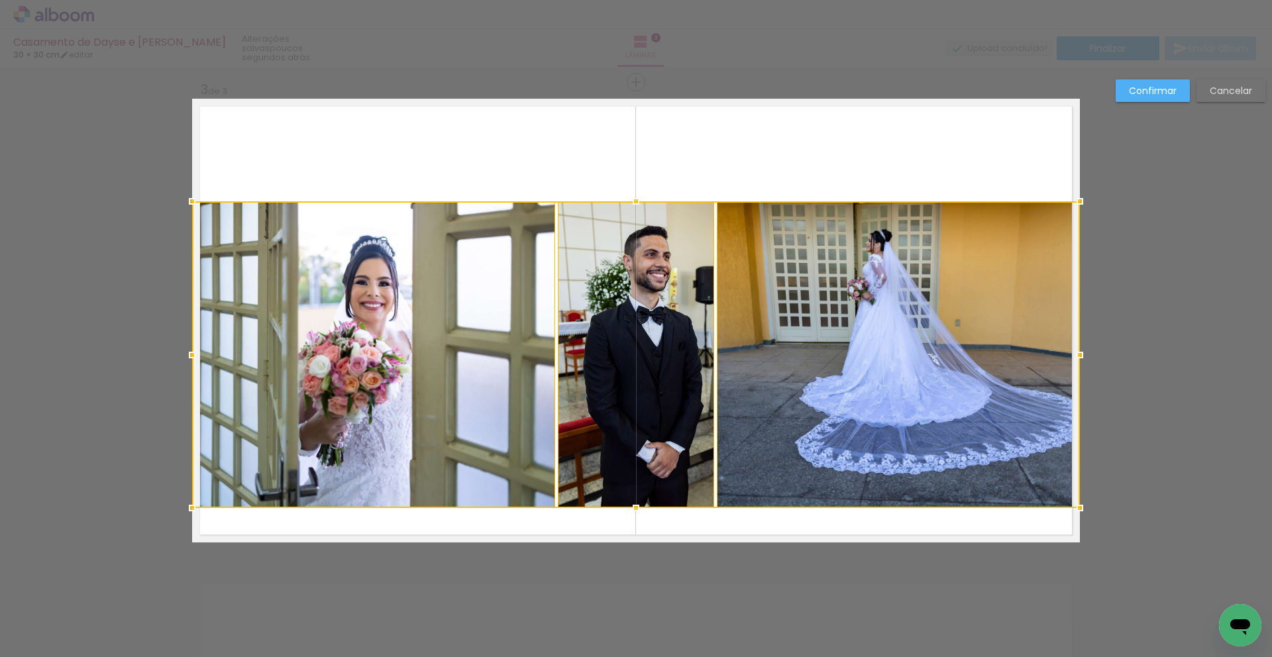
drag, startPoint x: 639, startPoint y: 439, endPoint x: 641, endPoint y: 507, distance: 68.3
click at [641, 507] on div at bounding box center [636, 508] width 27 height 27
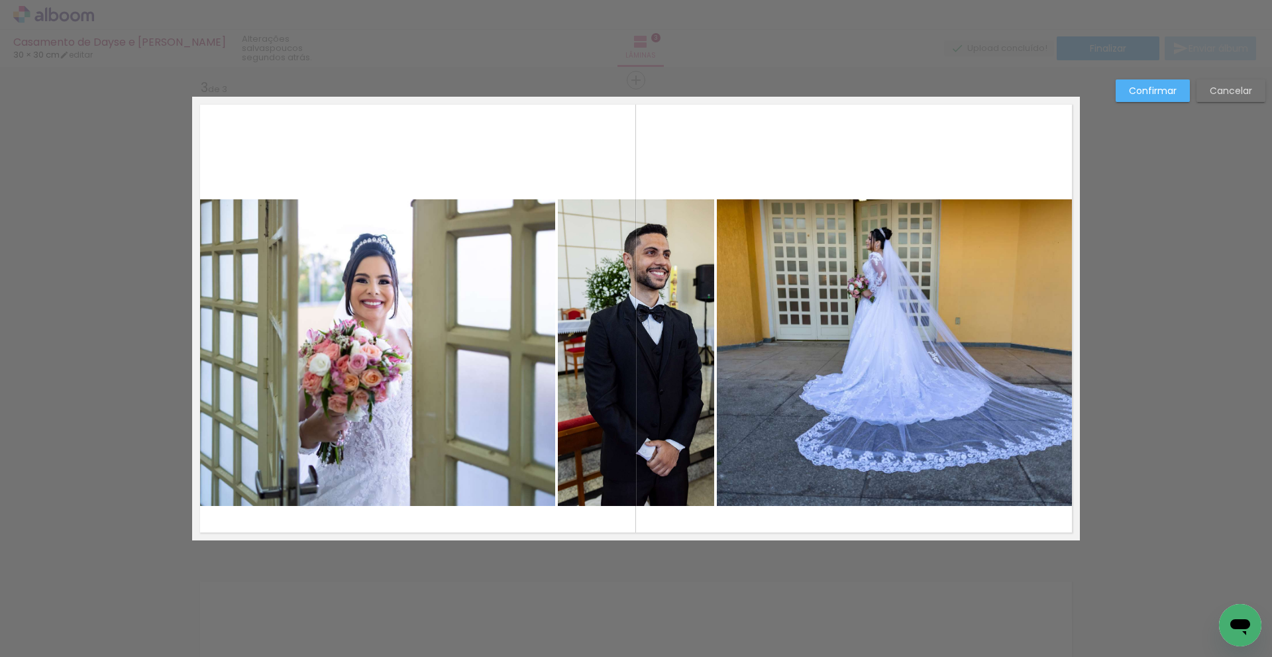
click at [738, 464] on quentale-photo at bounding box center [898, 352] width 363 height 307
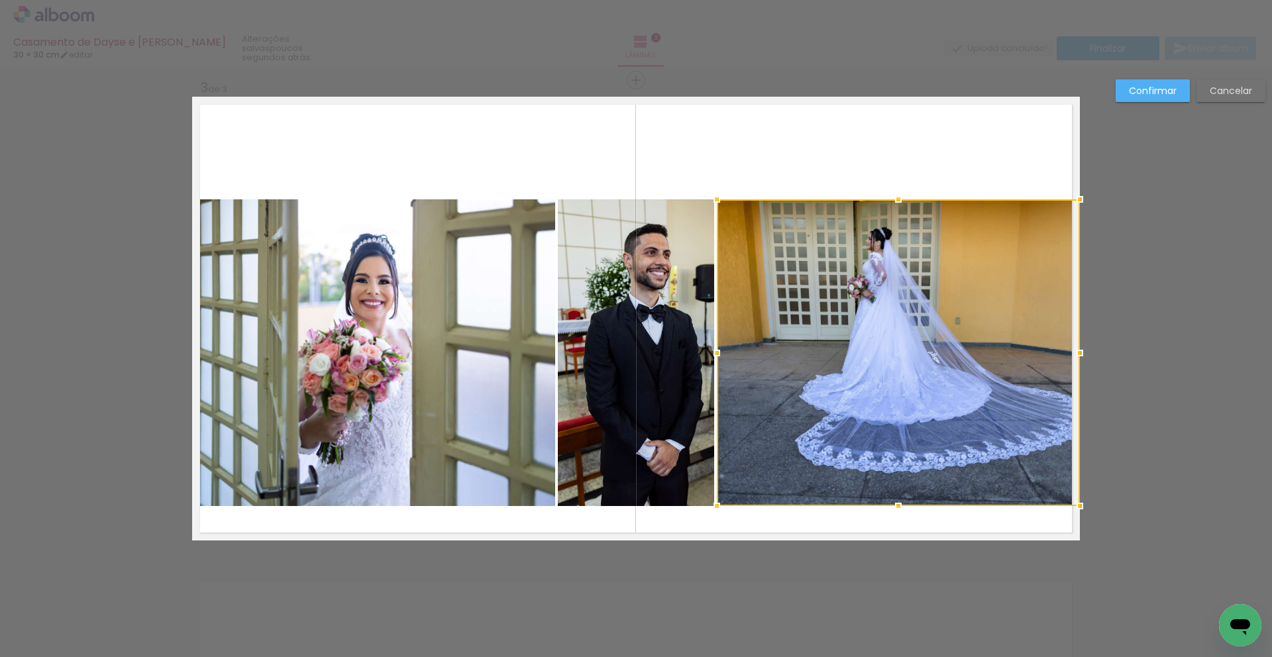
click at [641, 445] on quentale-photo at bounding box center [636, 352] width 156 height 307
click at [503, 426] on quentale-photo at bounding box center [373, 352] width 363 height 307
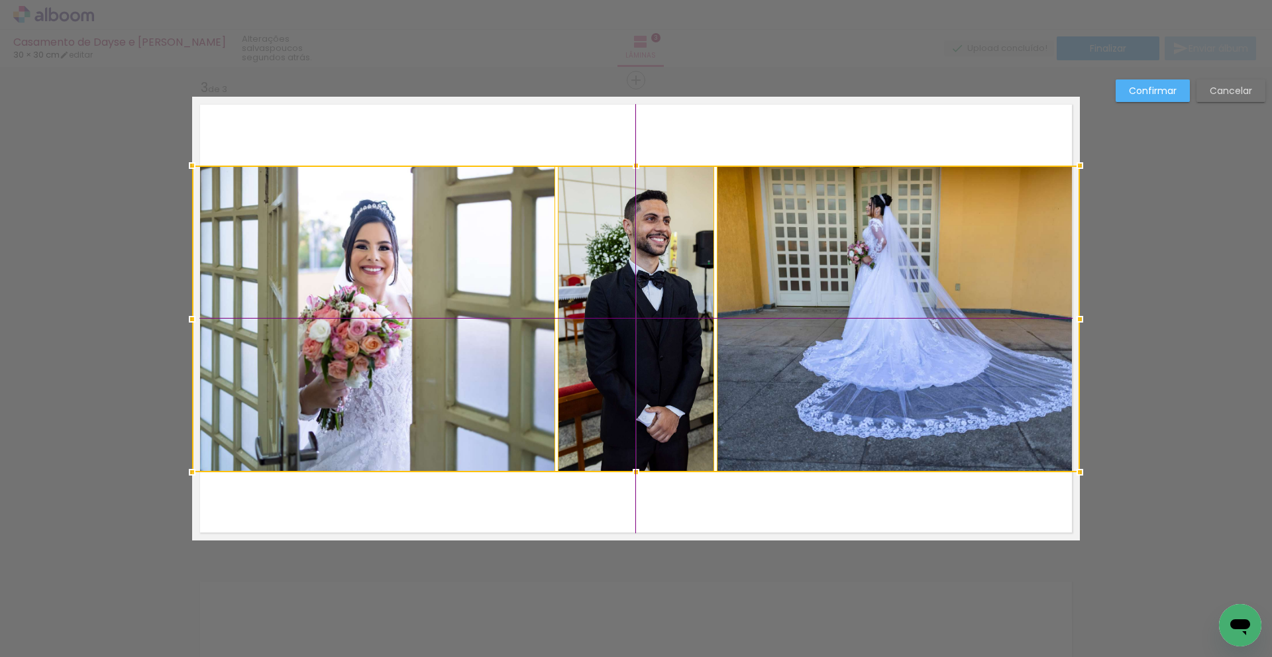
drag, startPoint x: 645, startPoint y: 427, endPoint x: 645, endPoint y: 395, distance: 32.5
click at [645, 395] on div at bounding box center [636, 319] width 888 height 307
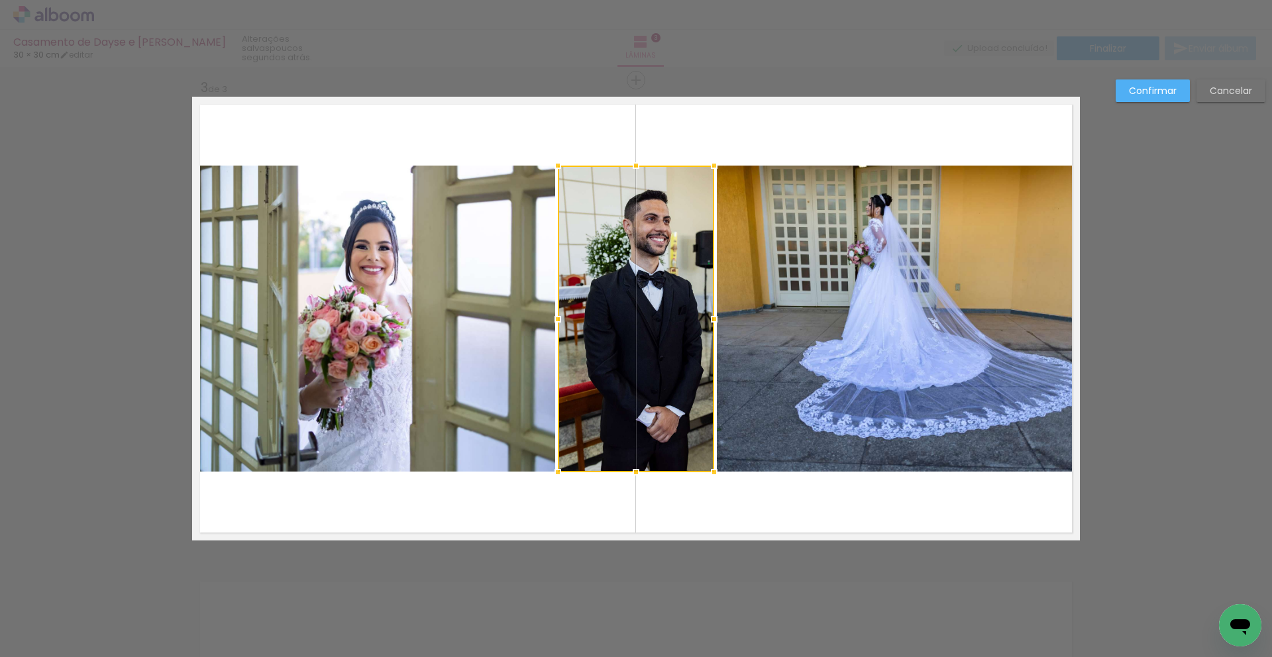
click at [717, 480] on div at bounding box center [714, 472] width 27 height 27
click at [940, 379] on quentale-photo at bounding box center [898, 319] width 363 height 307
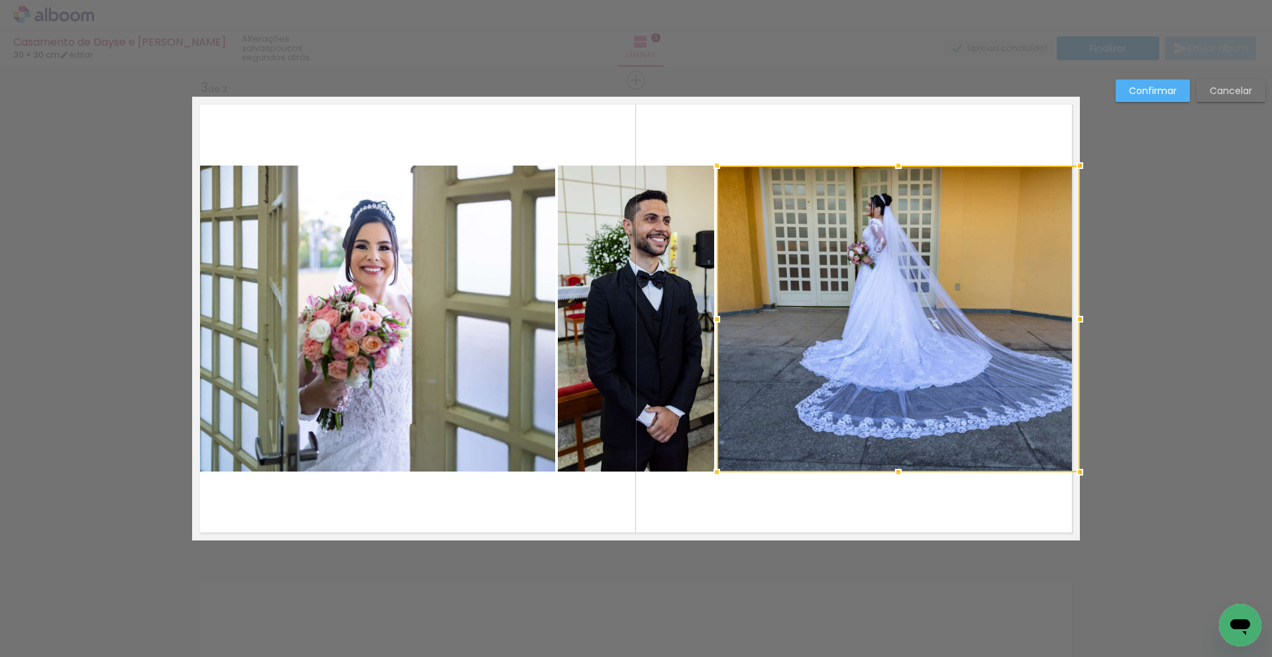
click at [940, 379] on div at bounding box center [898, 319] width 363 height 307
click at [1161, 82] on paper-button "Confirmar" at bounding box center [1153, 91] width 74 height 23
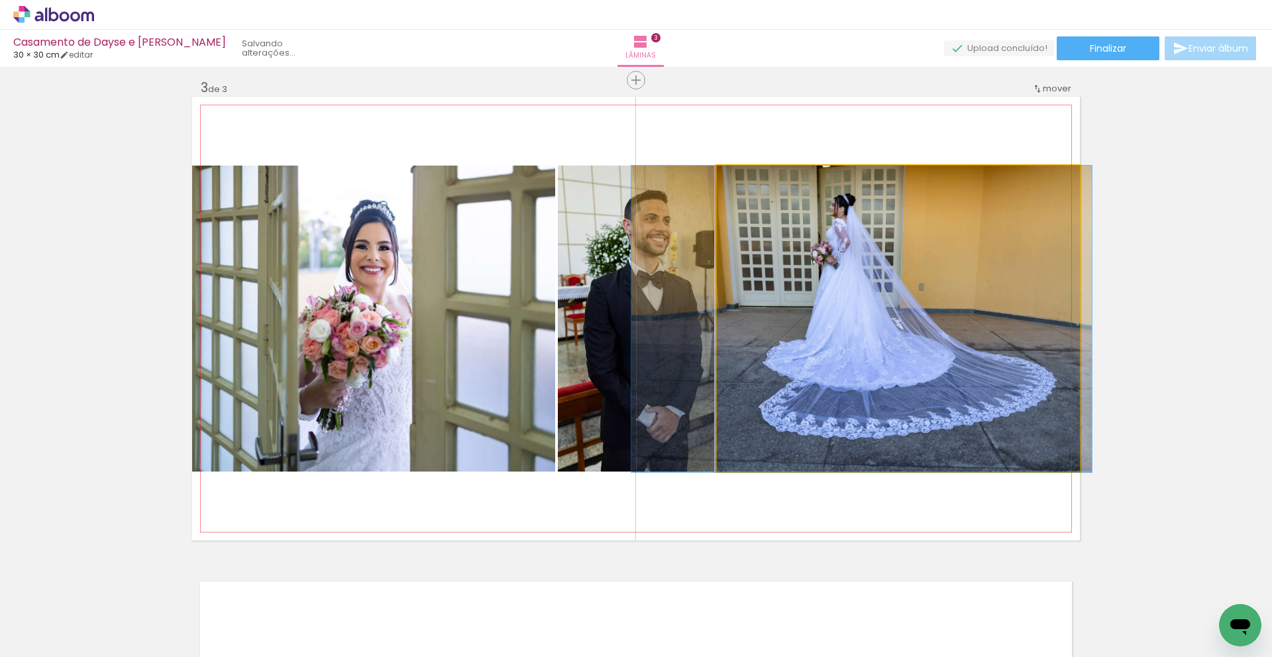
drag, startPoint x: 978, startPoint y: 276, endPoint x: 942, endPoint y: 282, distance: 36.8
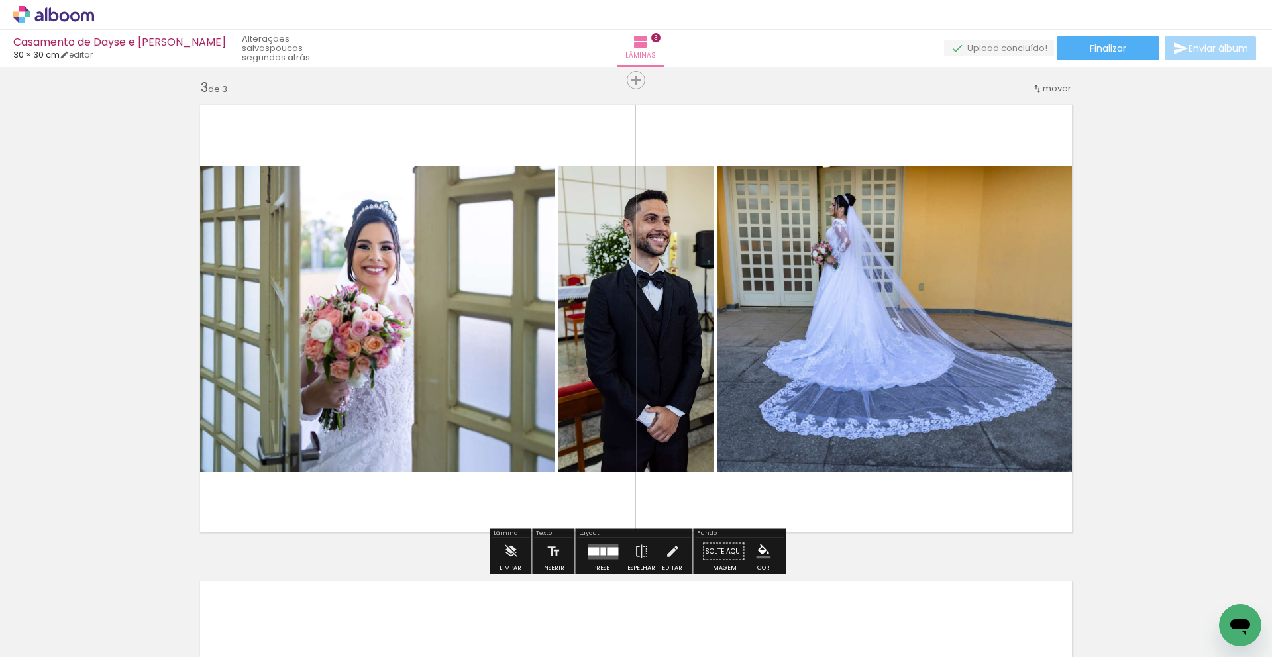
click at [1219, 256] on div "Inserir lâmina 1 de 3 Inserir lâmina 2 de 3 Inserir lâmina 3 de 3" at bounding box center [636, 63] width 1272 height 1909
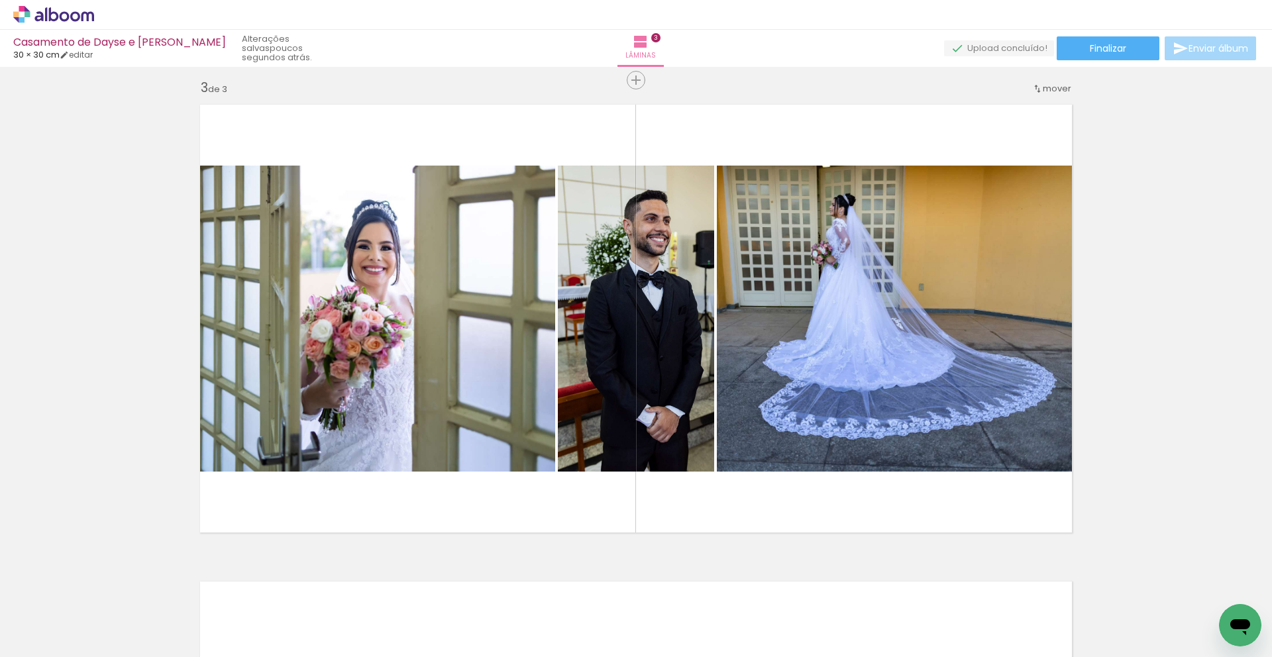
click at [1192, 274] on div "Inserir lâmina 1 de 3 Inserir lâmina 2 de 3 Inserir lâmina 3 de 3" at bounding box center [636, 63] width 1272 height 1909
click at [1125, 50] on paper-button "Finalizar" at bounding box center [1108, 48] width 103 height 24
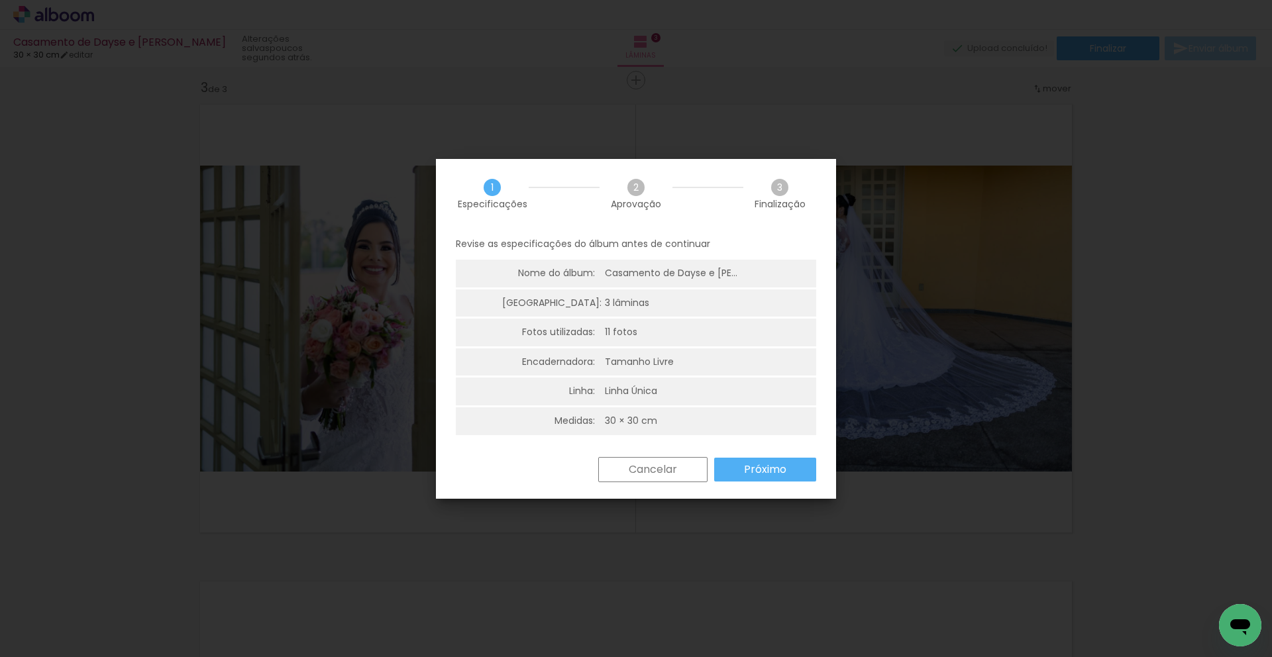
click at [657, 458] on div "1 Especificações 2 Aprovação 3 Finalização Revise as especificações do álbum an…" at bounding box center [636, 329] width 400 height 340
click at [0, 0] on slot "Cancelar" at bounding box center [0, 0] width 0 height 0
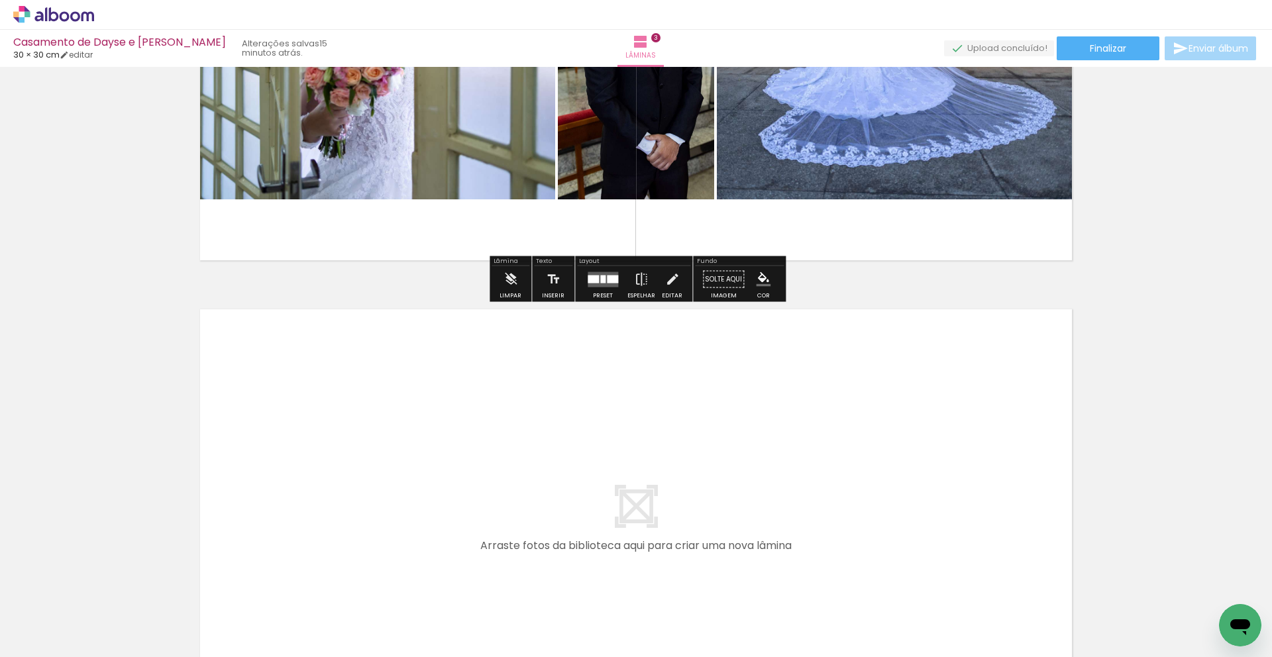
scroll to position [1242, 0]
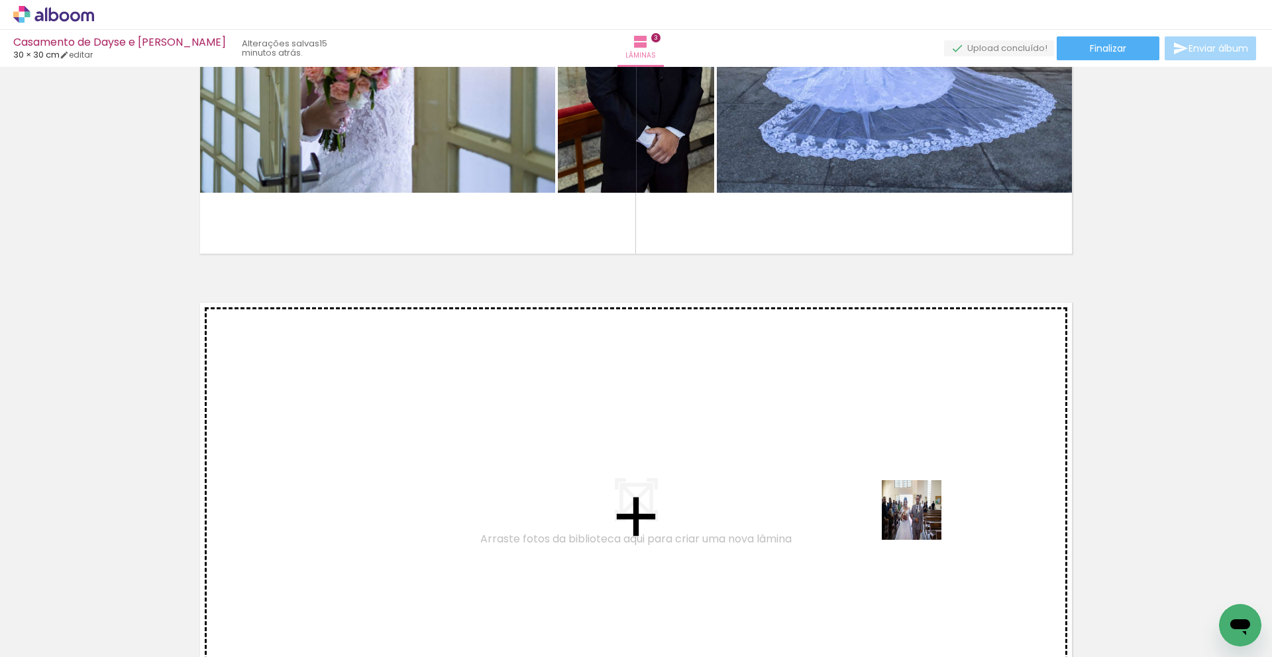
click at [939, 569] on quentale-workspace at bounding box center [636, 328] width 1272 height 657
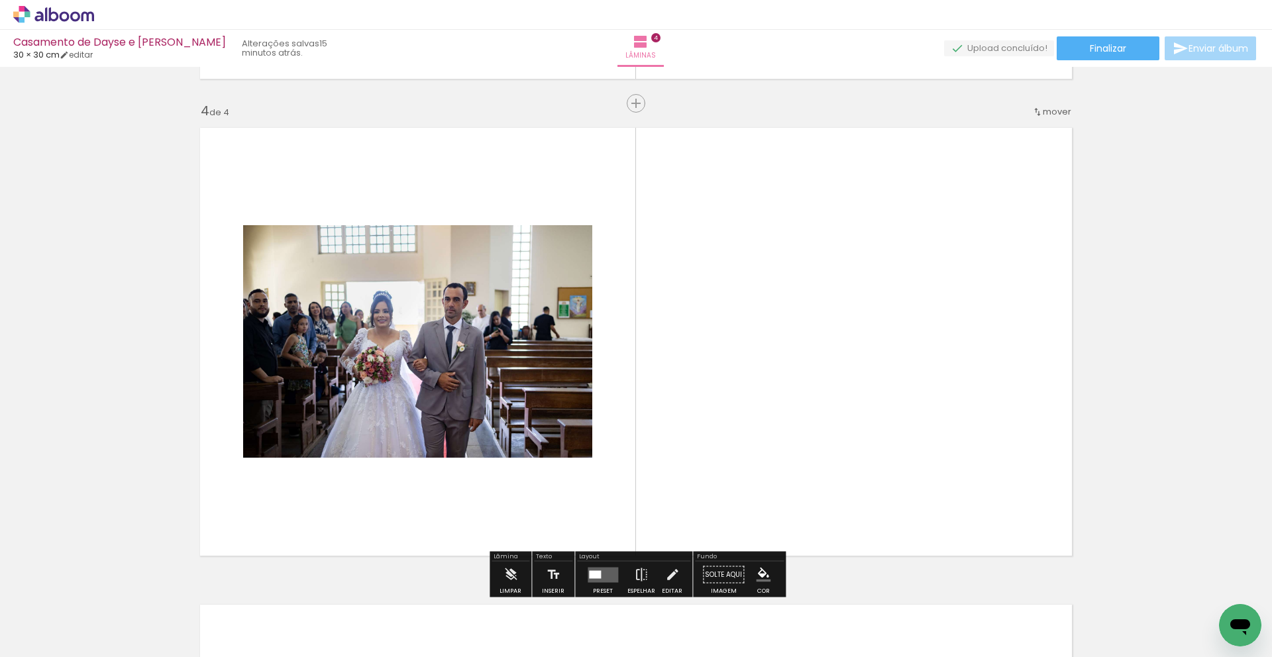
scroll to position [1438, 0]
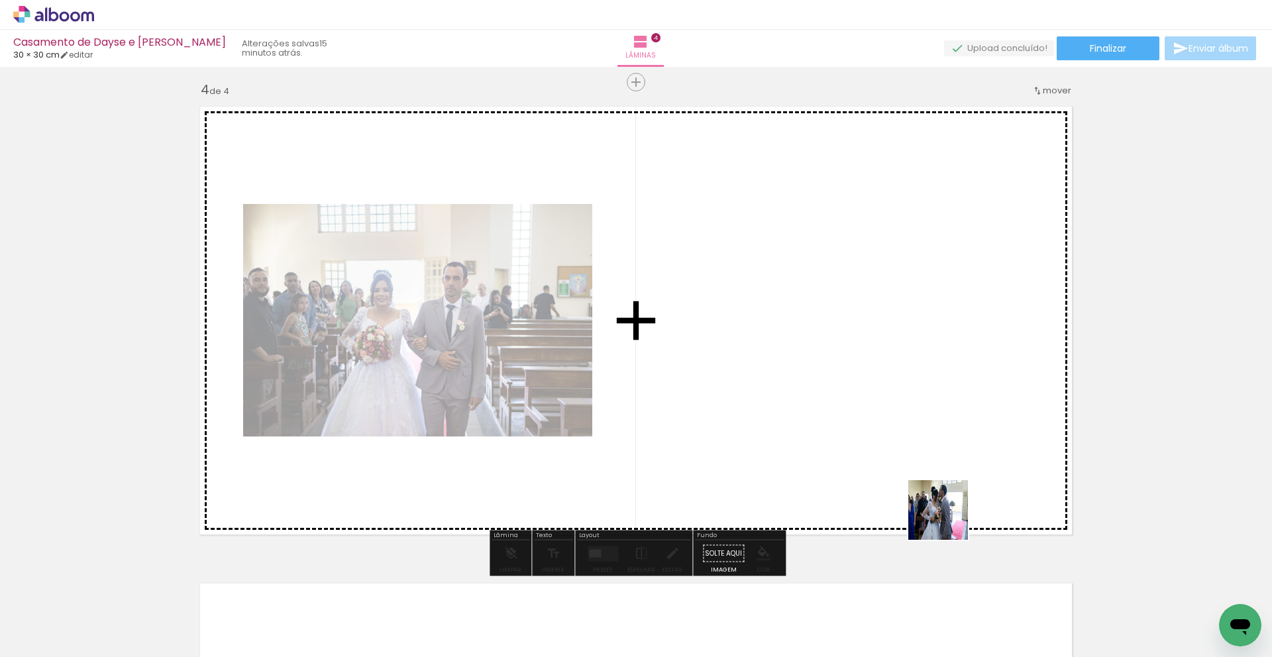
drag, startPoint x: 1023, startPoint y: 617, endPoint x: 1034, endPoint y: 588, distance: 31.0
click at [946, 508] on quentale-workspace at bounding box center [636, 328] width 1272 height 657
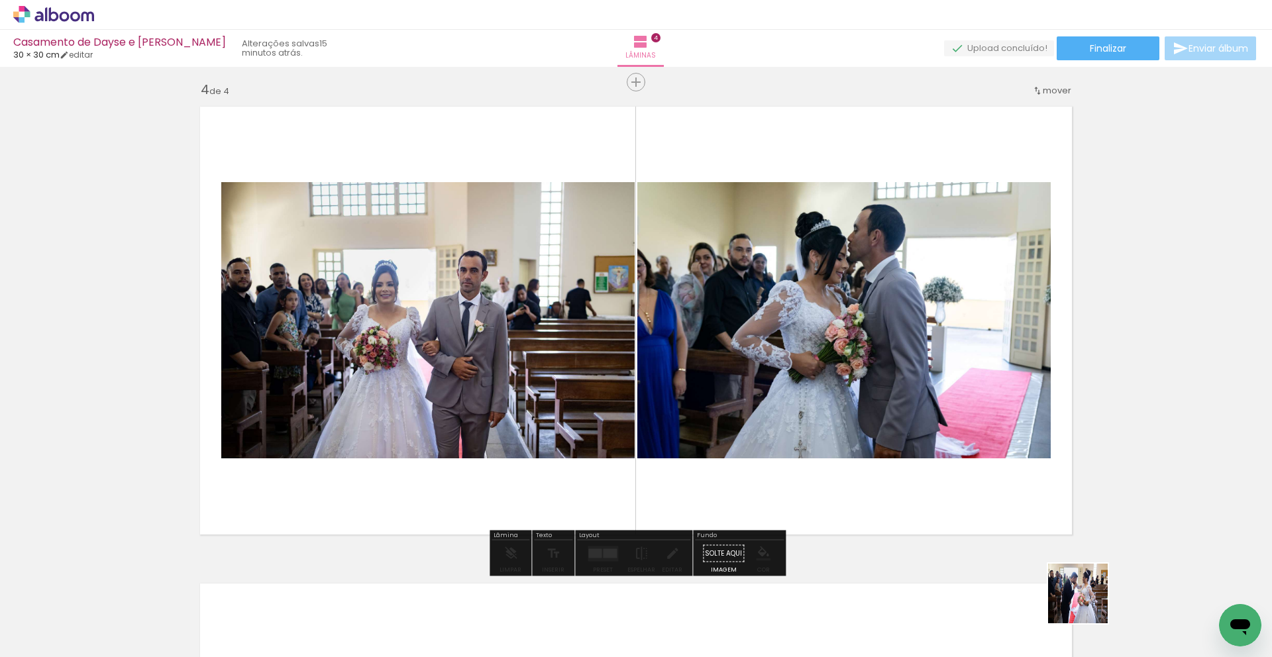
drag, startPoint x: 1088, startPoint y: 604, endPoint x: 995, endPoint y: 524, distance: 122.6
click at [947, 489] on quentale-workspace at bounding box center [636, 328] width 1272 height 657
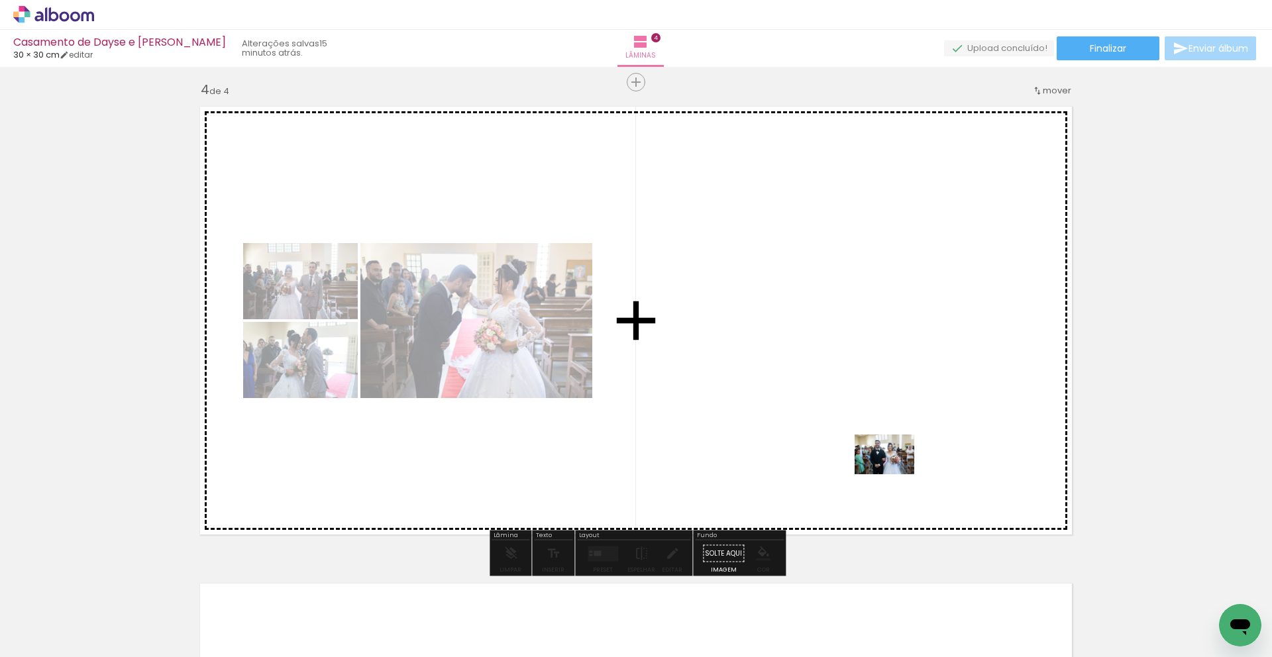
drag, startPoint x: 1159, startPoint y: 604, endPoint x: 895, endPoint y: 475, distance: 293.7
click at [895, 475] on quentale-workspace at bounding box center [636, 328] width 1272 height 657
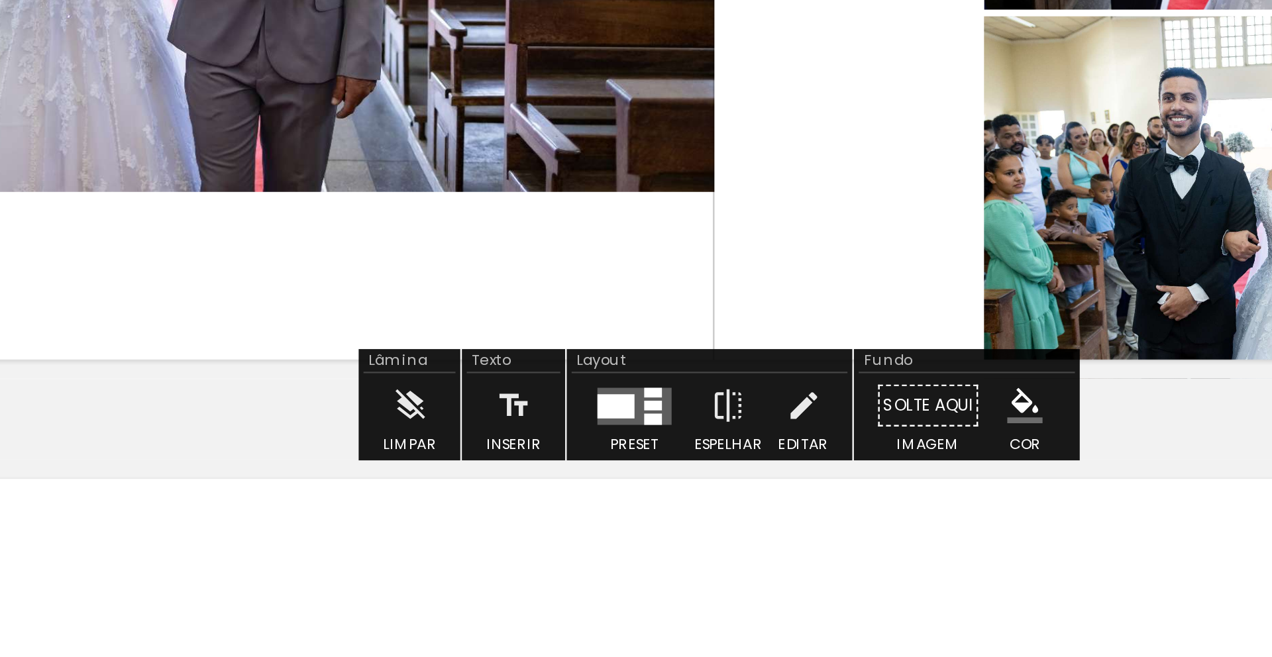
click at [589, 622] on quentale-workspace at bounding box center [636, 328] width 1272 height 657
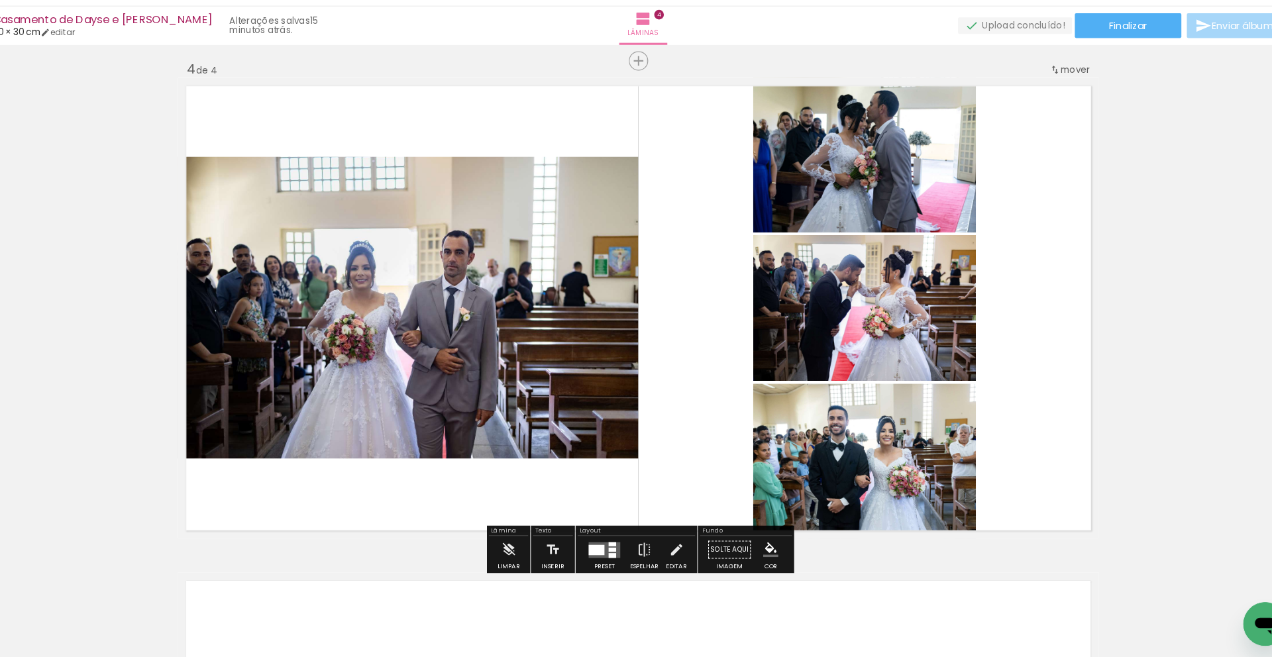
scroll to position [0, 0]
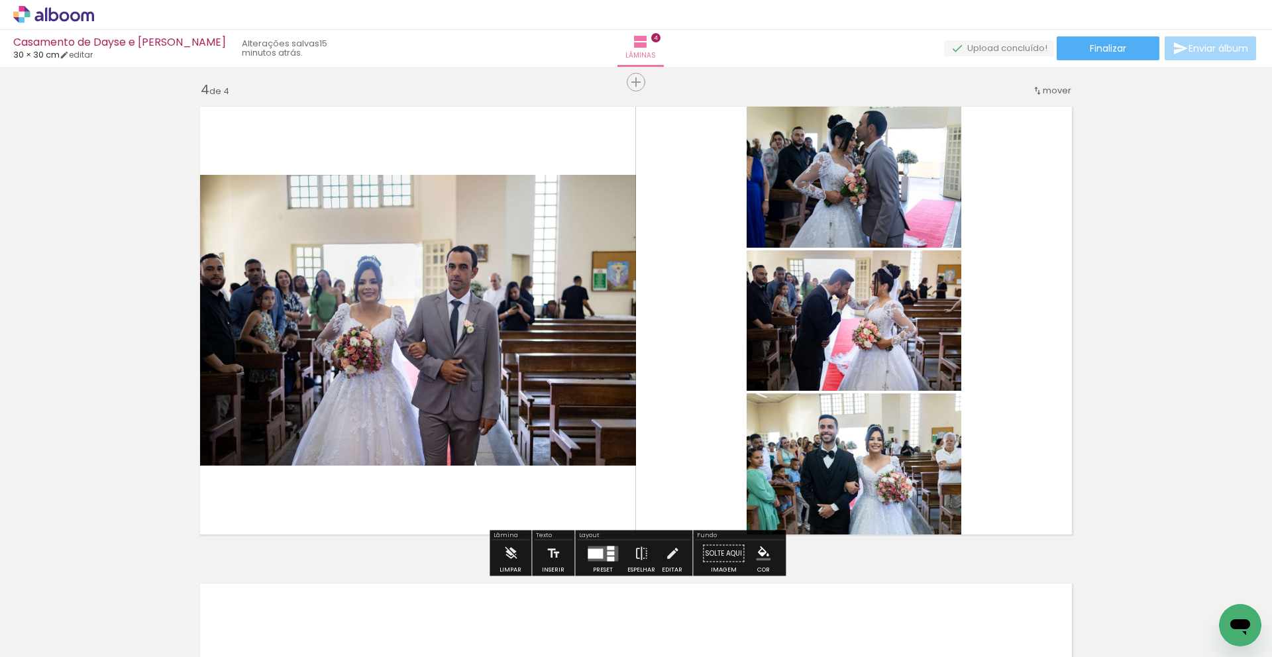
click at [607, 549] on div at bounding box center [610, 548] width 7 height 4
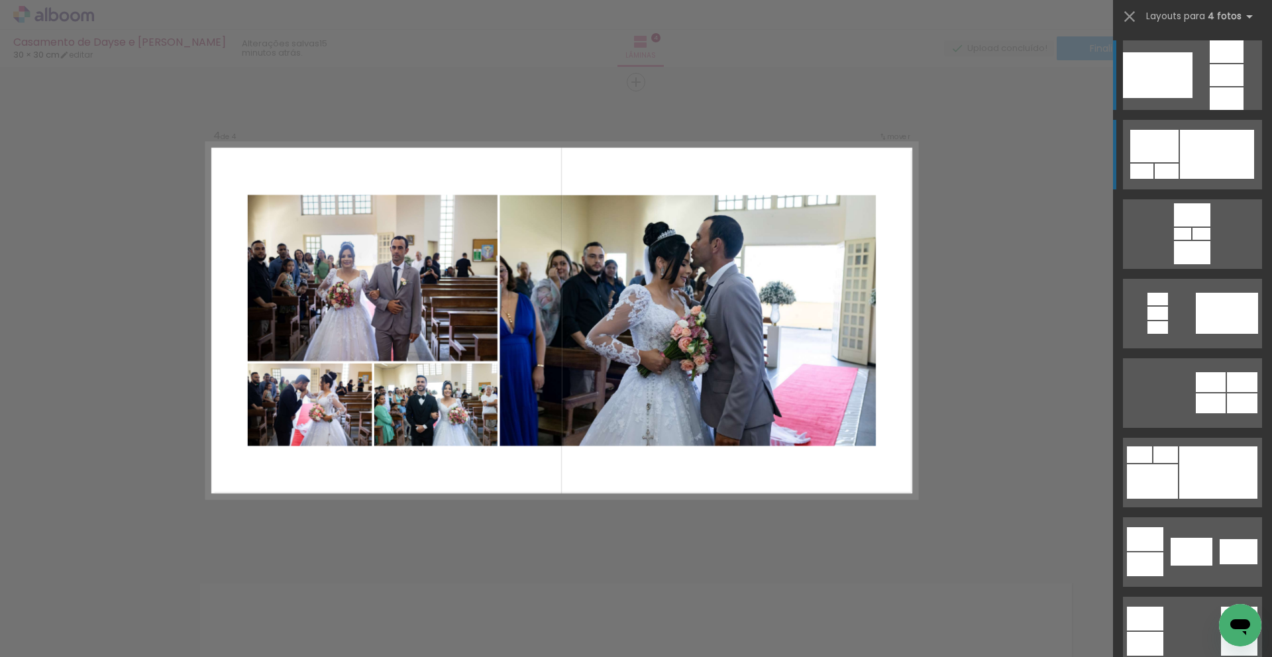
click at [1227, 162] on div at bounding box center [1217, 154] width 74 height 49
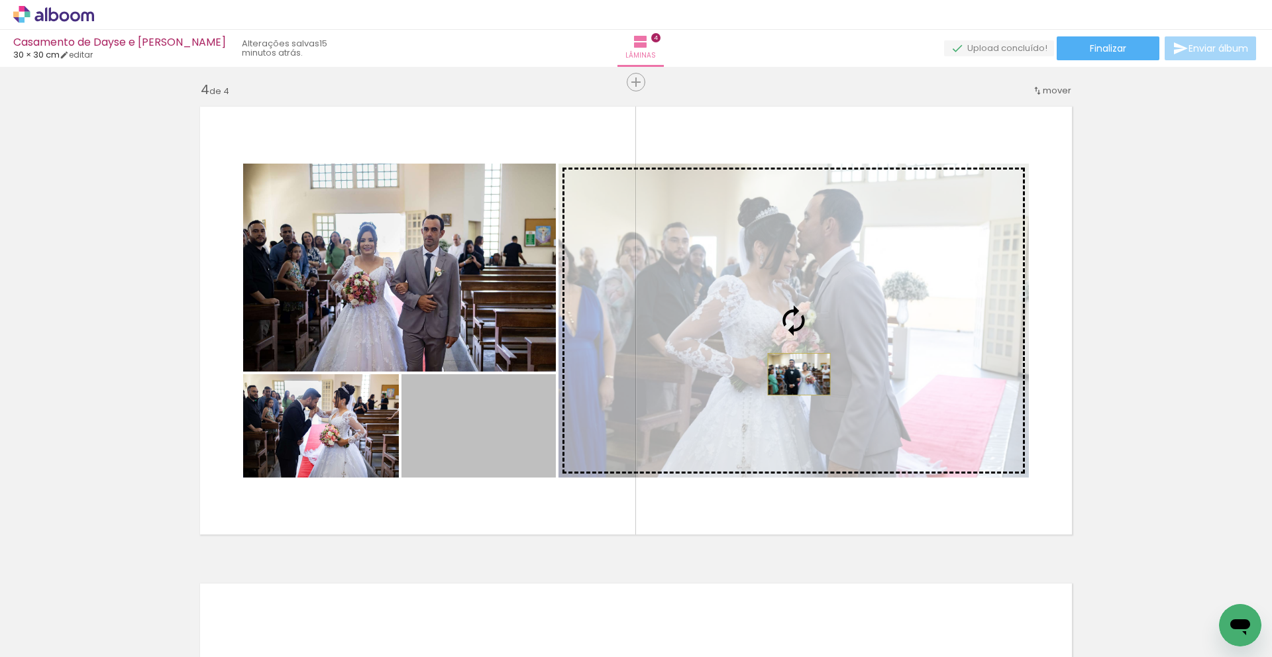
drag, startPoint x: 484, startPoint y: 442, endPoint x: 799, endPoint y: 374, distance: 322.0
click at [0, 0] on slot at bounding box center [0, 0] width 0 height 0
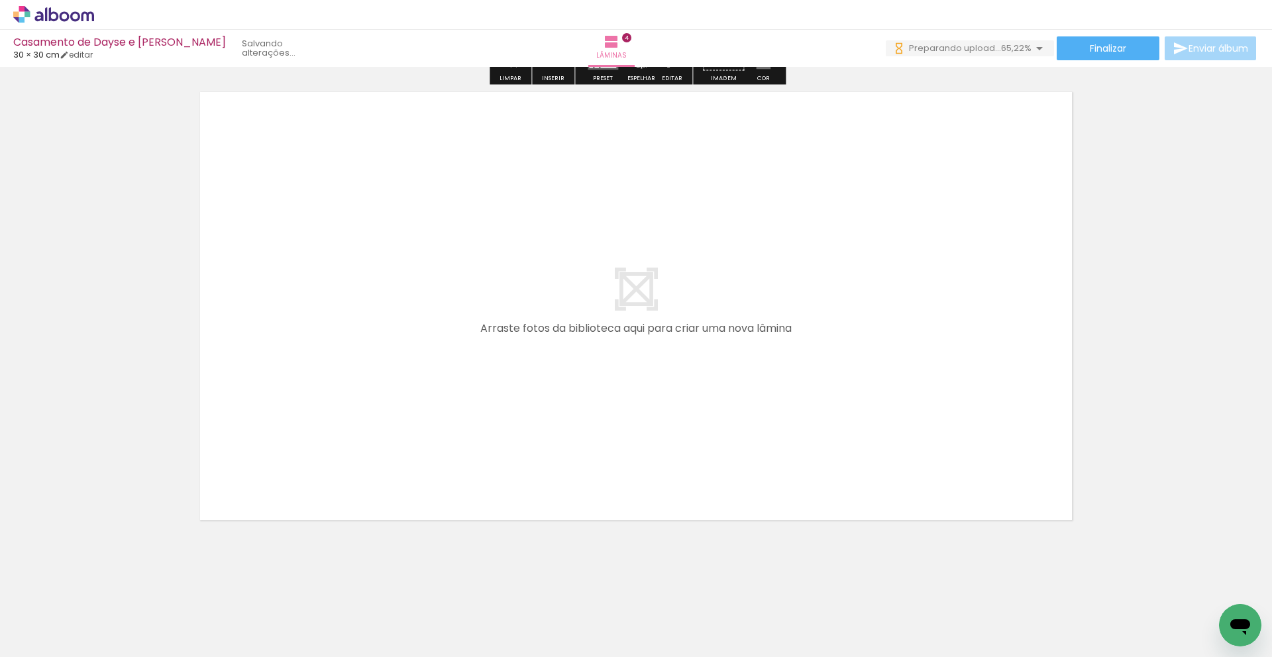
scroll to position [0, 547]
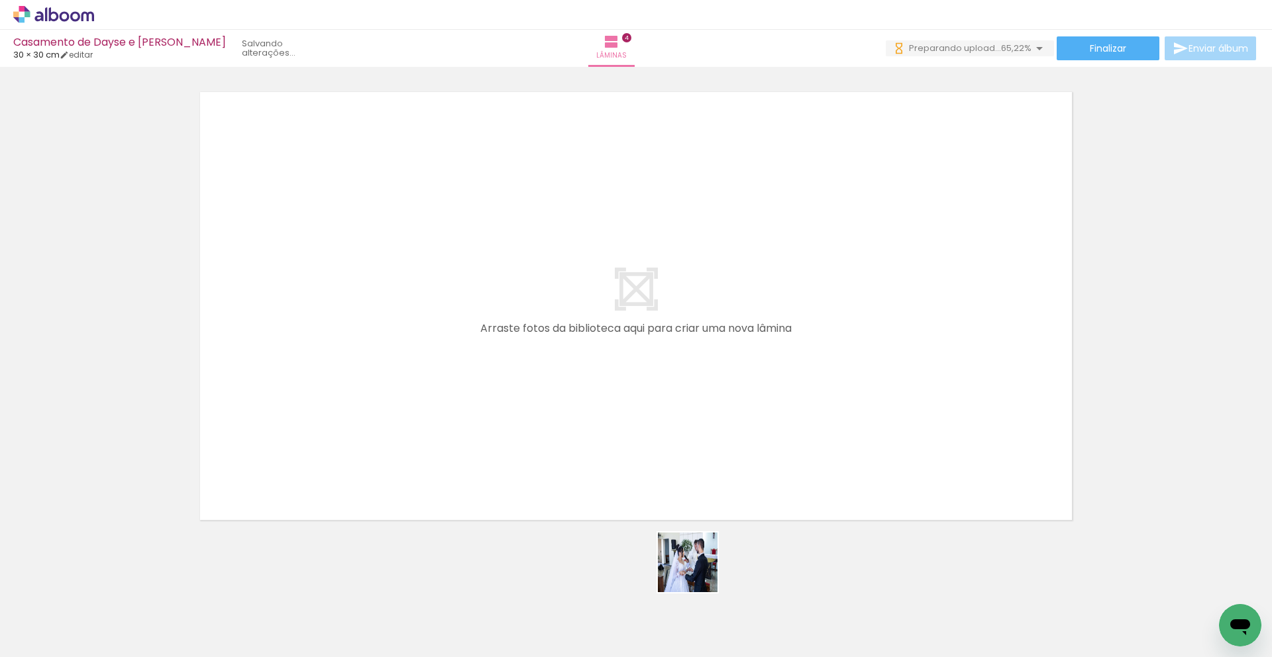
drag, startPoint x: 701, startPoint y: 592, endPoint x: 693, endPoint y: 503, distance: 89.2
click at [693, 503] on quentale-workspace at bounding box center [636, 328] width 1272 height 657
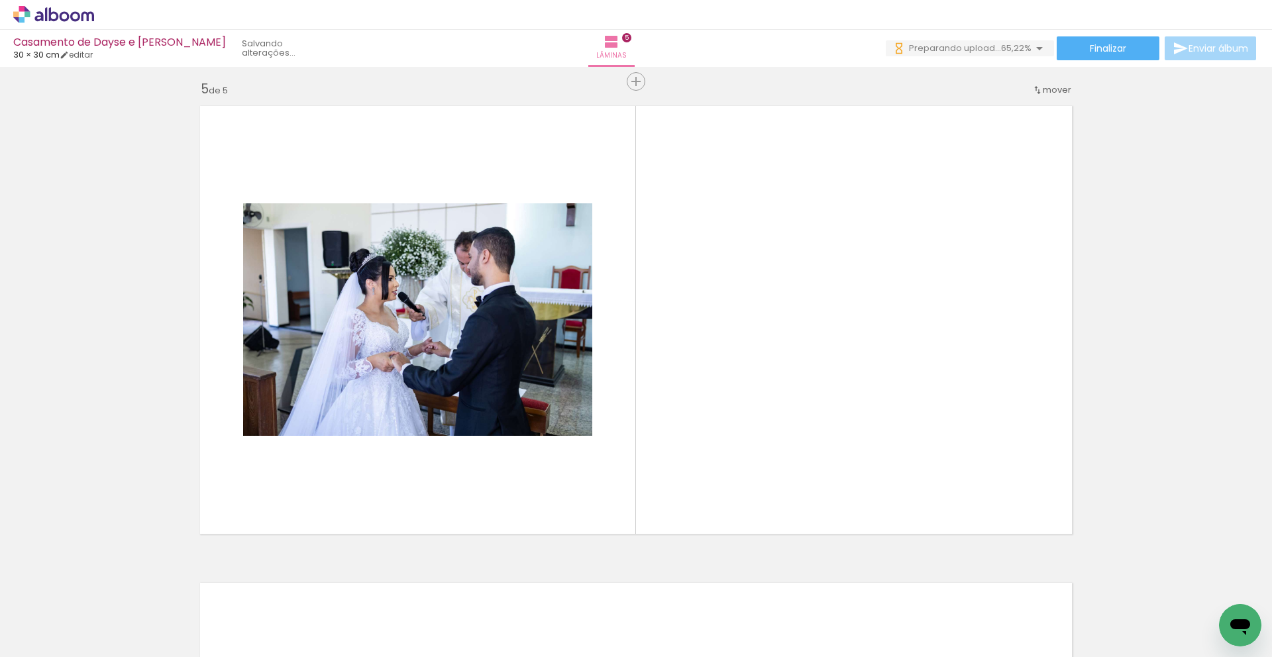
scroll to position [1915, 0]
drag, startPoint x: 775, startPoint y: 594, endPoint x: 783, endPoint y: 543, distance: 51.8
click at [777, 518] on quentale-workspace at bounding box center [636, 328] width 1272 height 657
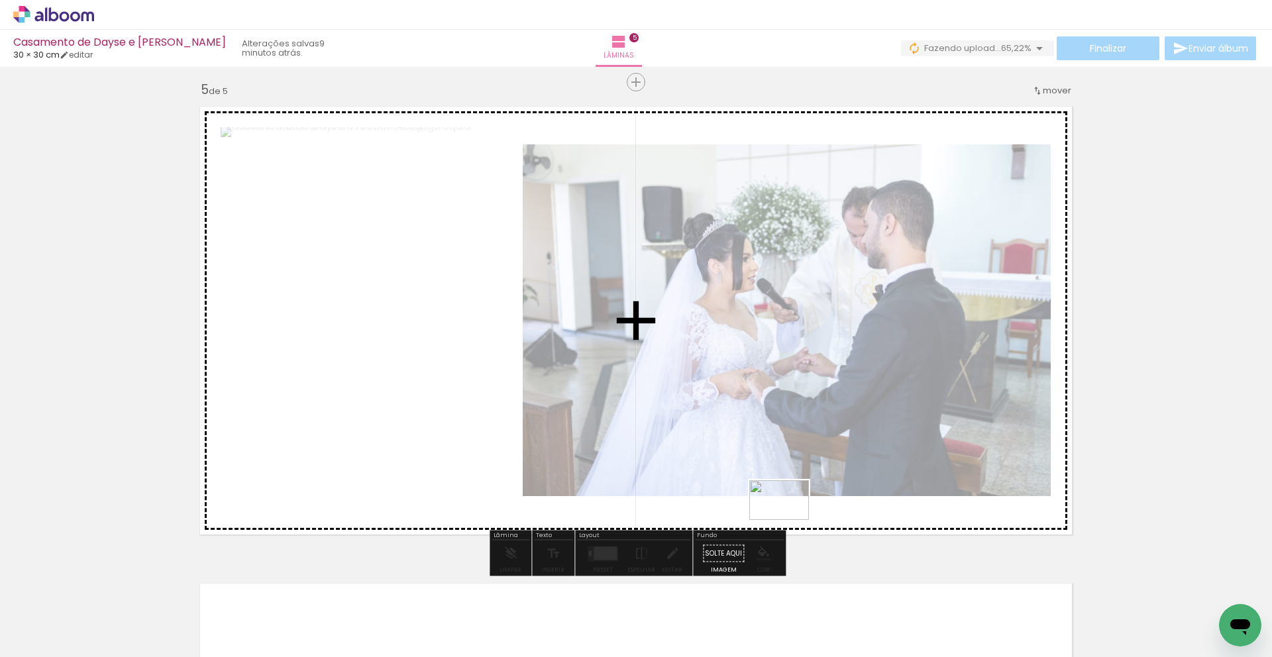
drag, startPoint x: 838, startPoint y: 614, endPoint x: 793, endPoint y: 525, distance: 99.9
click at [790, 521] on quentale-workspace at bounding box center [636, 328] width 1272 height 657
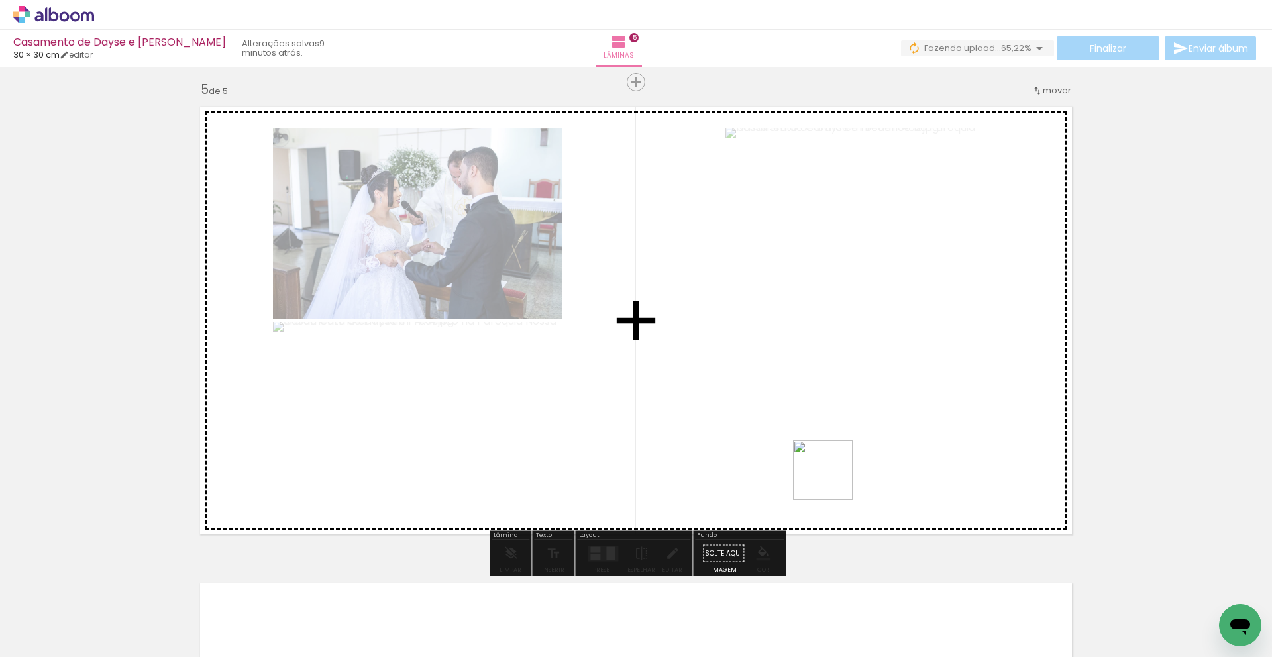
drag, startPoint x: 850, startPoint y: 501, endPoint x: 976, endPoint y: 586, distance: 152.4
click at [830, 481] on quentale-workspace at bounding box center [636, 328] width 1272 height 657
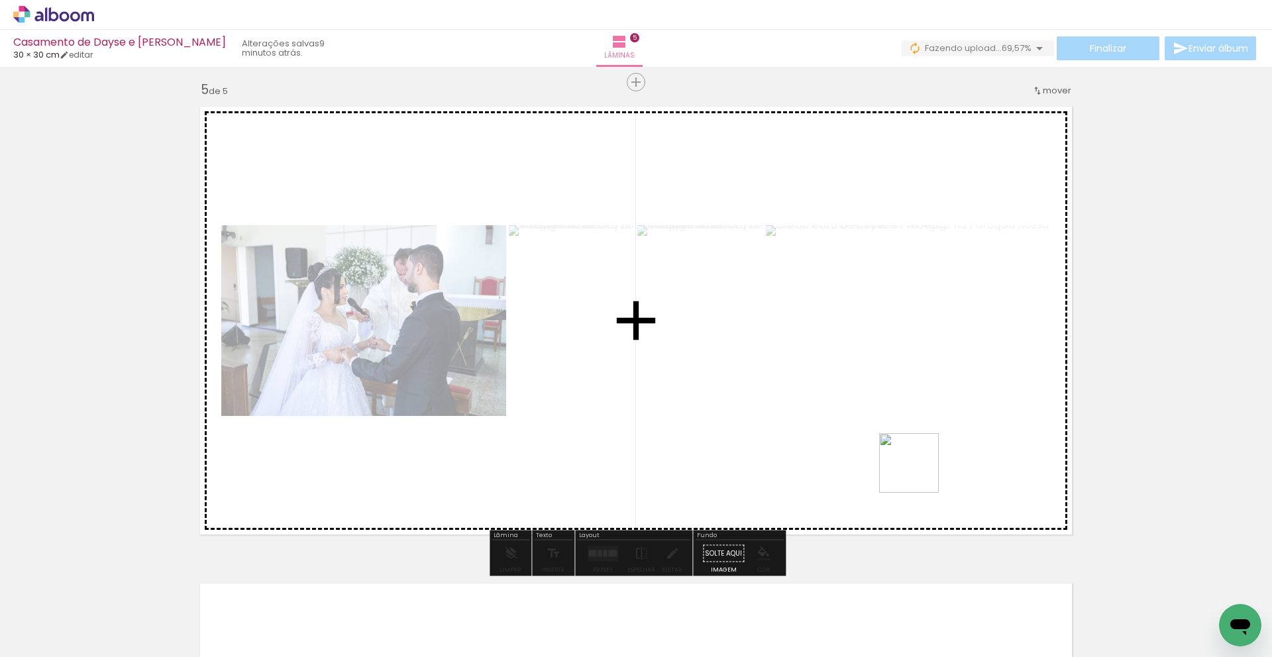
click at [919, 475] on quentale-workspace at bounding box center [636, 328] width 1272 height 657
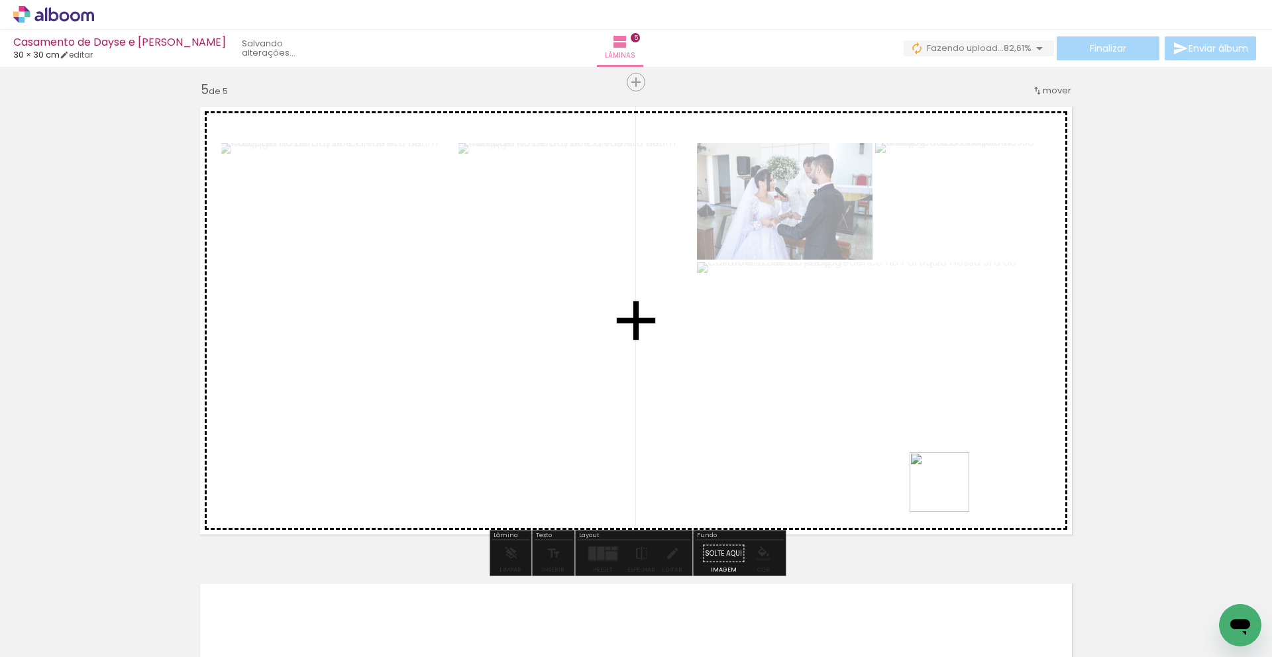
drag, startPoint x: 1028, startPoint y: 571, endPoint x: 1046, endPoint y: 554, distance: 24.9
click at [950, 492] on quentale-workspace at bounding box center [636, 328] width 1272 height 657
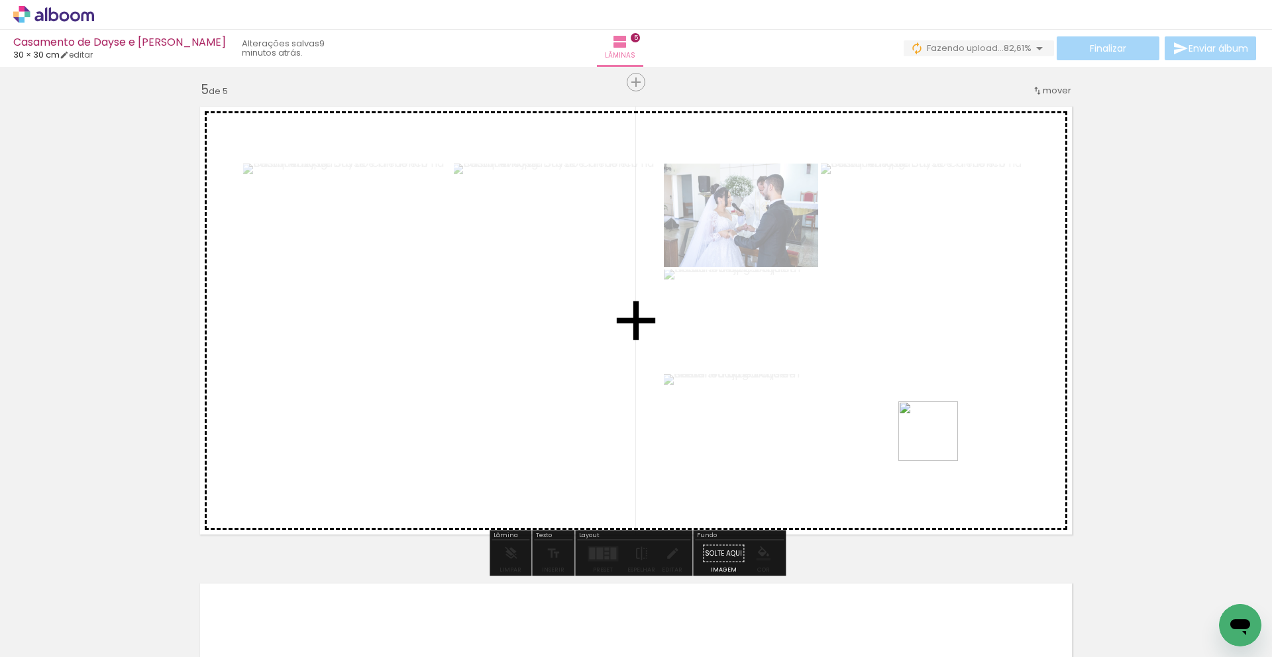
drag, startPoint x: 938, startPoint y: 441, endPoint x: 1077, endPoint y: 503, distance: 151.6
click at [938, 443] on quentale-workspace at bounding box center [636, 328] width 1272 height 657
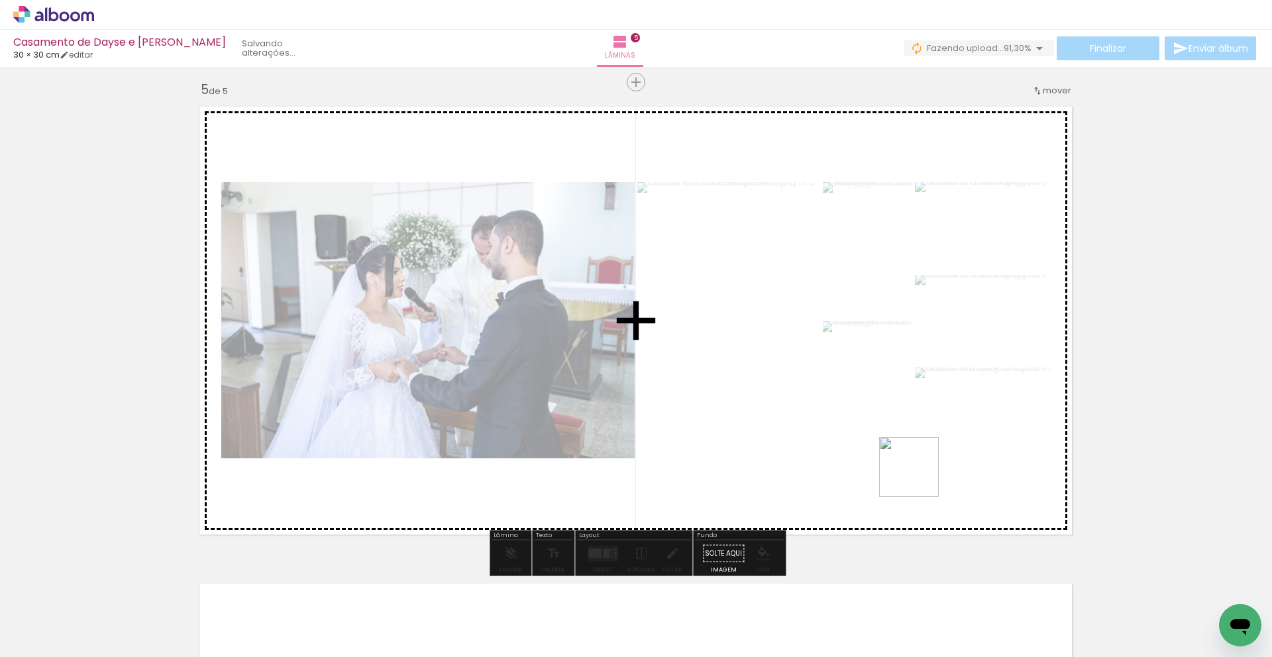
click at [919, 477] on quentale-workspace at bounding box center [636, 328] width 1272 height 657
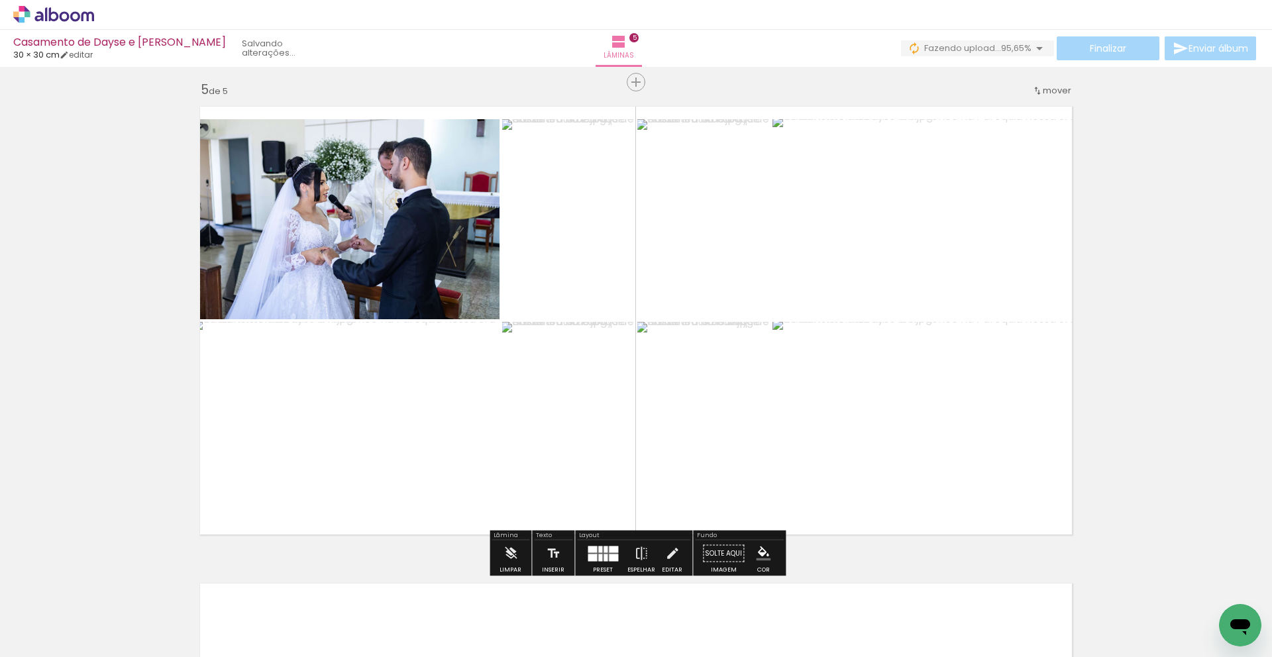
click at [593, 555] on div at bounding box center [592, 557] width 9 height 7
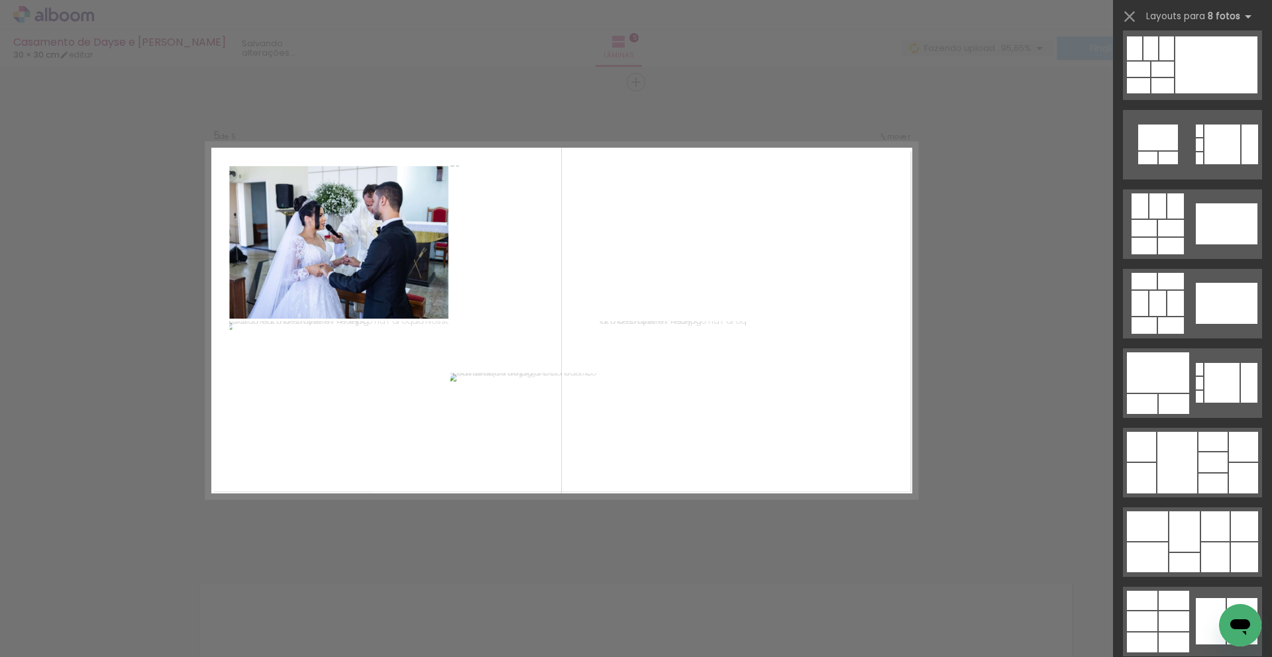
scroll to position [968, 0]
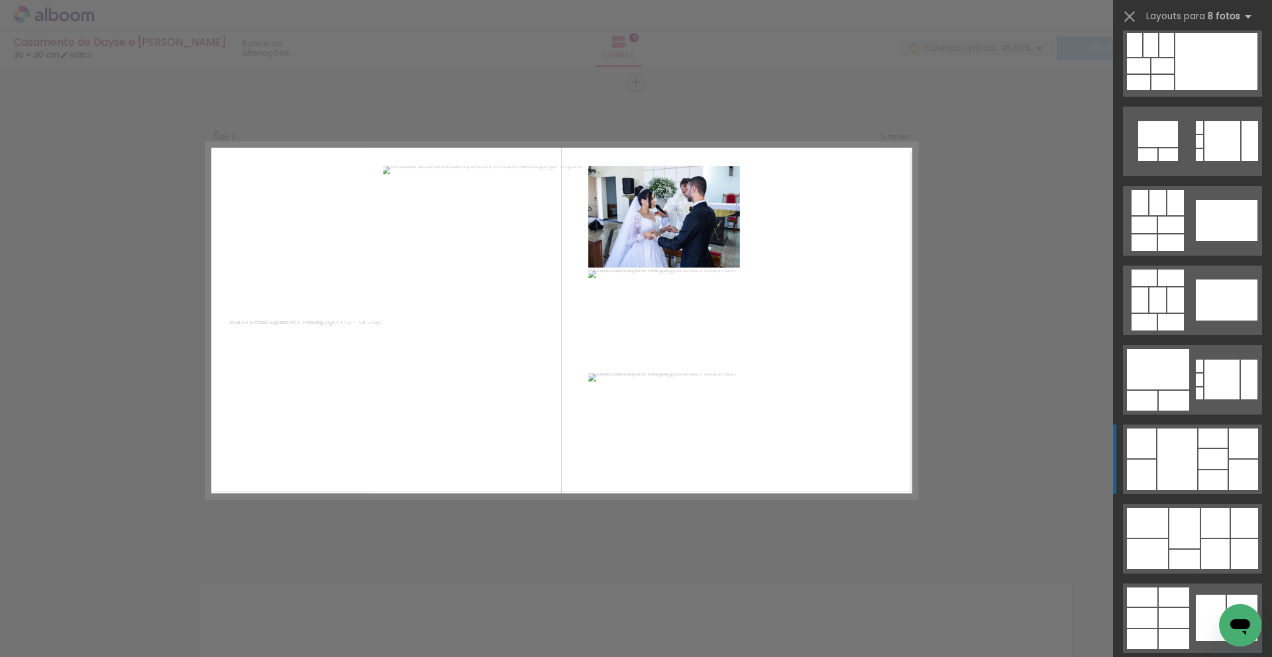
click at [1233, 479] on div at bounding box center [1243, 475] width 29 height 30
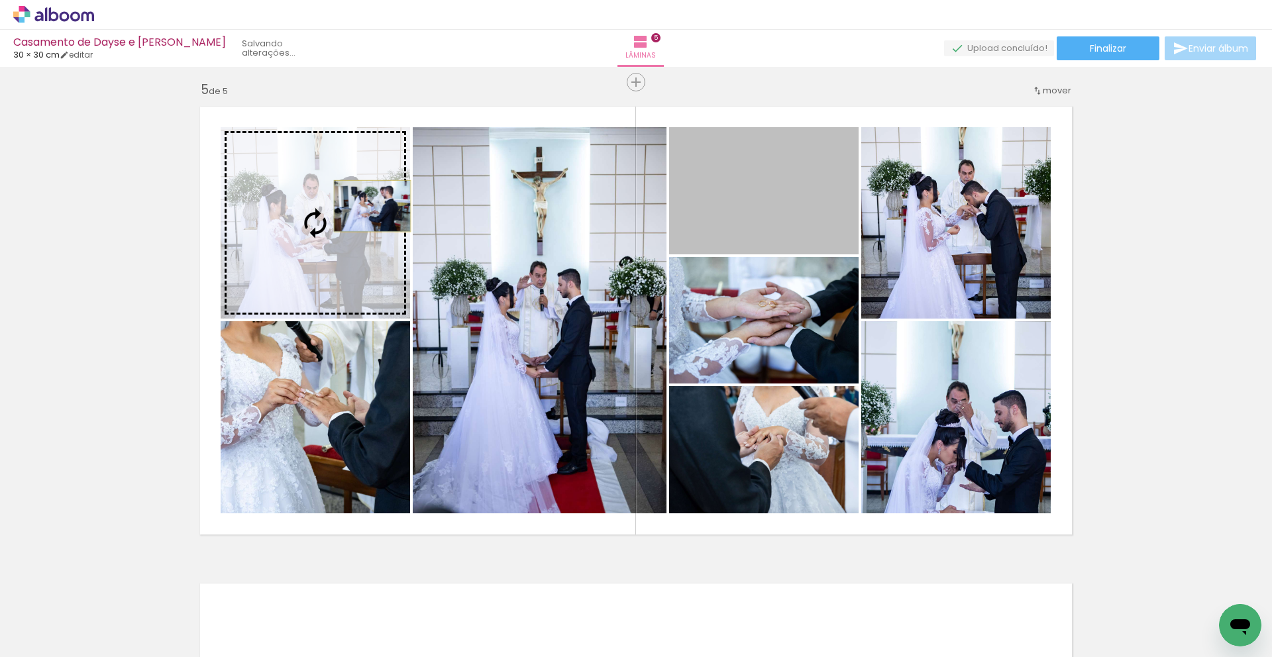
drag, startPoint x: 760, startPoint y: 205, endPoint x: 372, endPoint y: 206, distance: 387.1
click at [0, 0] on slot at bounding box center [0, 0] width 0 height 0
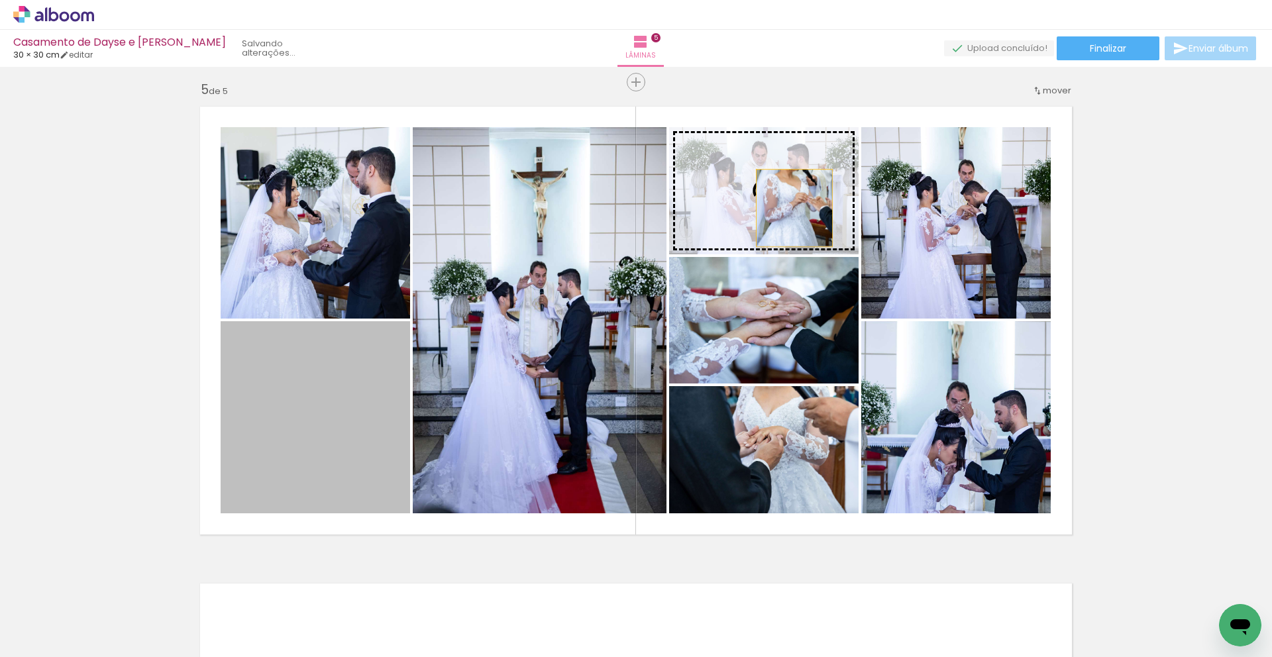
drag, startPoint x: 308, startPoint y: 440, endPoint x: 795, endPoint y: 208, distance: 538.9
click at [0, 0] on slot at bounding box center [0, 0] width 0 height 0
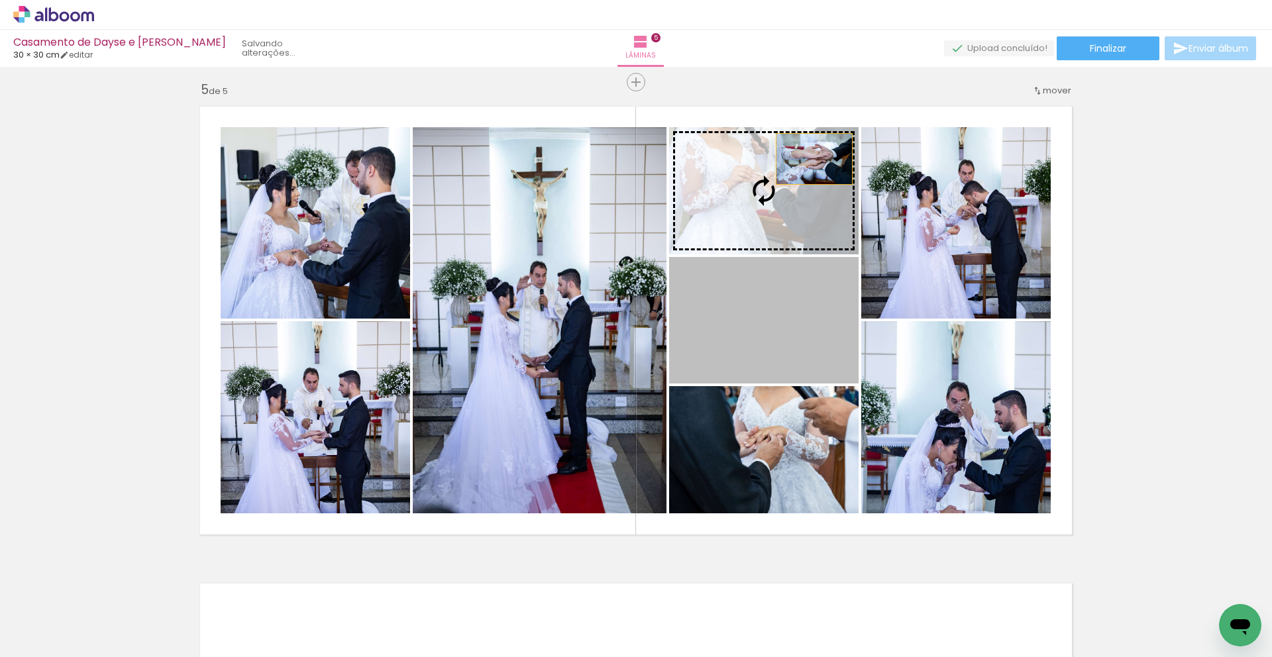
drag, startPoint x: 811, startPoint y: 185, endPoint x: 815, endPoint y: 162, distance: 23.4
click at [0, 0] on slot at bounding box center [0, 0] width 0 height 0
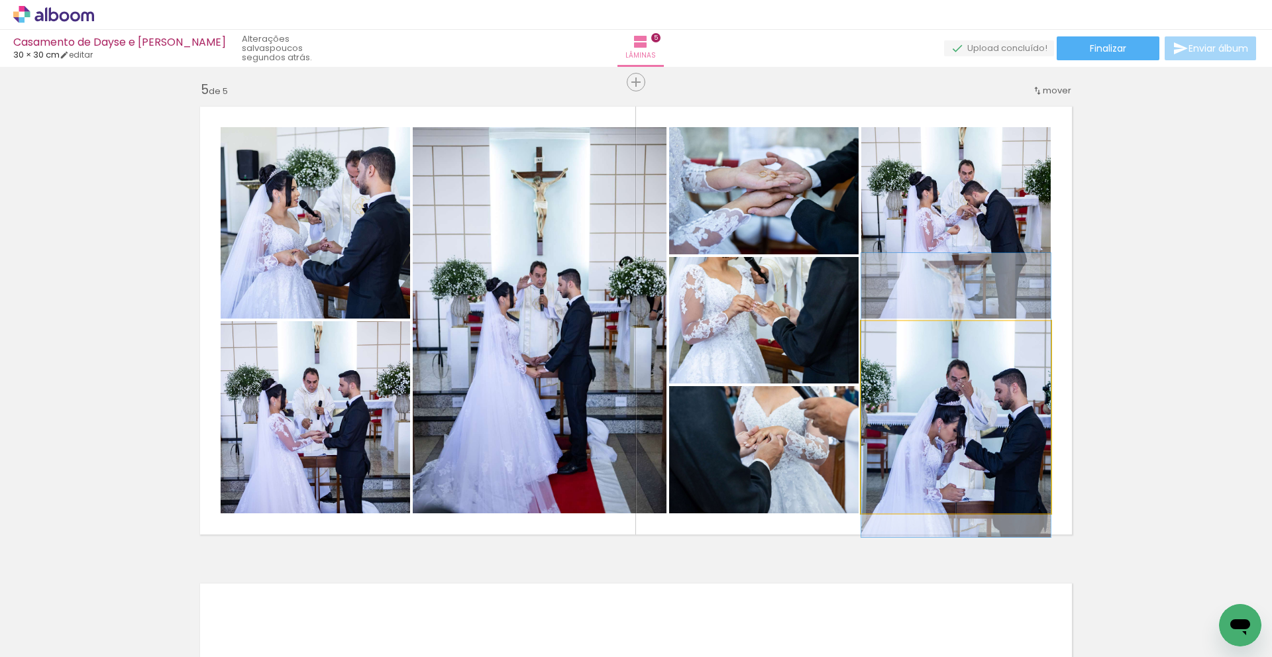
drag, startPoint x: 1006, startPoint y: 382, endPoint x: 997, endPoint y: 357, distance: 26.0
click at [1005, 360] on div at bounding box center [957, 395] width 190 height 284
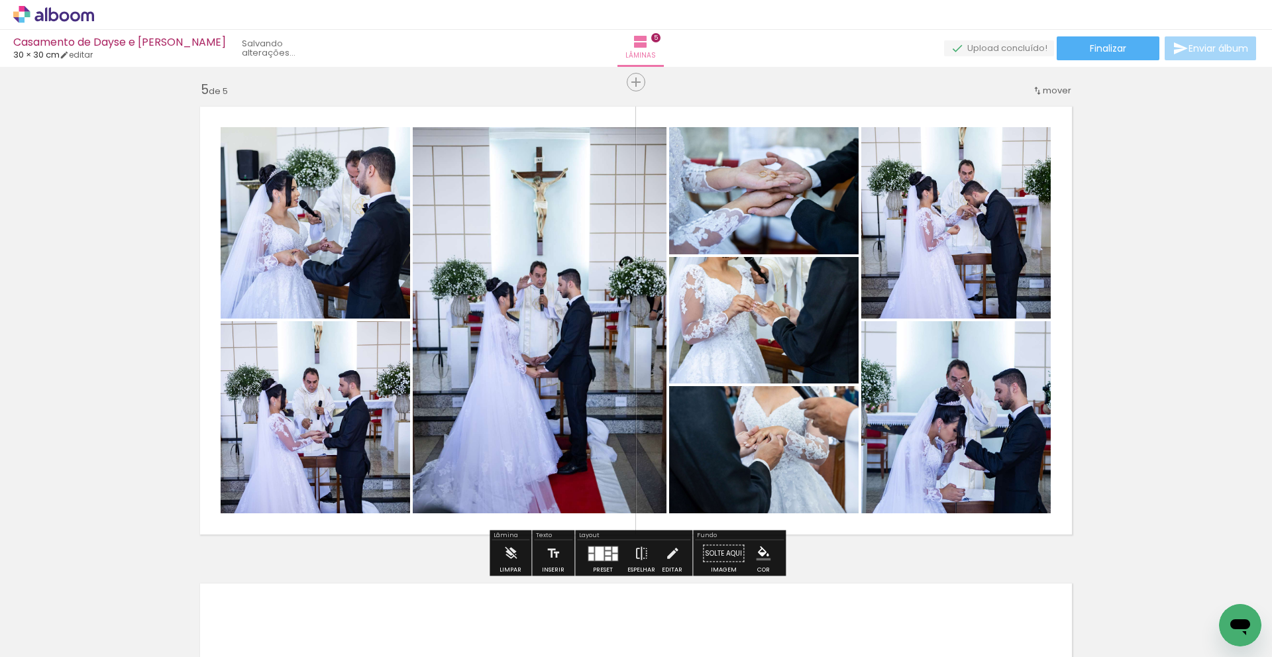
click at [606, 543] on div at bounding box center [603, 554] width 36 height 27
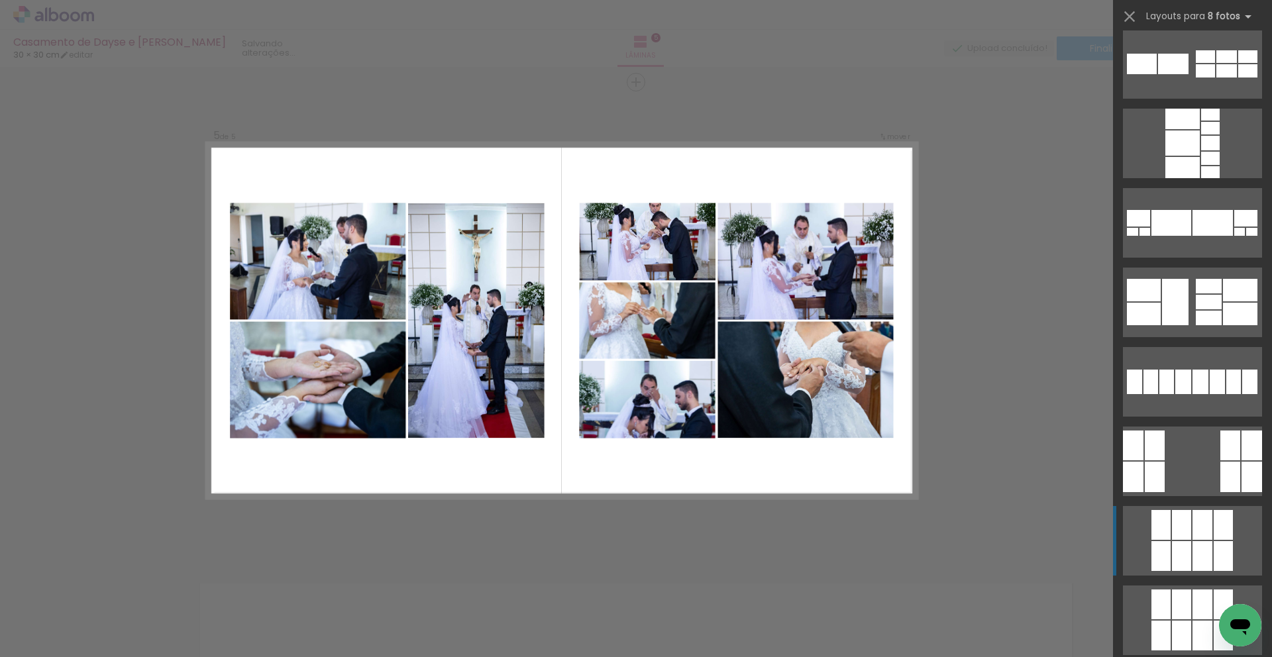
scroll to position [5815, 0]
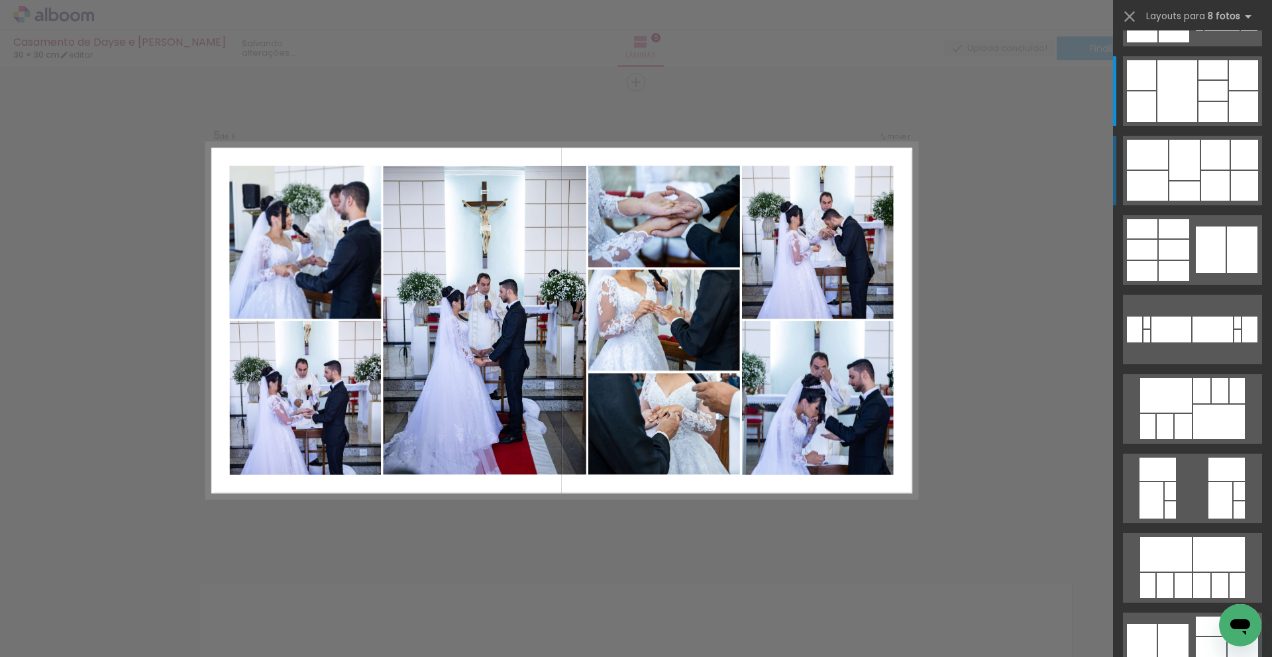
scroll to position [1352, 0]
